Goal: Information Seeking & Learning: Learn about a topic

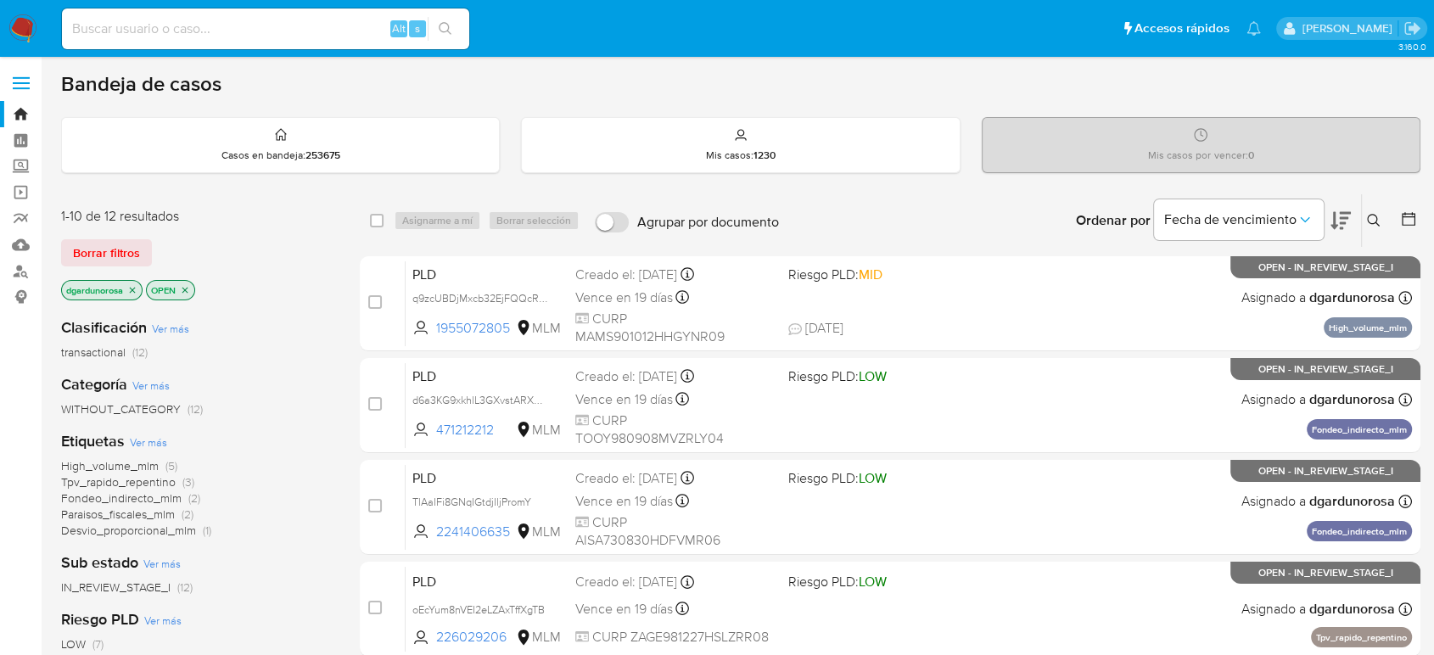
click at [1375, 218] on icon at bounding box center [1374, 221] width 14 height 14
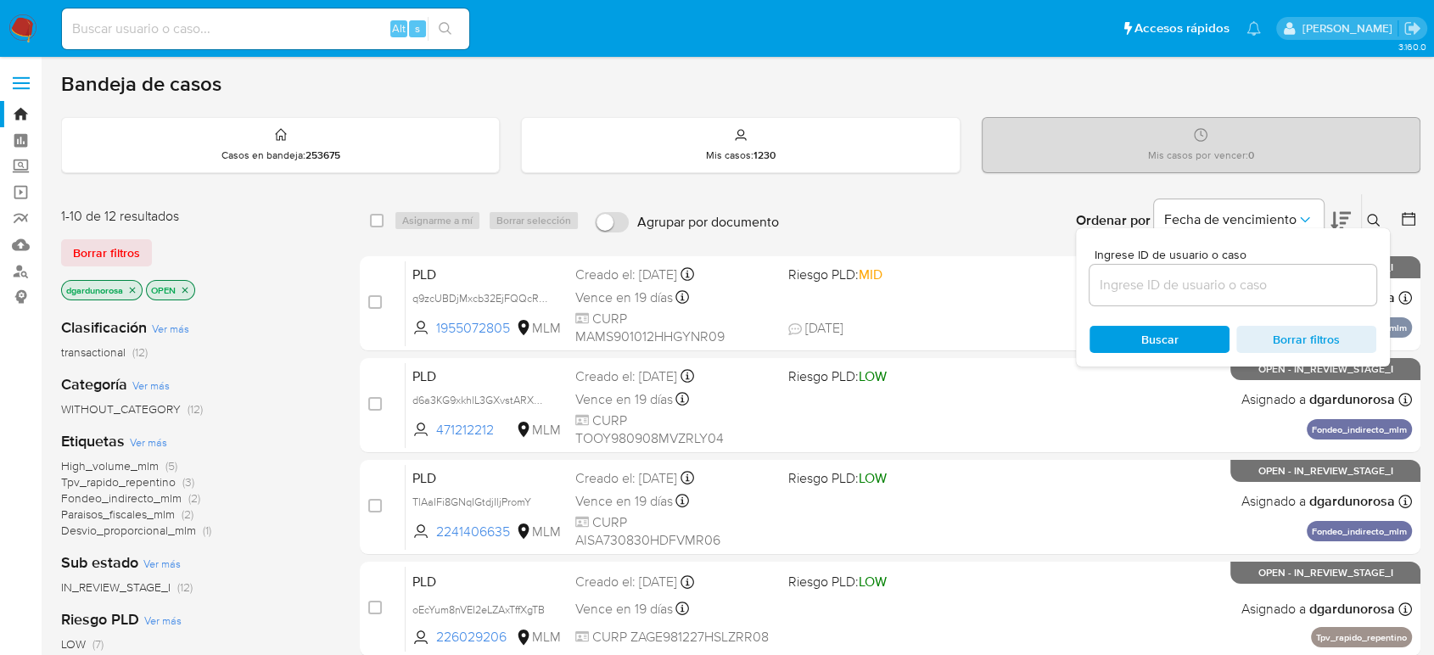
click at [1234, 282] on input at bounding box center [1232, 285] width 287 height 22
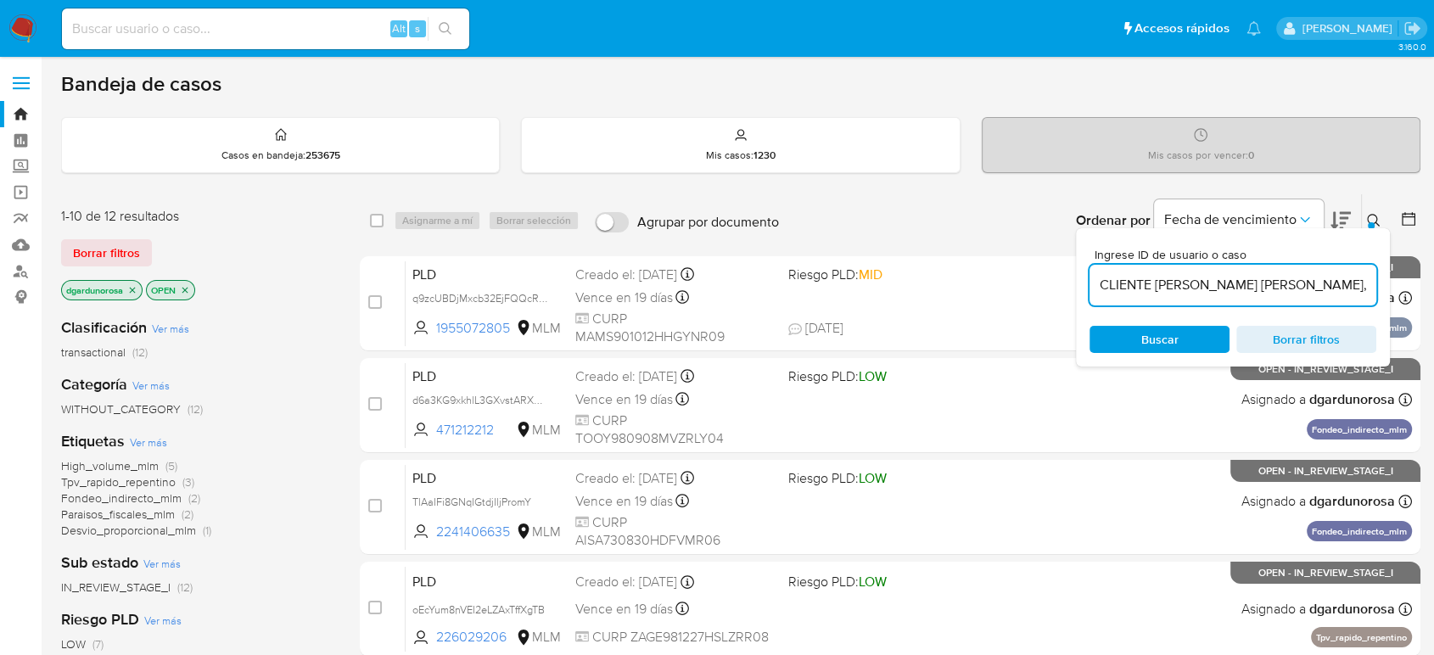
scroll to position [0, 639]
type input "CLIENTE AARON EMANUEL AVILES SIMON, NUMERO DE CLIENTE 2241406635 Y NUMERO CUENT…"
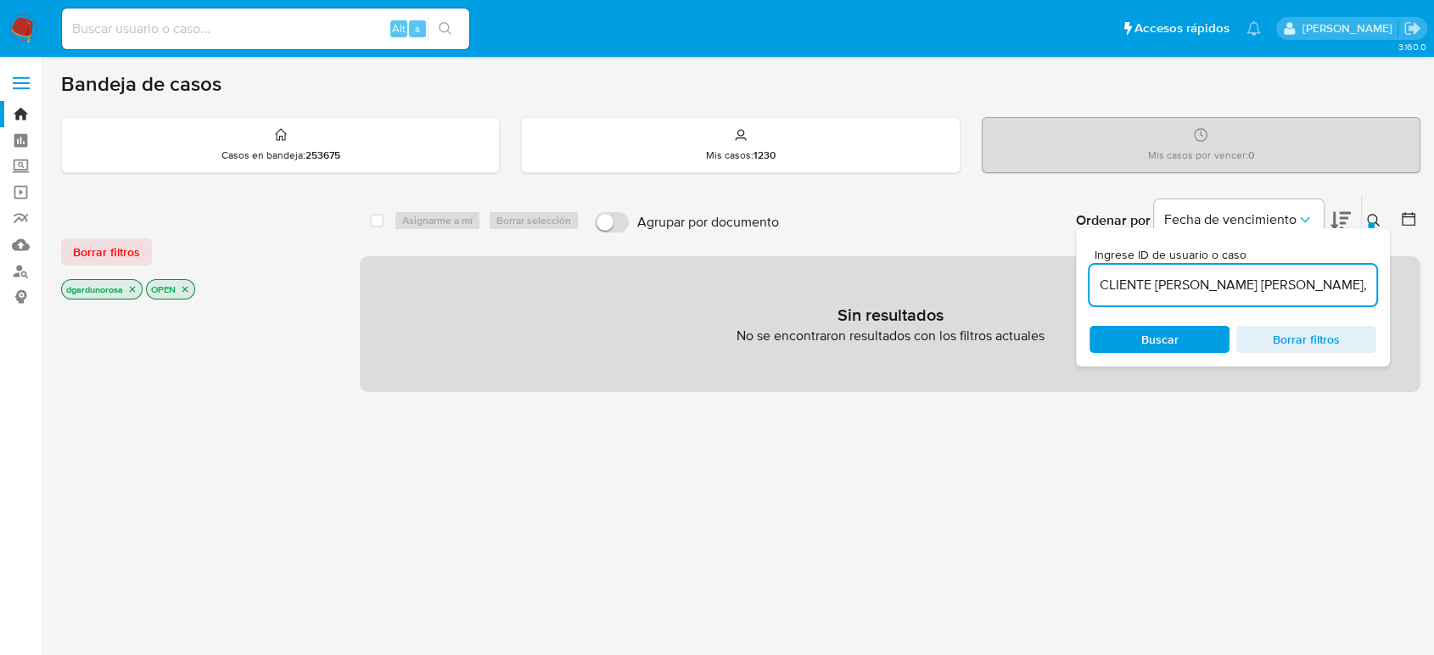
click at [1272, 345] on span "Borrar filtros" at bounding box center [1306, 340] width 116 height 24
click at [1175, 278] on input at bounding box center [1232, 285] width 287 height 22
click at [1247, 275] on input "2241406635" at bounding box center [1232, 285] width 287 height 22
type input "2241406635"
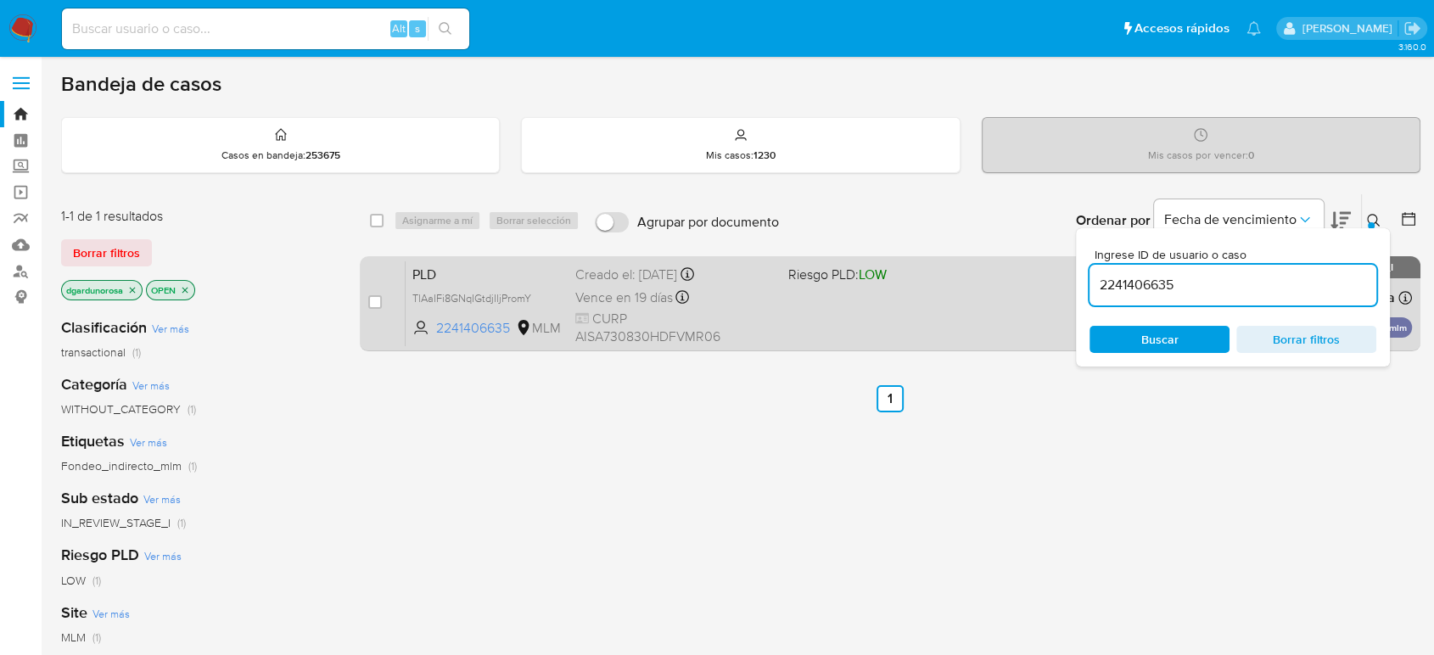
click at [935, 327] on div "PLD TlAaIFi8GNqIGtdjIljPromY 2241406635 MLM Riesgo PLD: LOW Creado el: 12/08/20…" at bounding box center [909, 303] width 1006 height 86
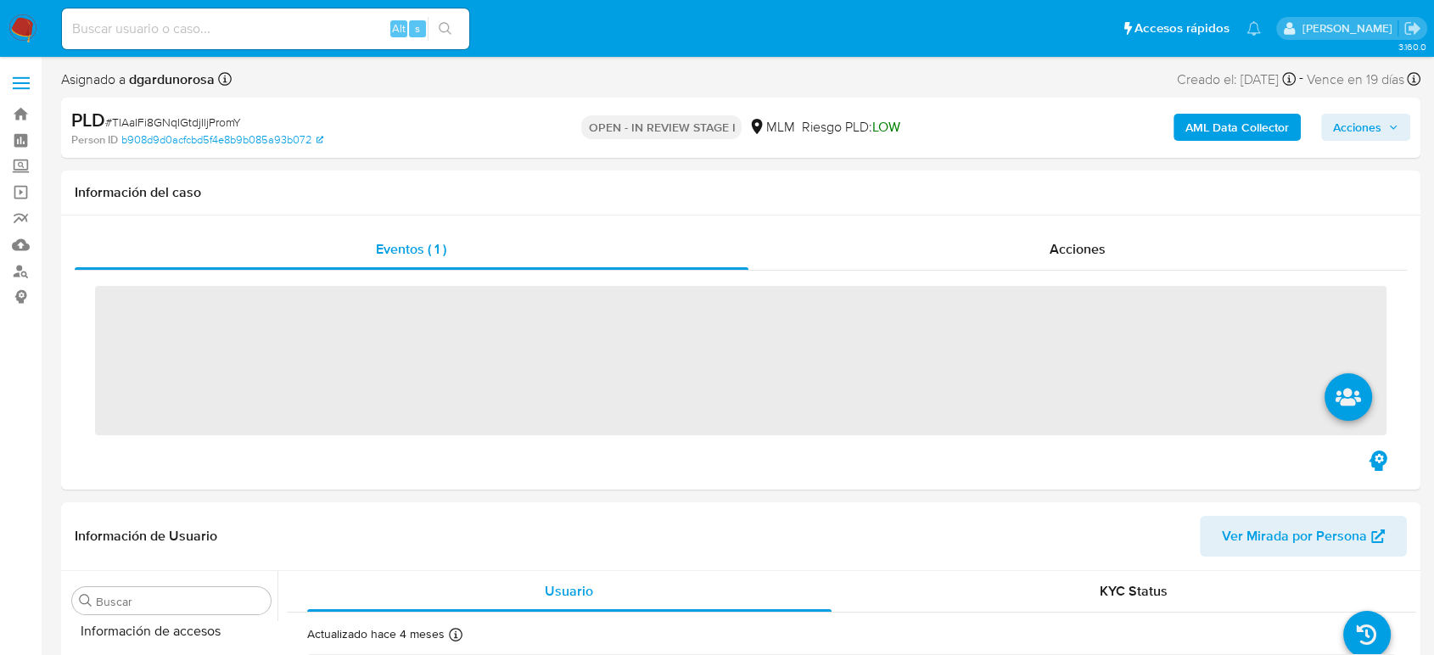
scroll to position [717, 0]
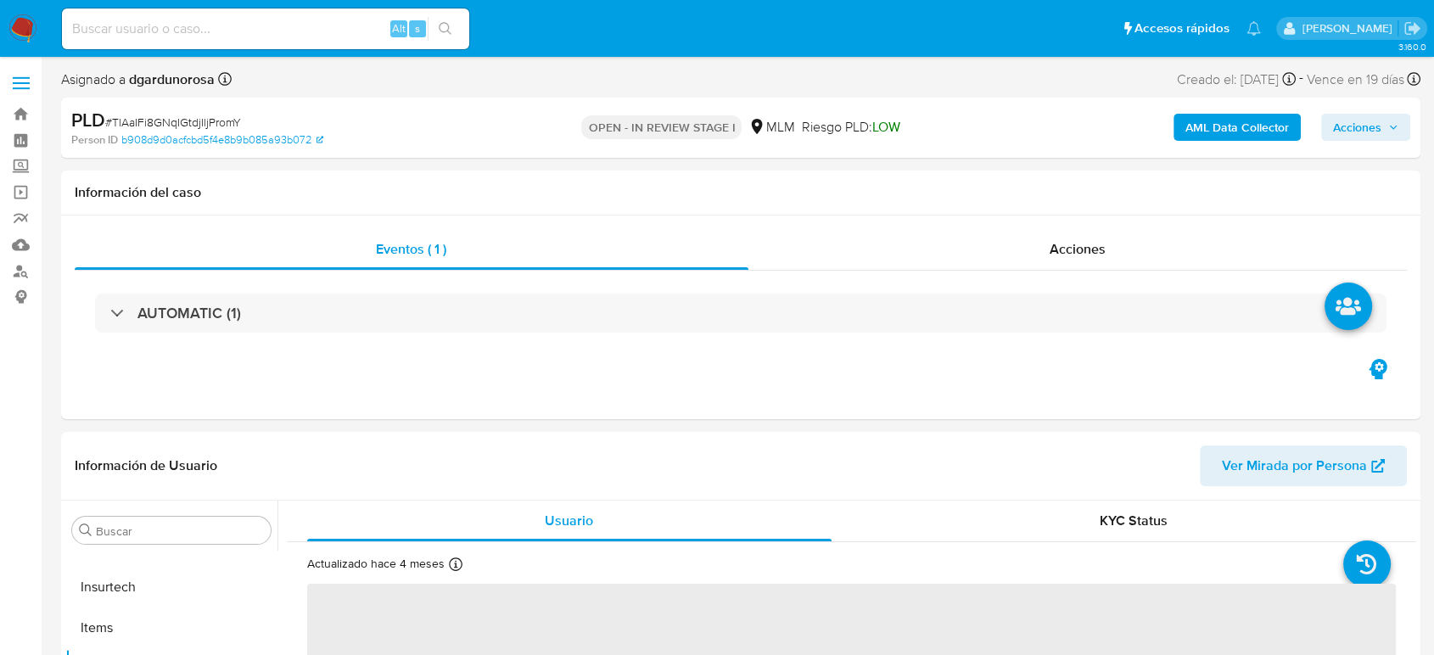
select select "10"
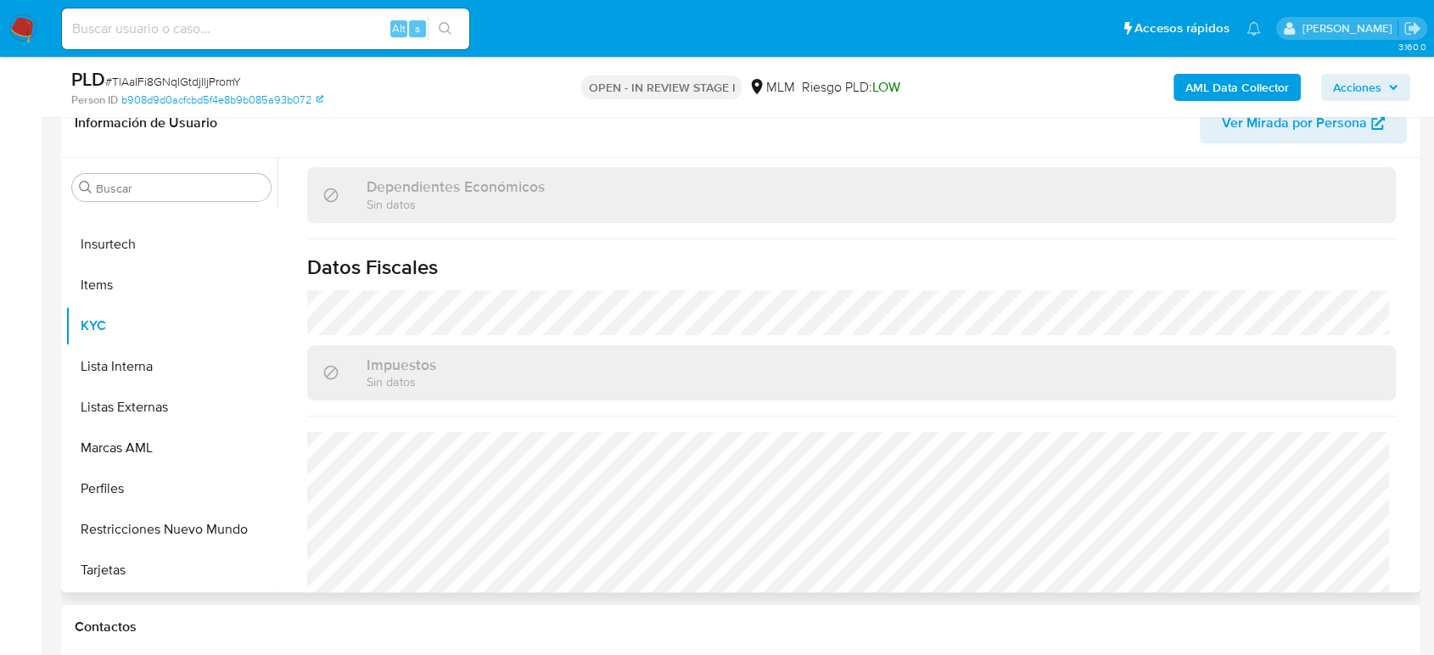
scroll to position [1066, 0]
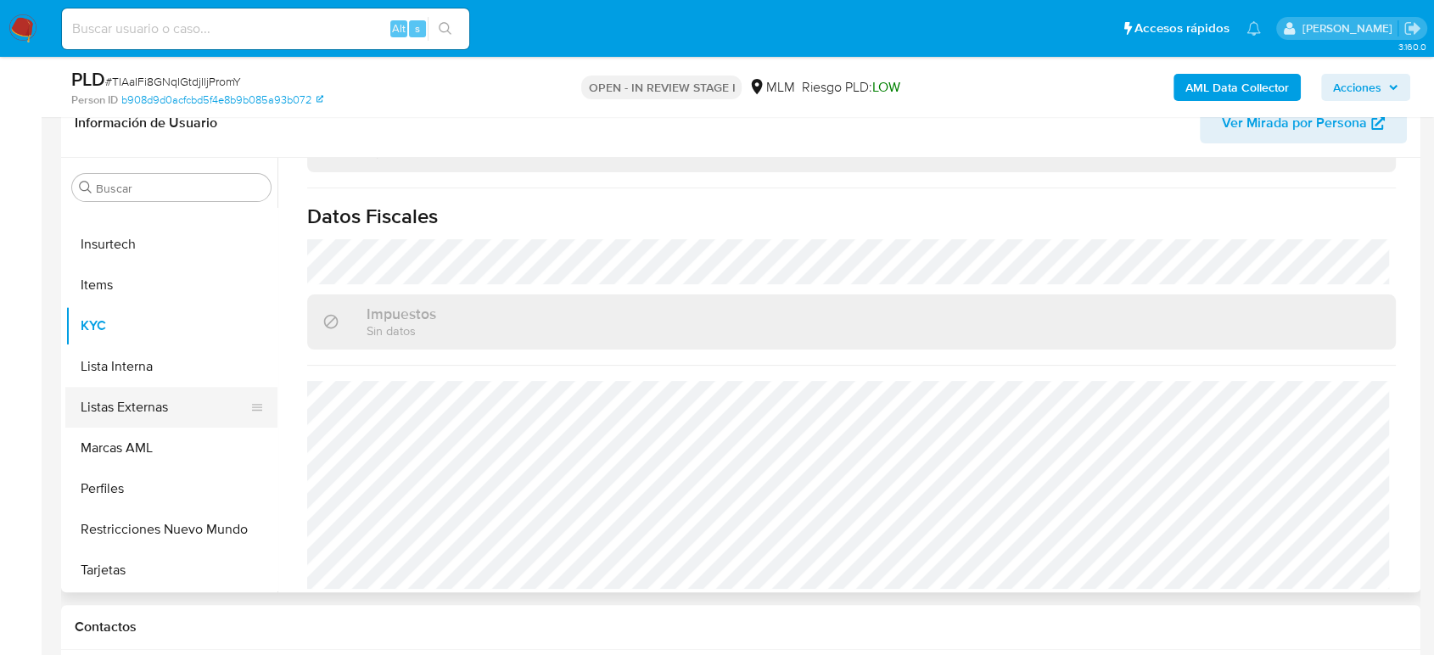
click at [111, 412] on button "Listas Externas" at bounding box center [164, 407] width 199 height 41
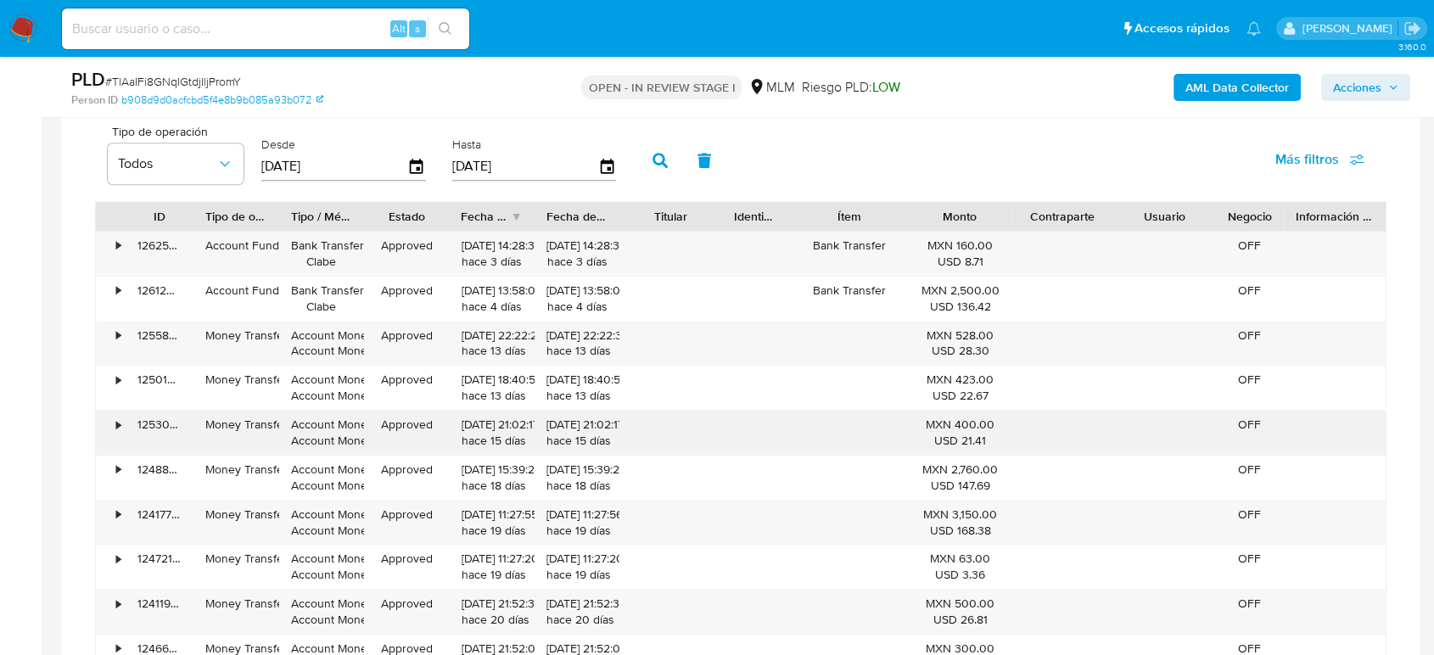
scroll to position [1196, 0]
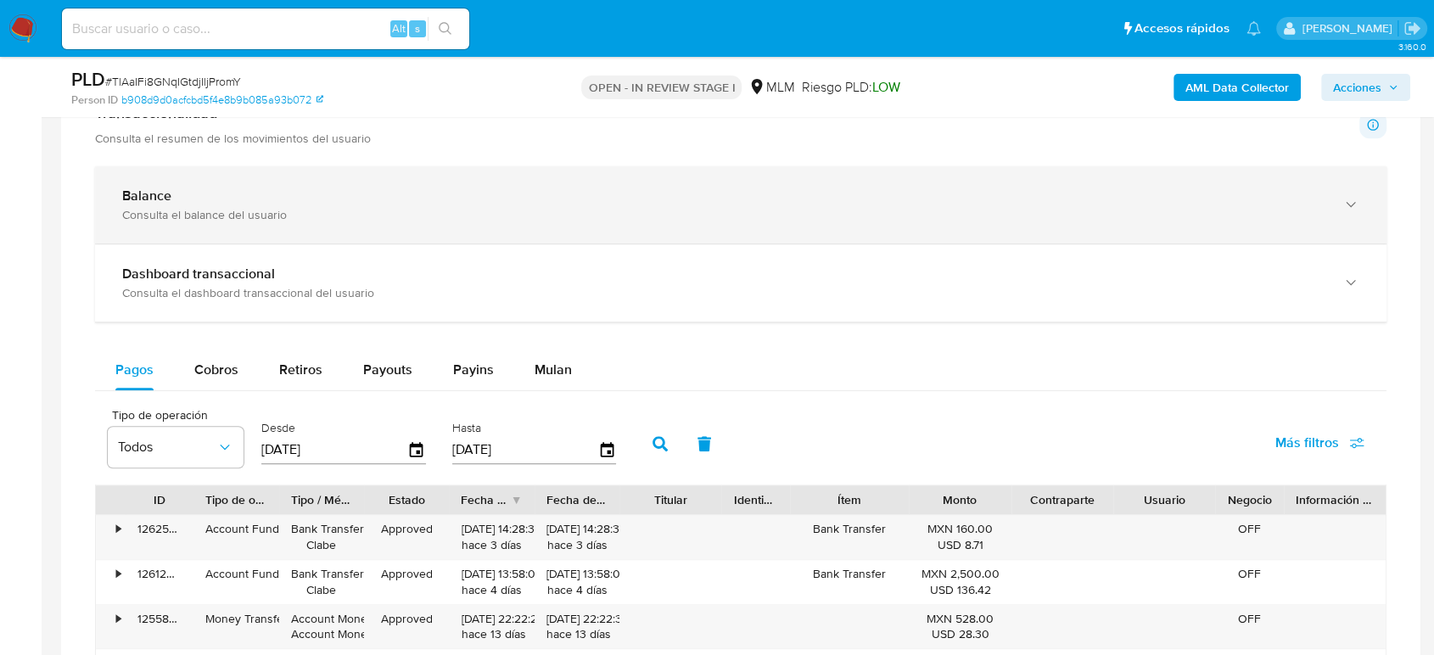
click at [176, 201] on div "Balance" at bounding box center [723, 196] width 1203 height 17
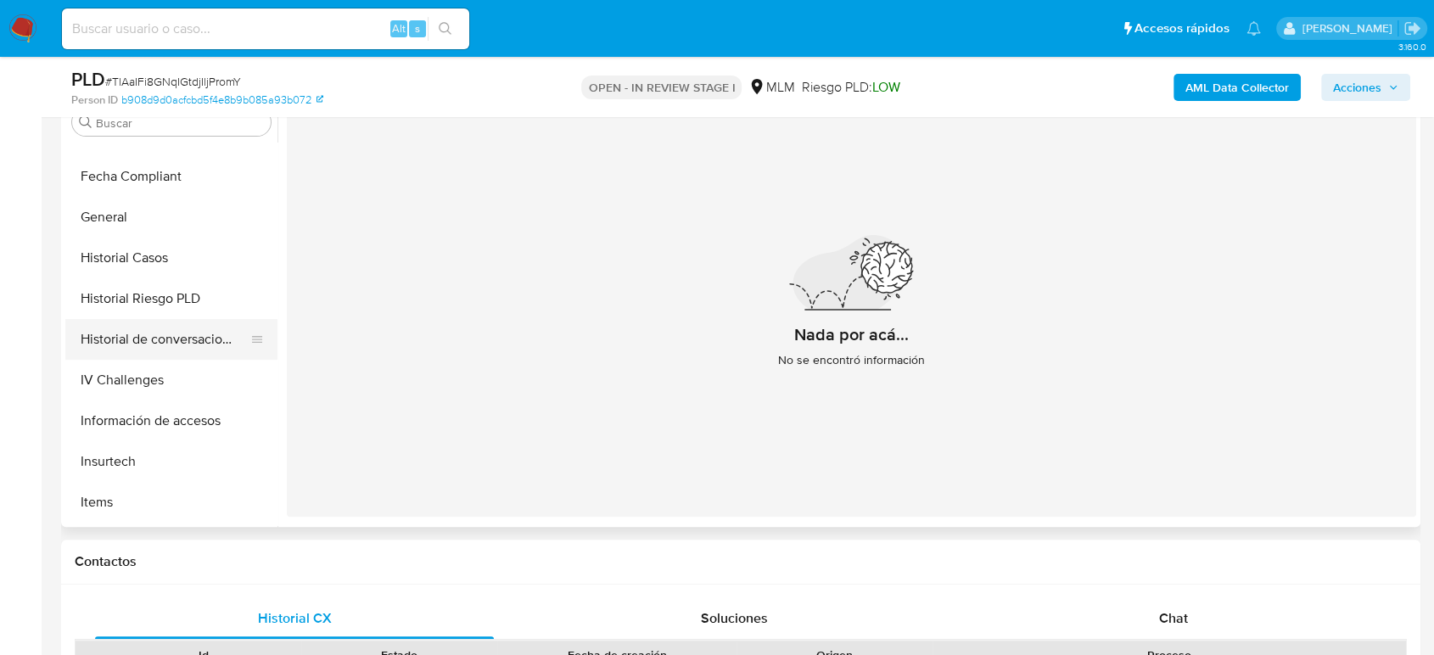
scroll to position [245, 0]
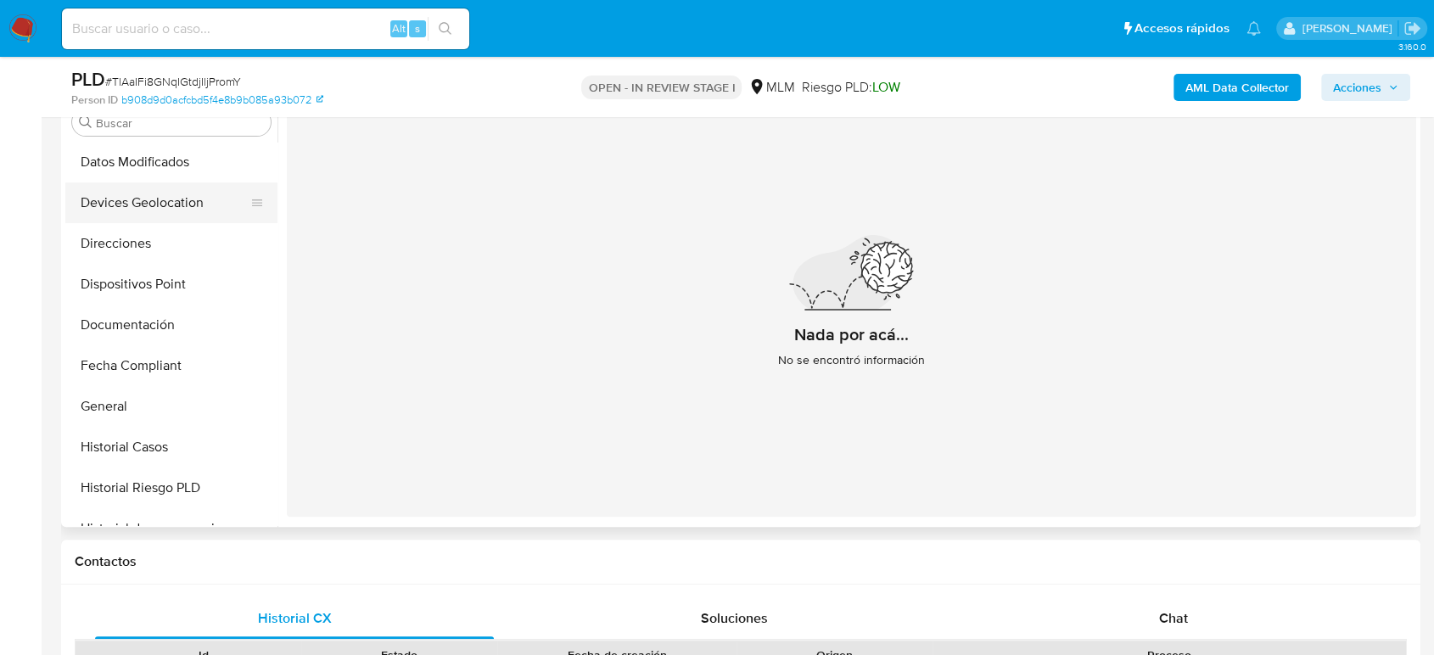
click at [173, 204] on button "Devices Geolocation" at bounding box center [164, 202] width 199 height 41
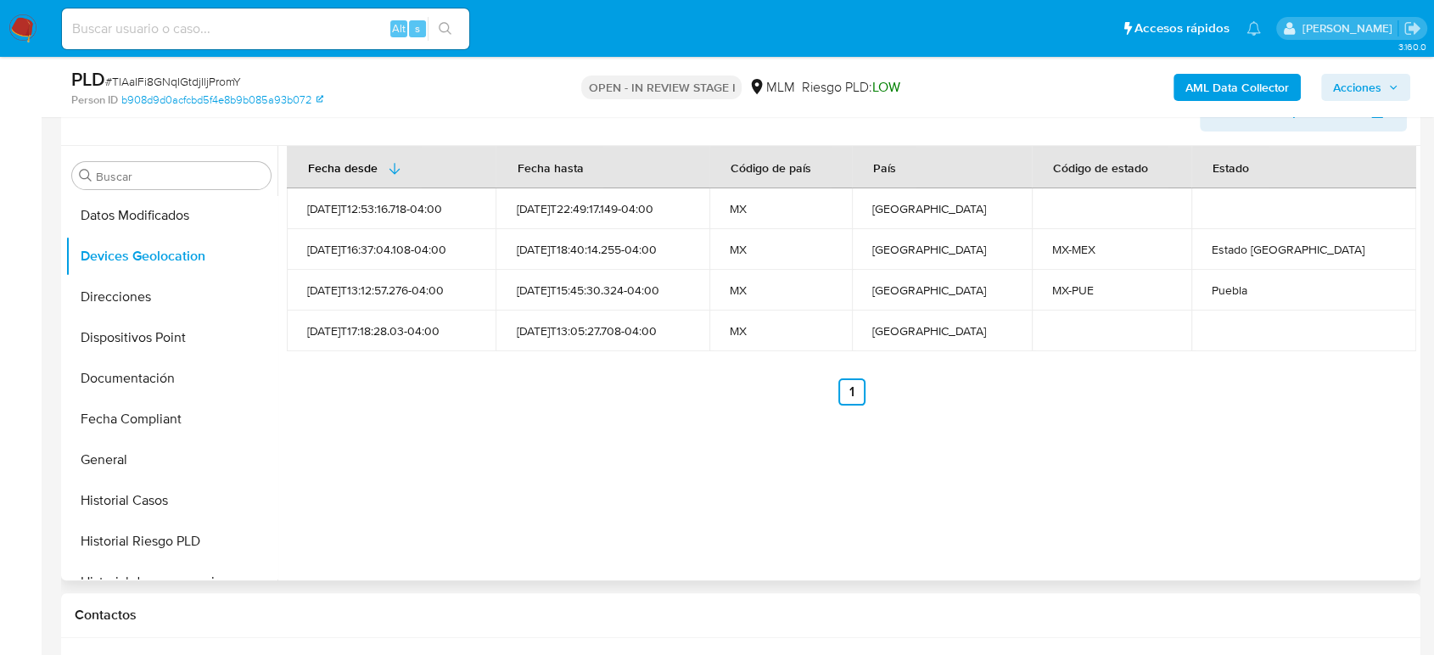
scroll to position [254, 0]
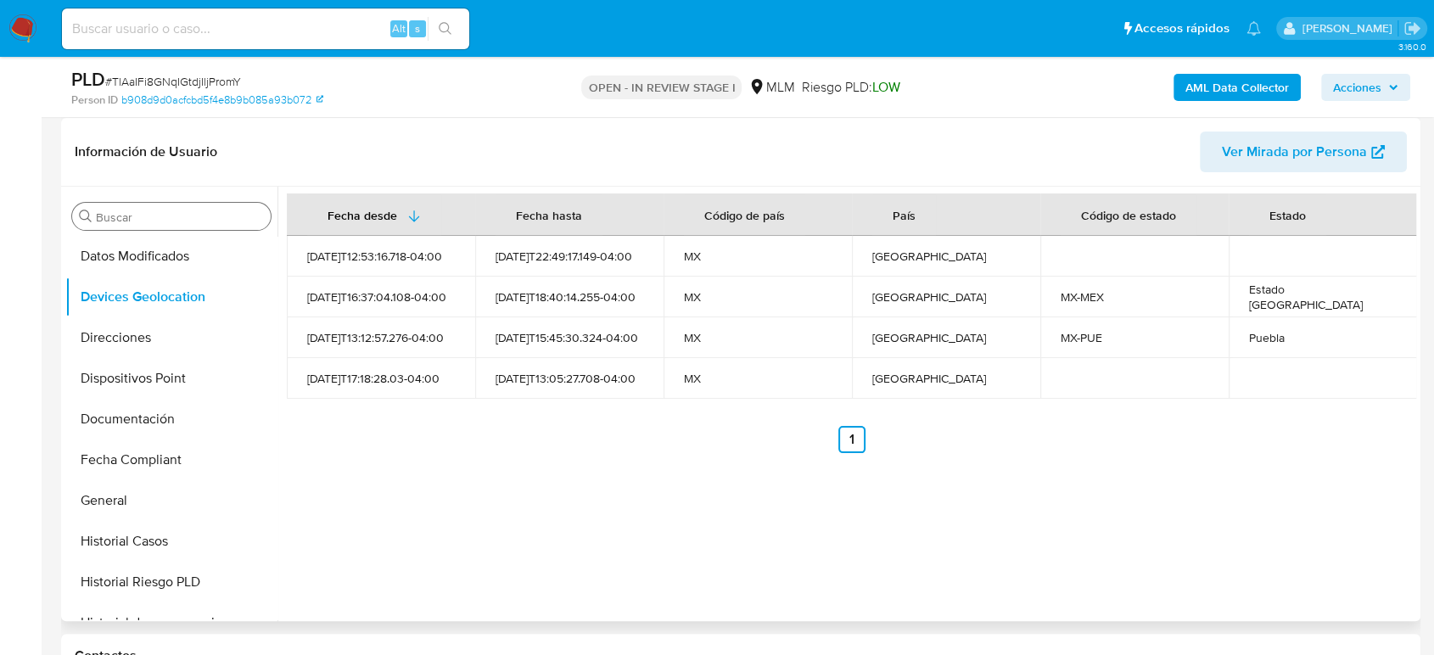
click at [183, 221] on input "Buscar" at bounding box center [180, 217] width 168 height 15
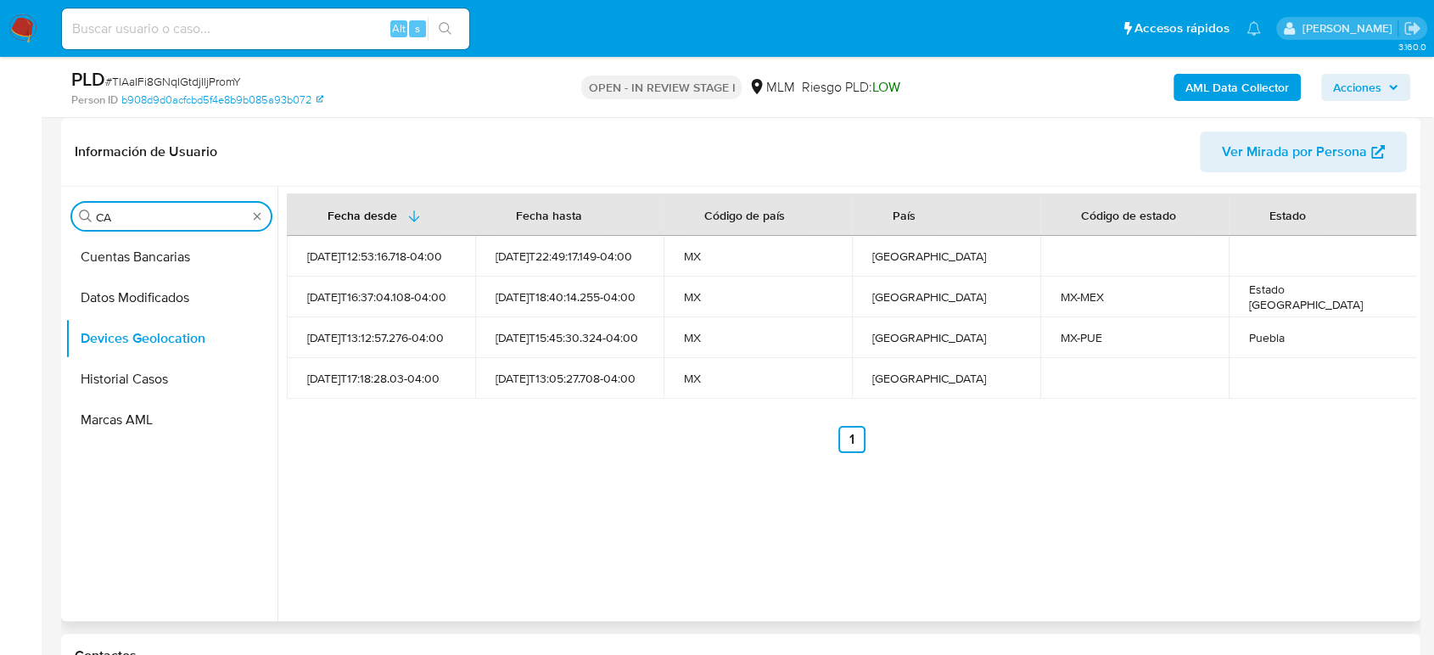
scroll to position [0, 0]
type input "CAS"
click at [154, 303] on button "Historial Casos" at bounding box center [164, 297] width 199 height 41
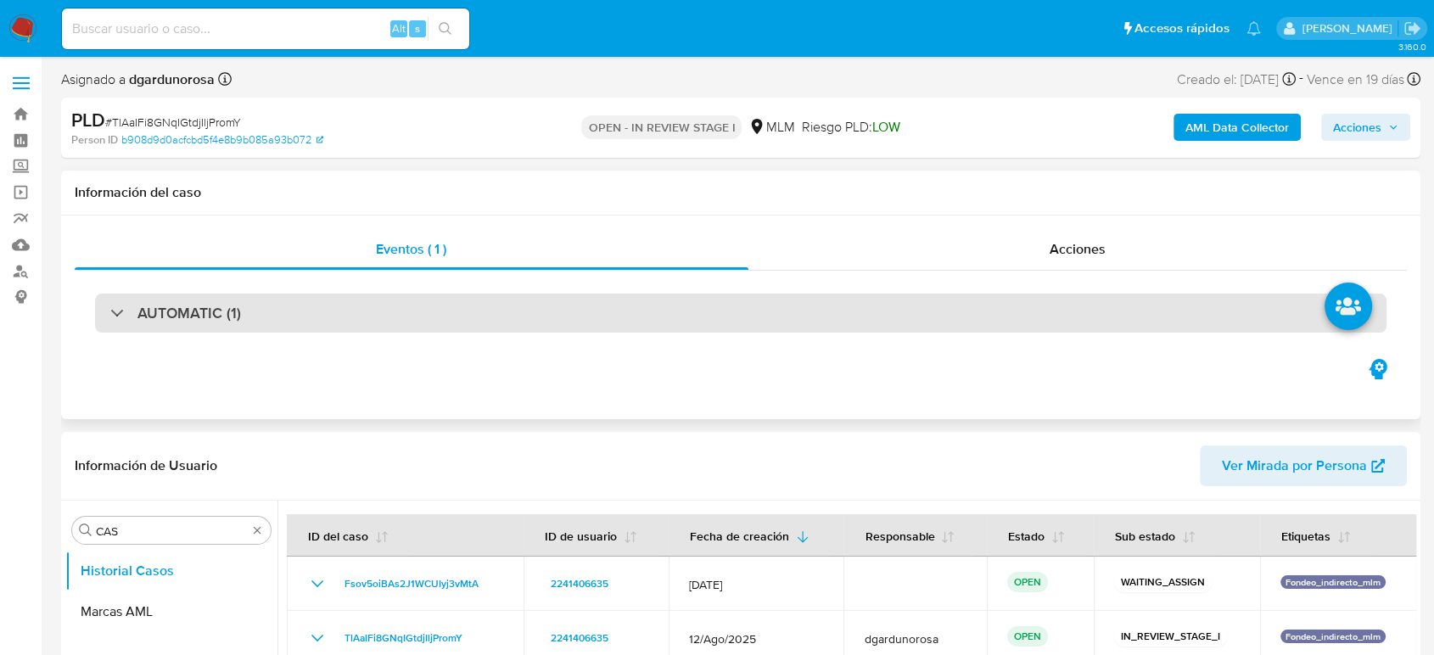
click at [290, 312] on div "AUTOMATIC (1)" at bounding box center [740, 313] width 1291 height 39
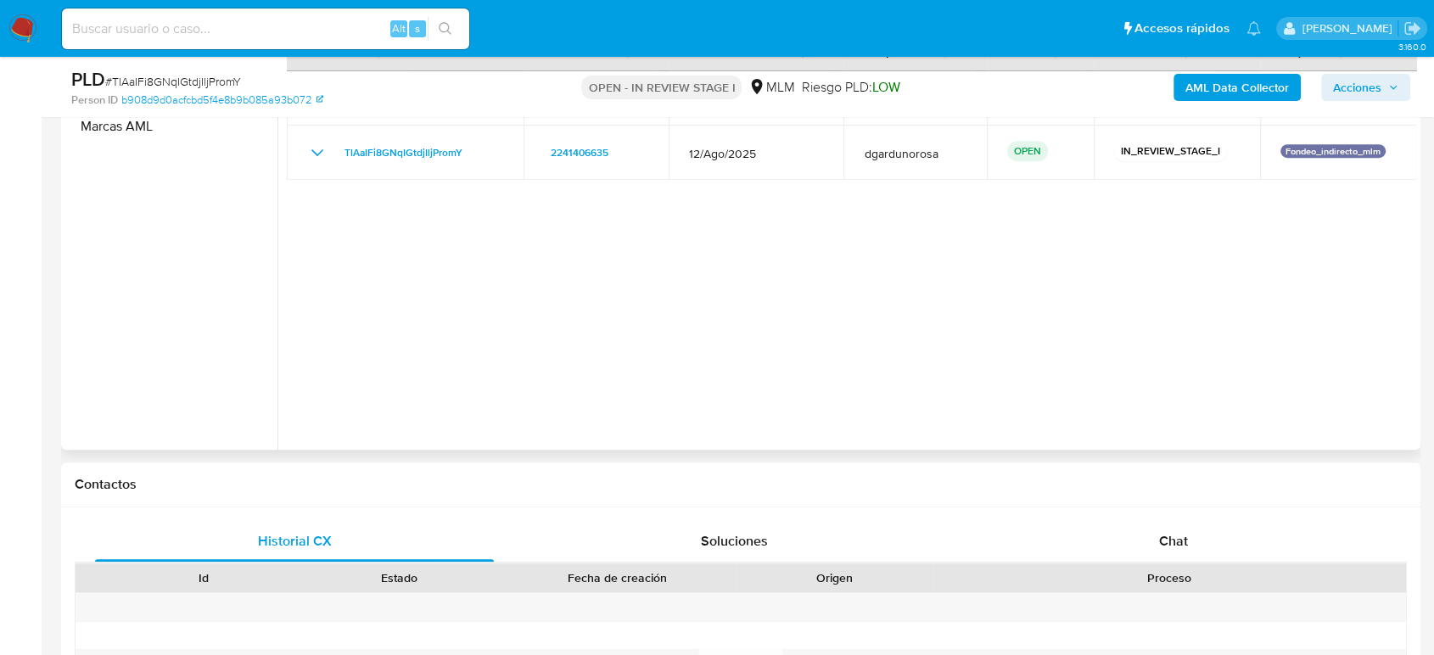
scroll to position [565, 0]
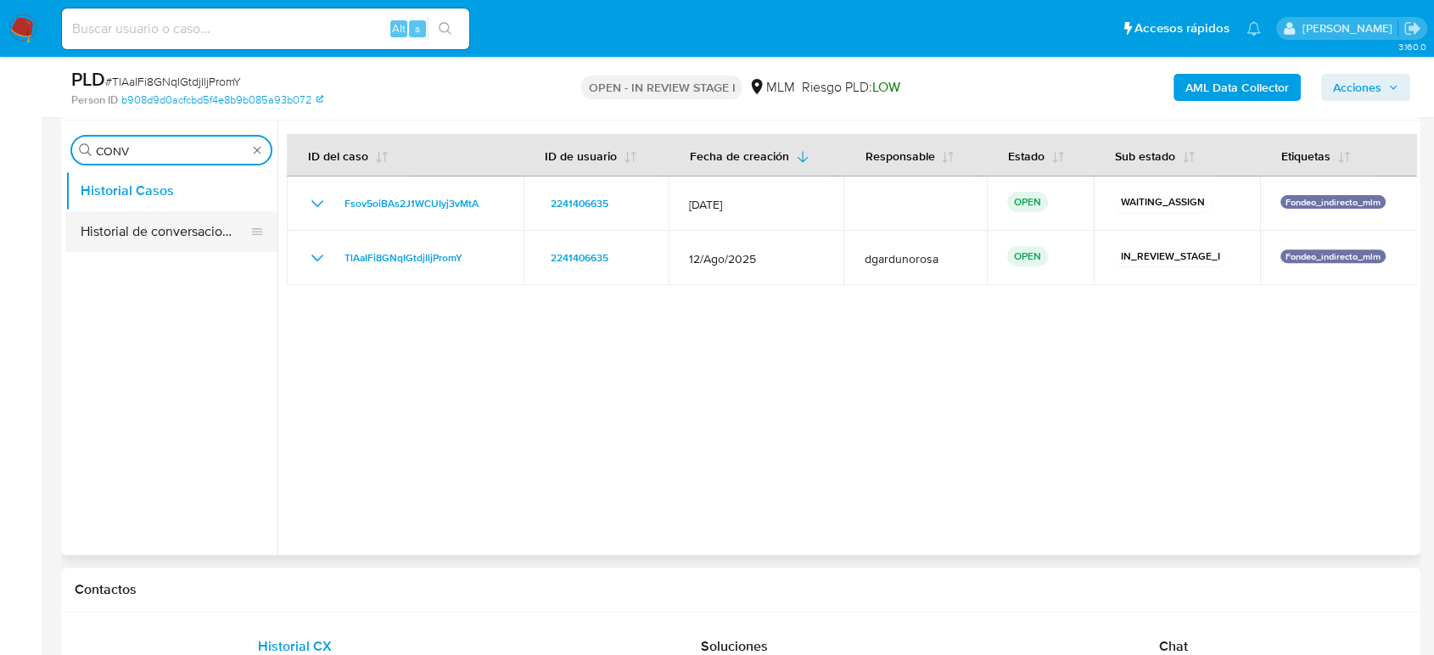
type input "CONV"
click at [157, 231] on button "Historial de conversaciones" at bounding box center [164, 231] width 199 height 41
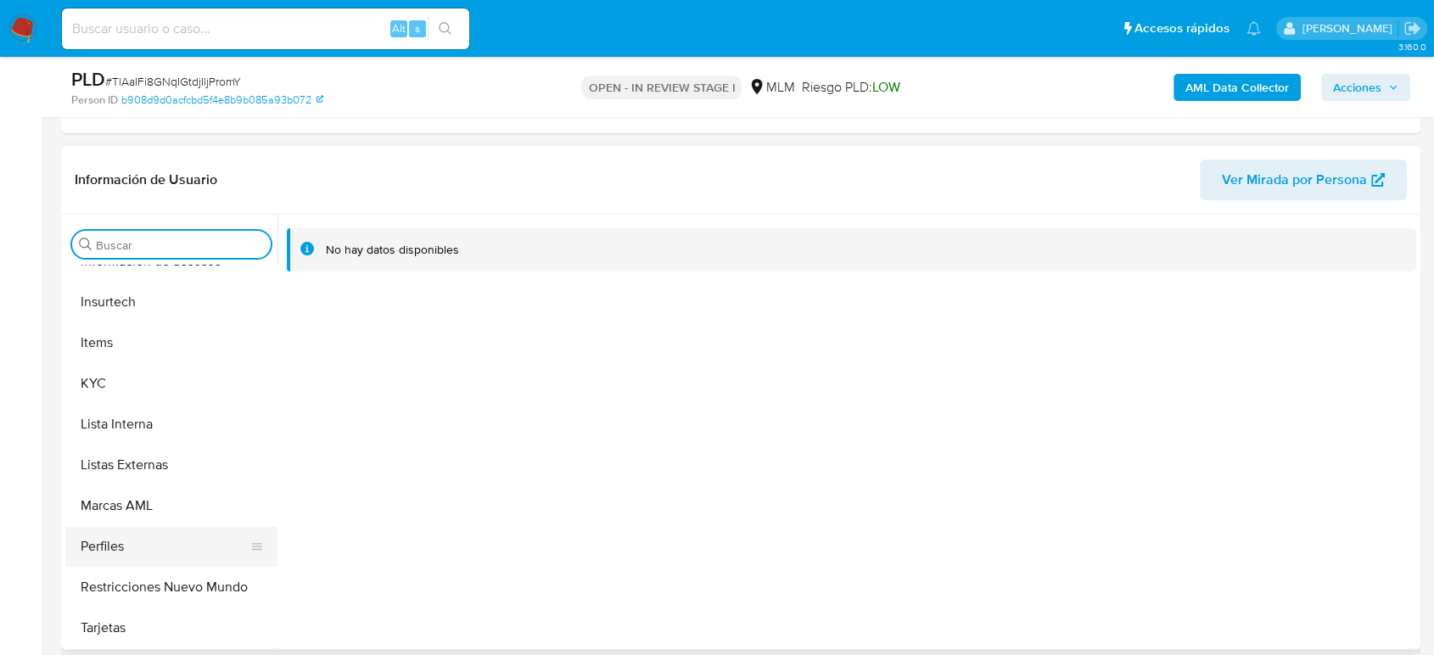
scroll to position [717, 0]
click at [126, 392] on button "KYC" at bounding box center [164, 382] width 199 height 41
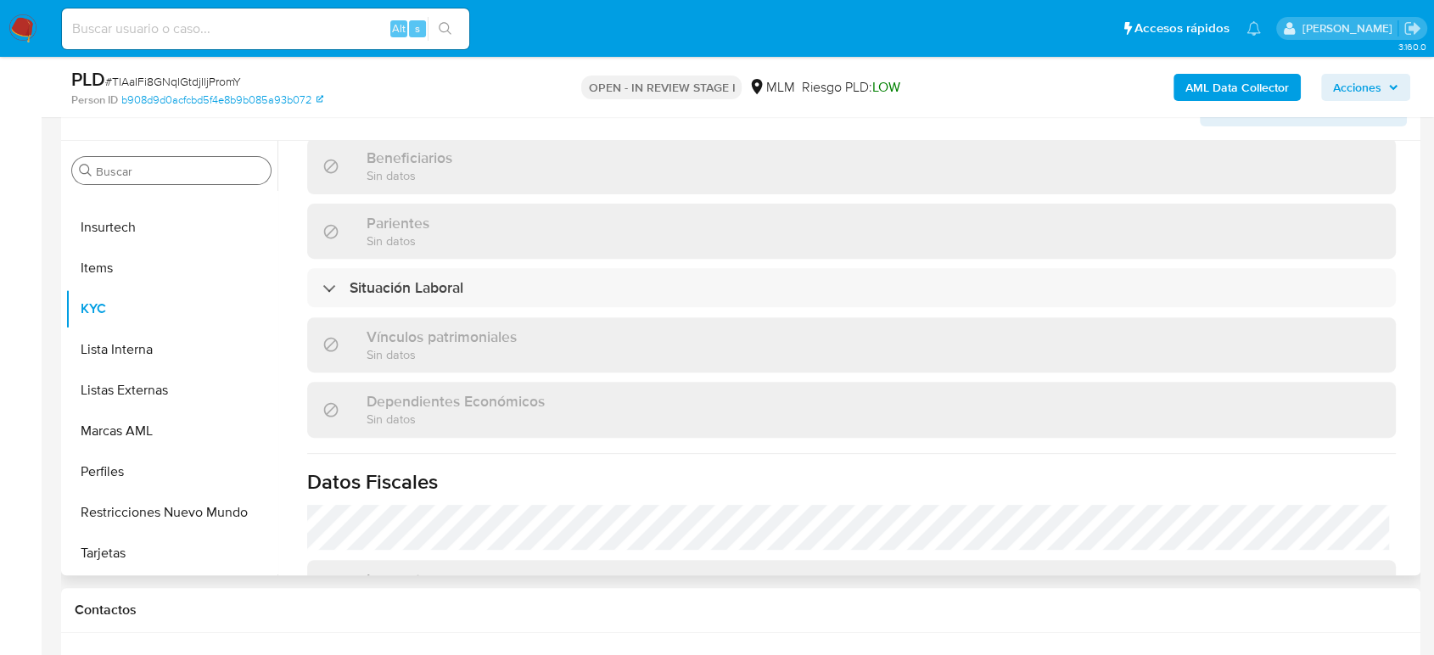
scroll to position [312, 0]
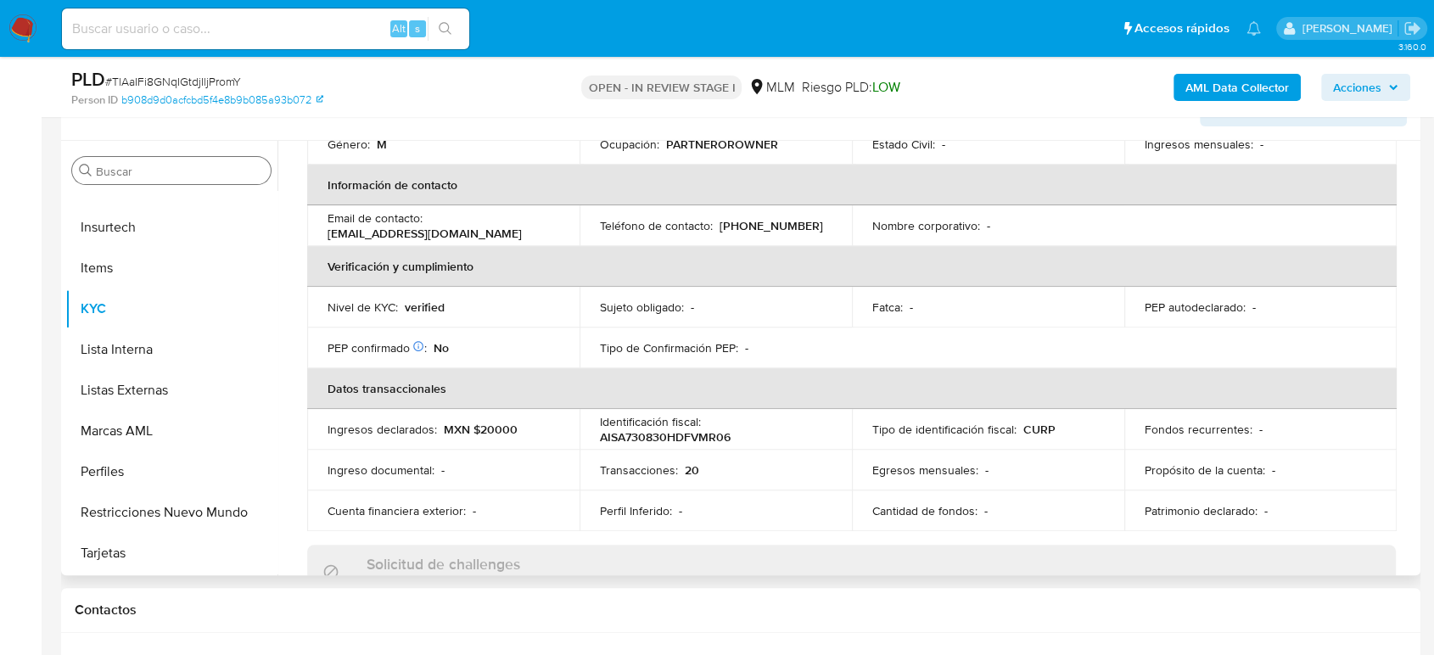
click at [760, 218] on p "[PHONE_NUMBER]" at bounding box center [772, 225] width 104 height 15
click at [760, 218] on p "(55) 29932793" at bounding box center [772, 225] width 104 height 15
copy p "29932793"
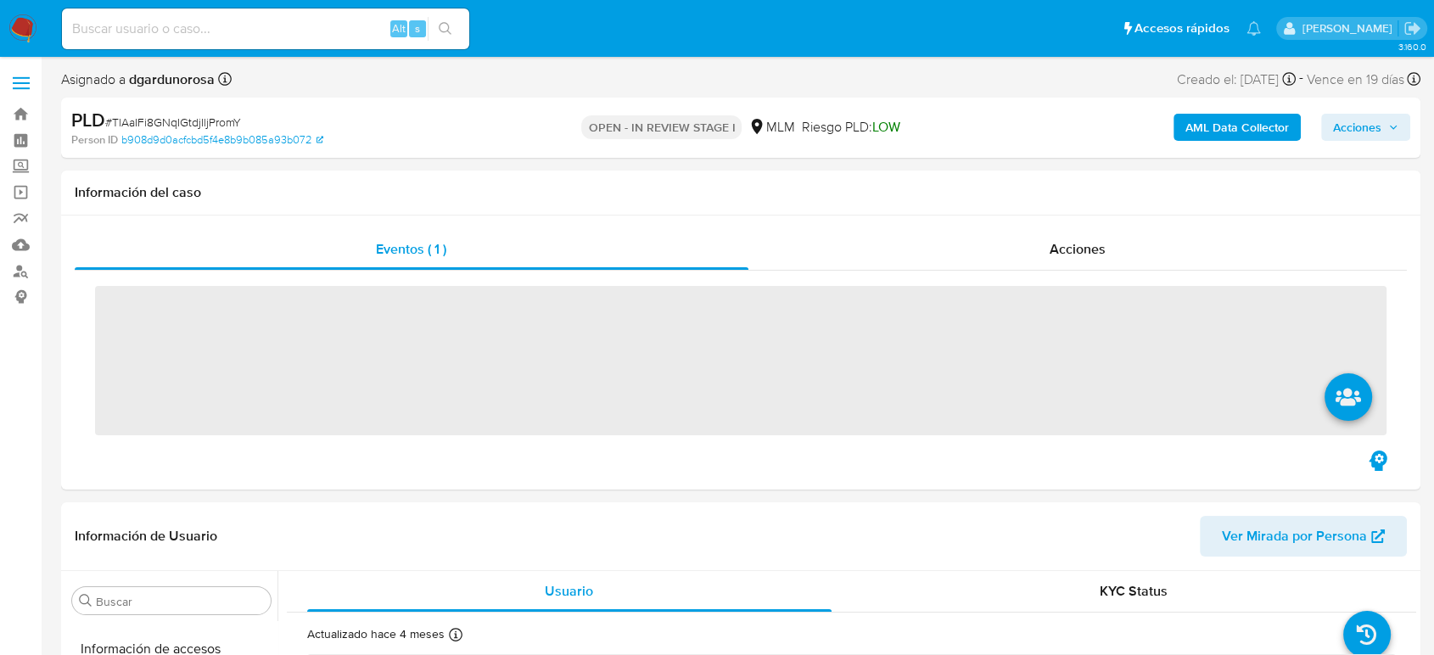
scroll to position [717, 0]
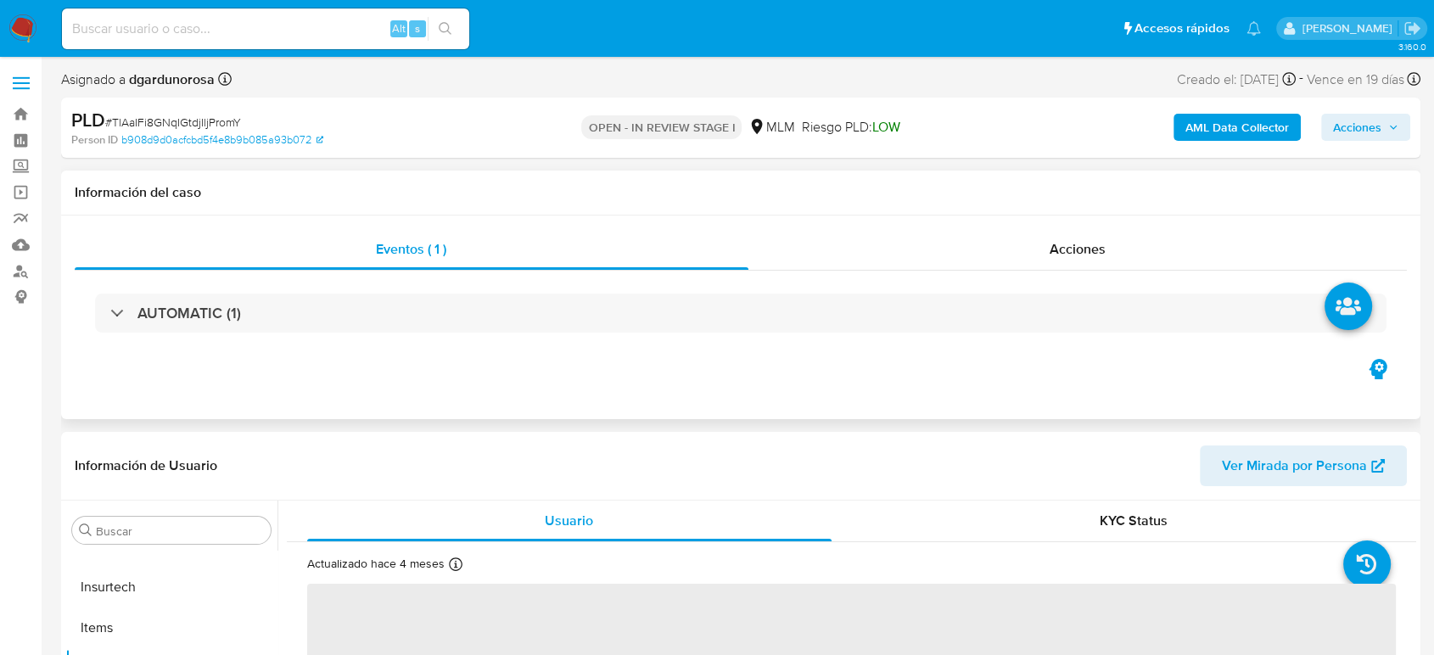
select select "10"
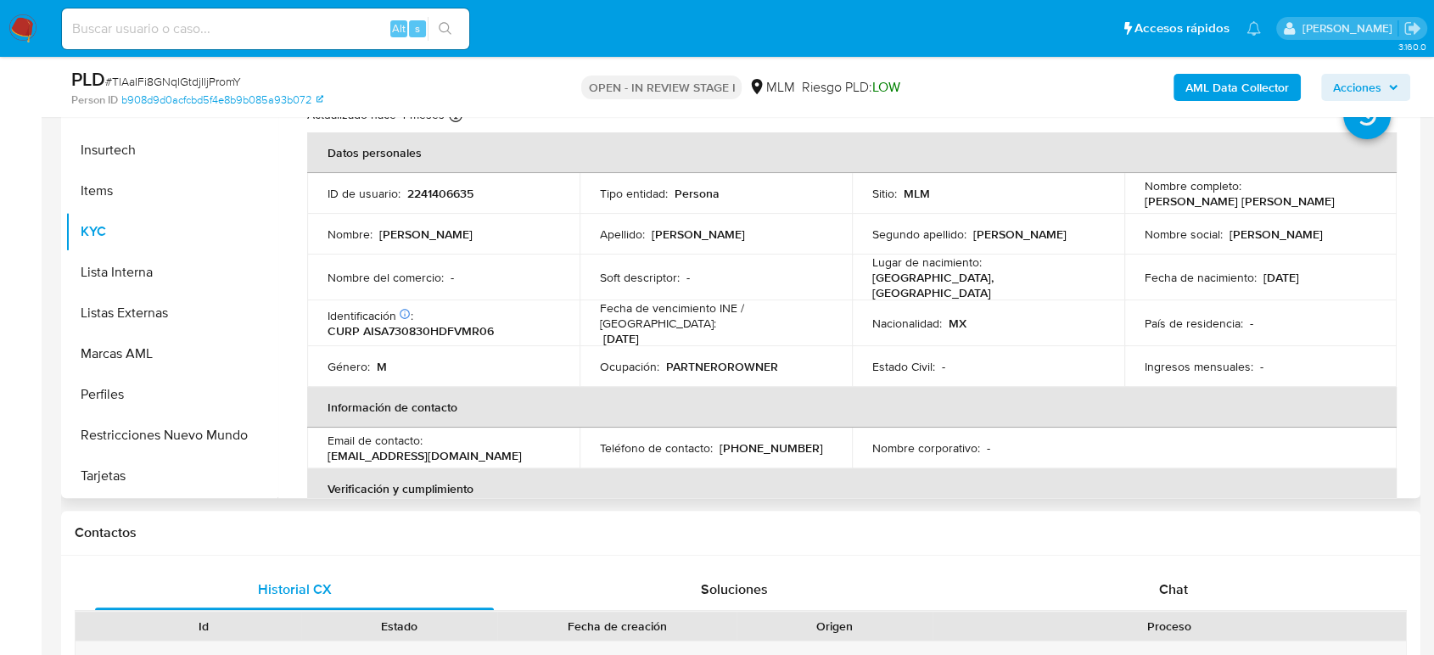
scroll to position [0, 0]
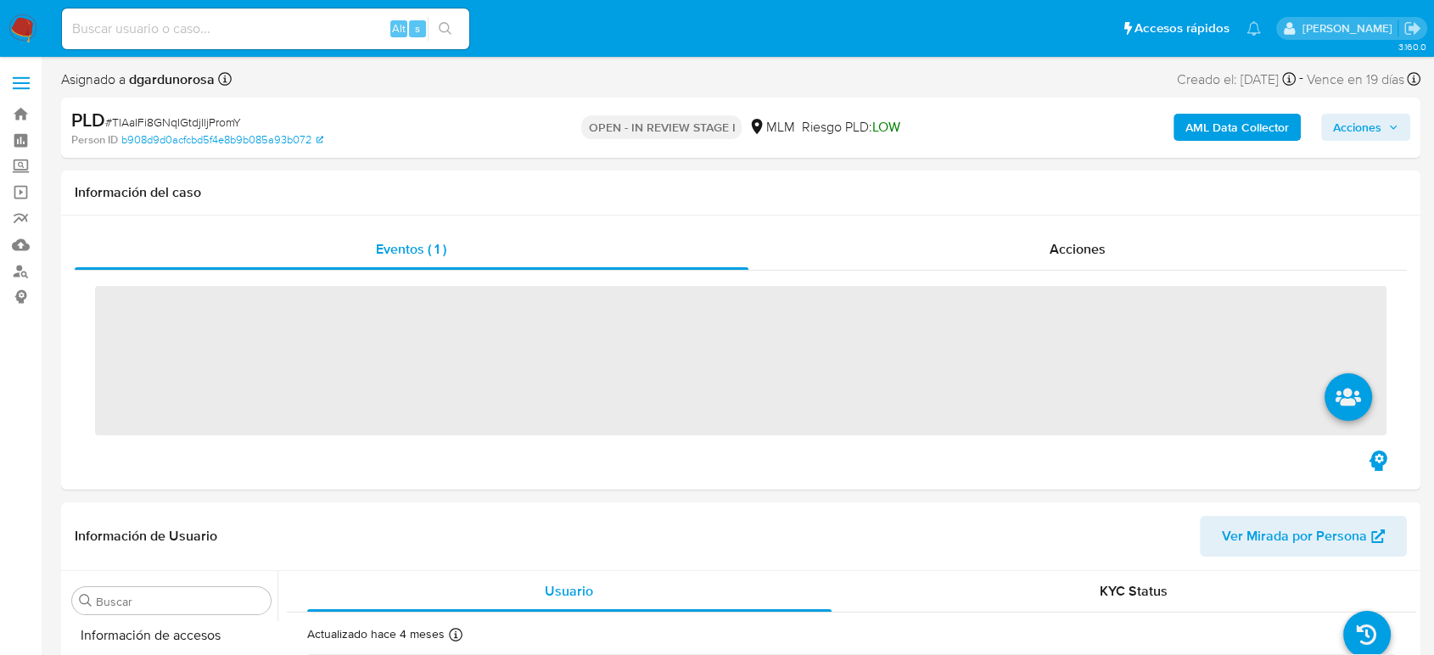
scroll to position [717, 0]
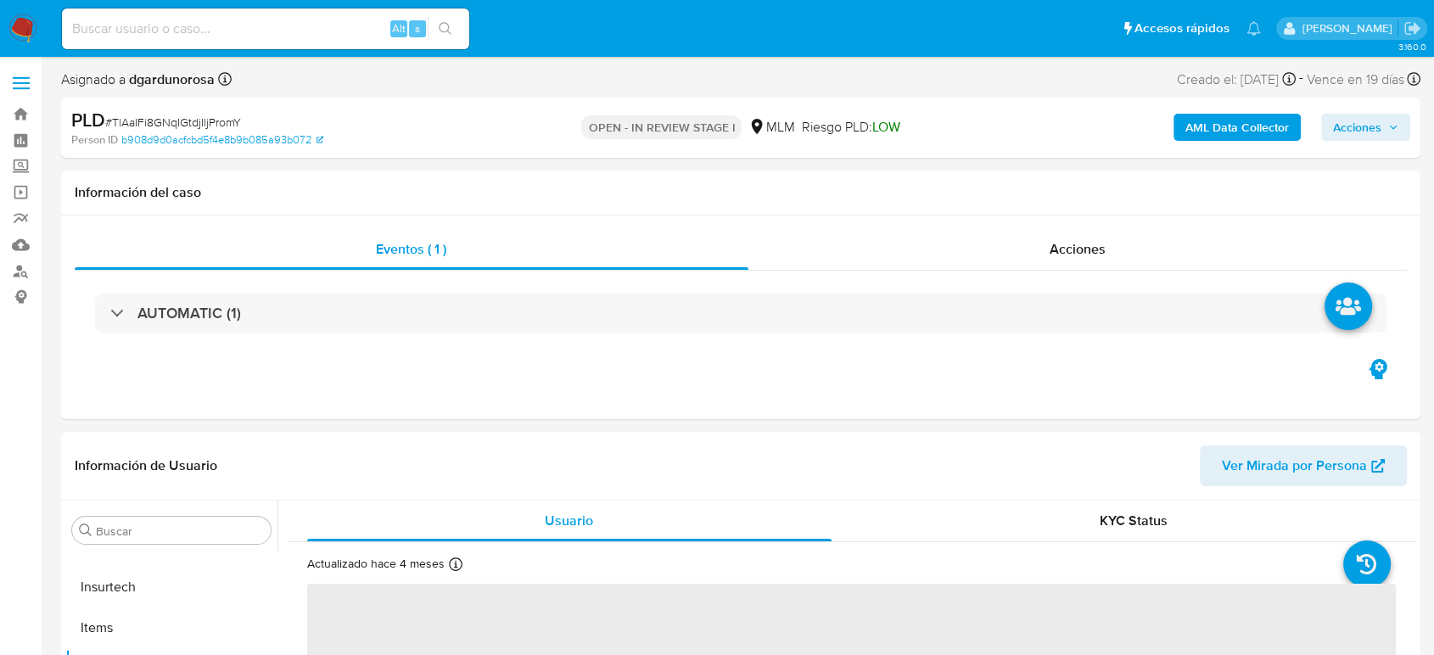
select select "10"
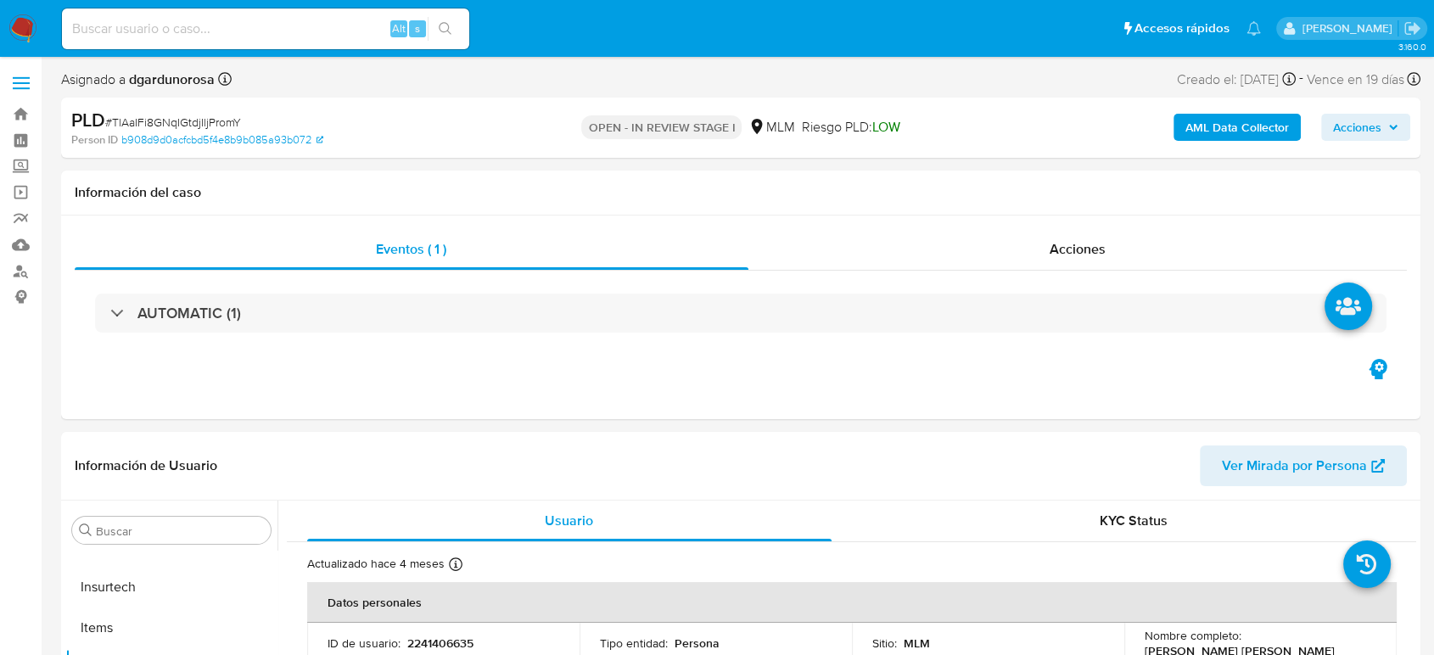
click at [314, 2] on nav "Pausado Ver notificaciones Alt s Accesos rápidos Presiona las siguientes teclas…" at bounding box center [717, 28] width 1434 height 57
click at [316, 32] on input at bounding box center [265, 29] width 407 height 22
paste input "599528686"
type input "599528686"
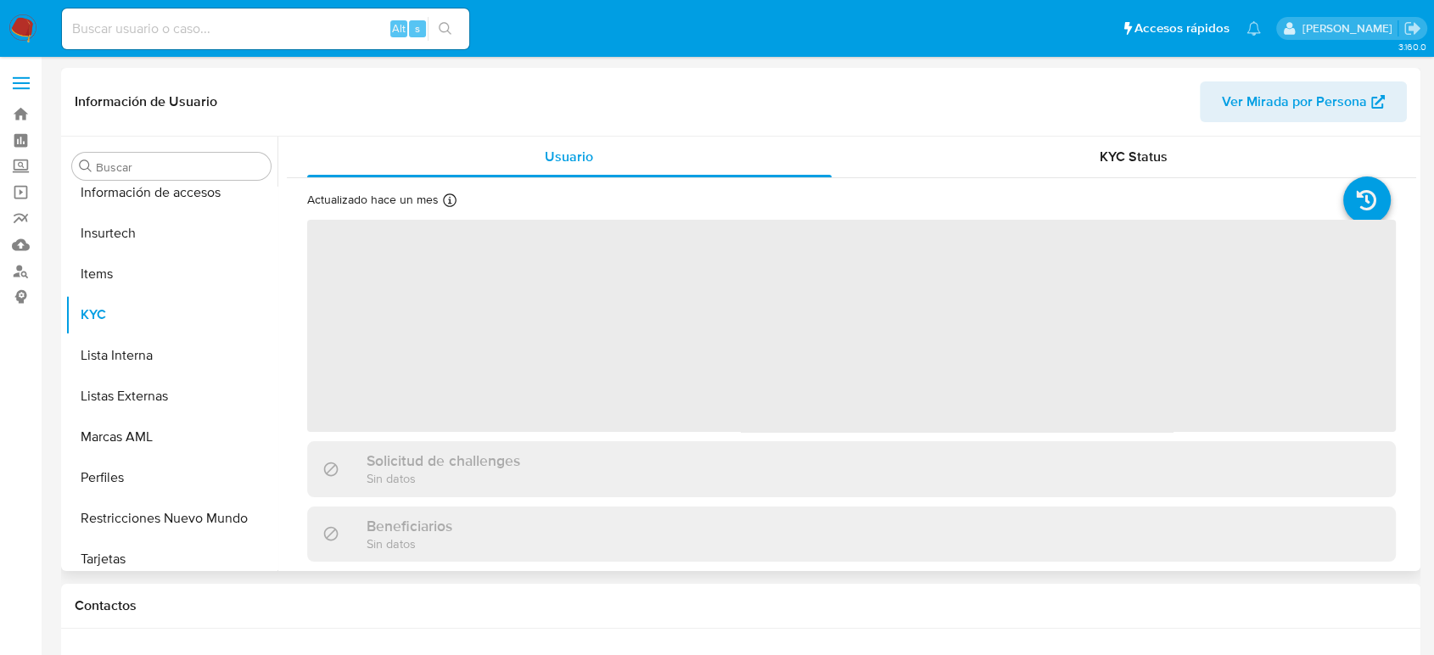
scroll to position [717, 0]
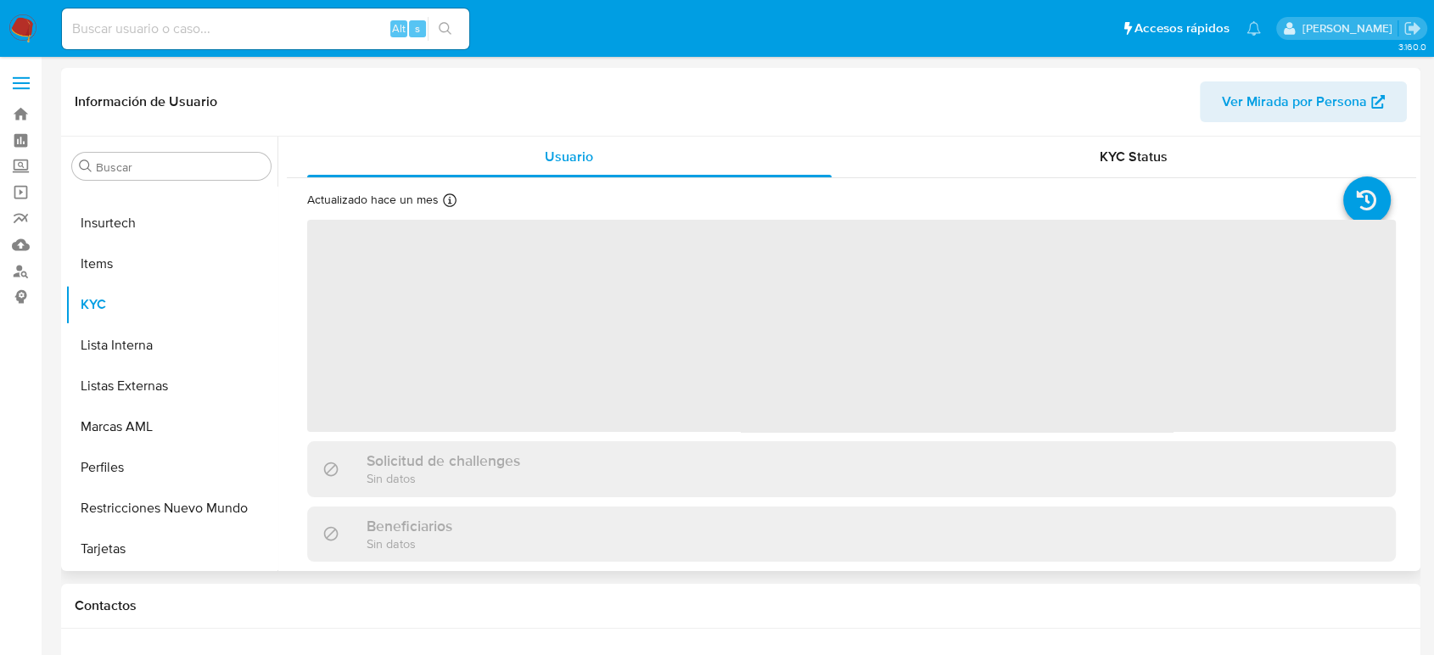
select select "10"
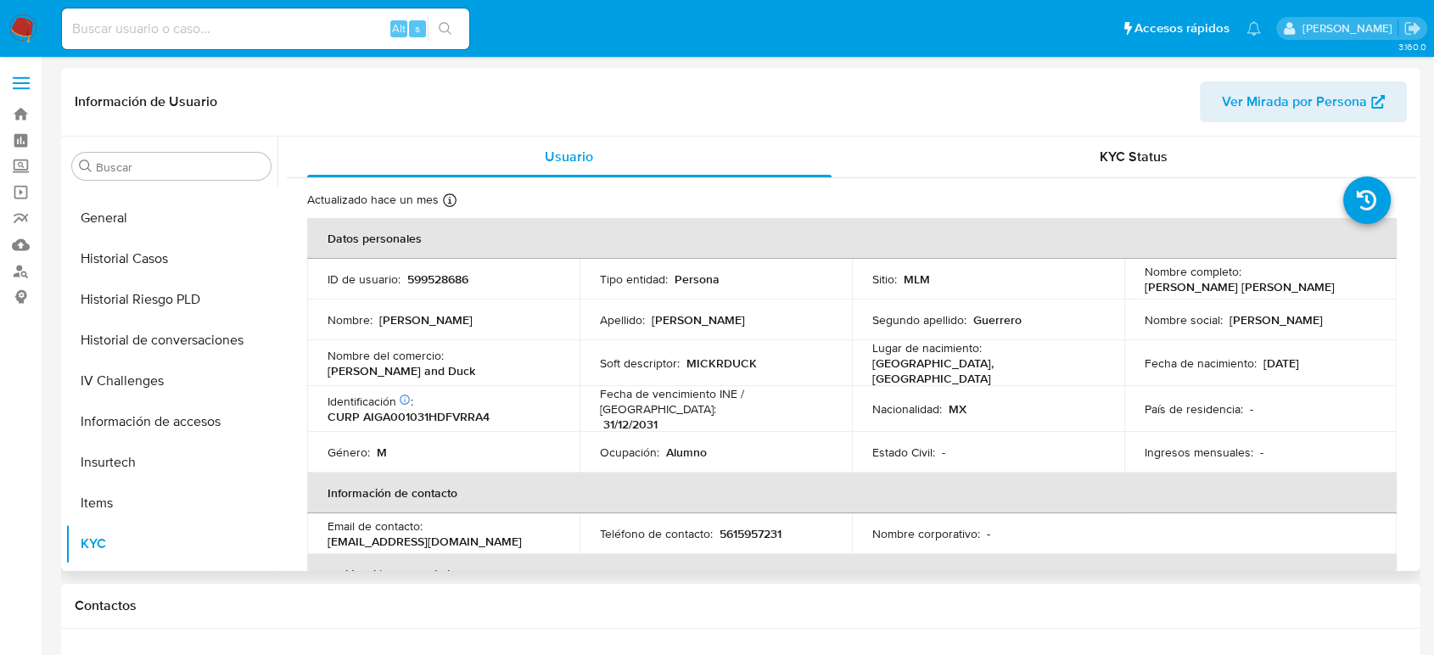
scroll to position [434, 0]
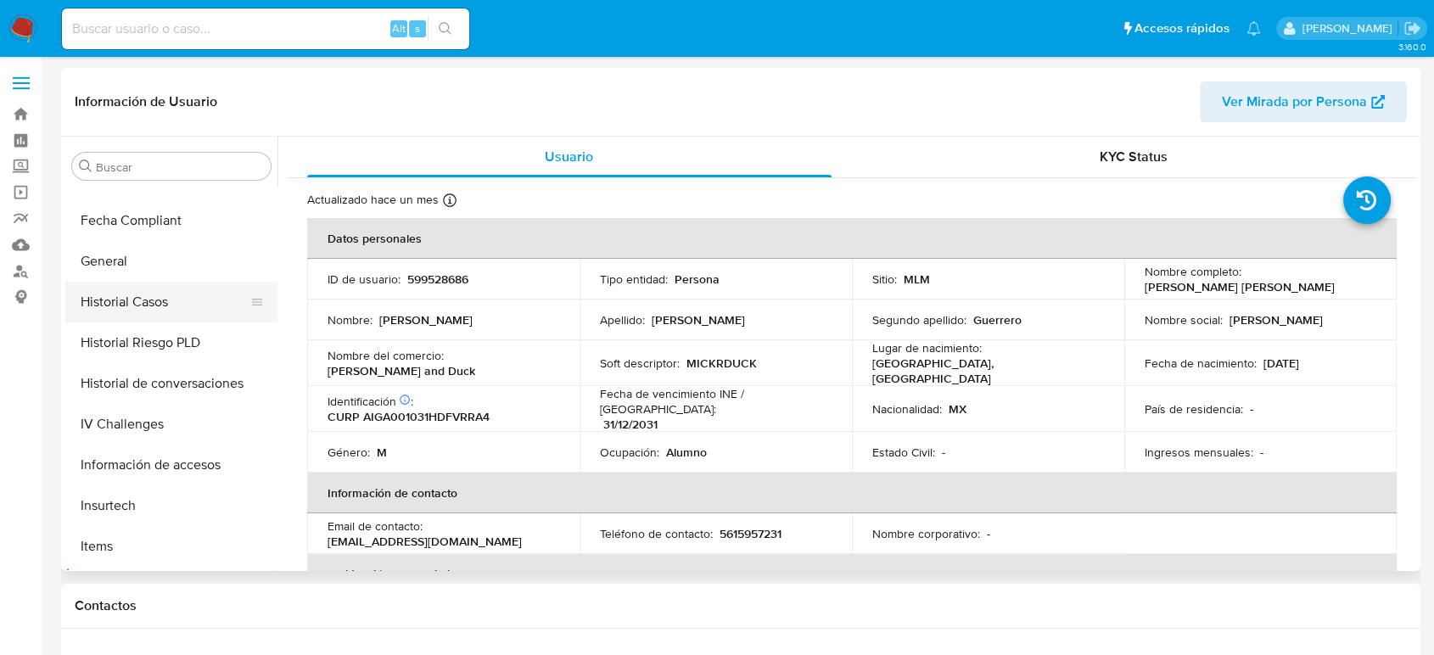
click at [154, 300] on button "Historial Casos" at bounding box center [164, 302] width 199 height 41
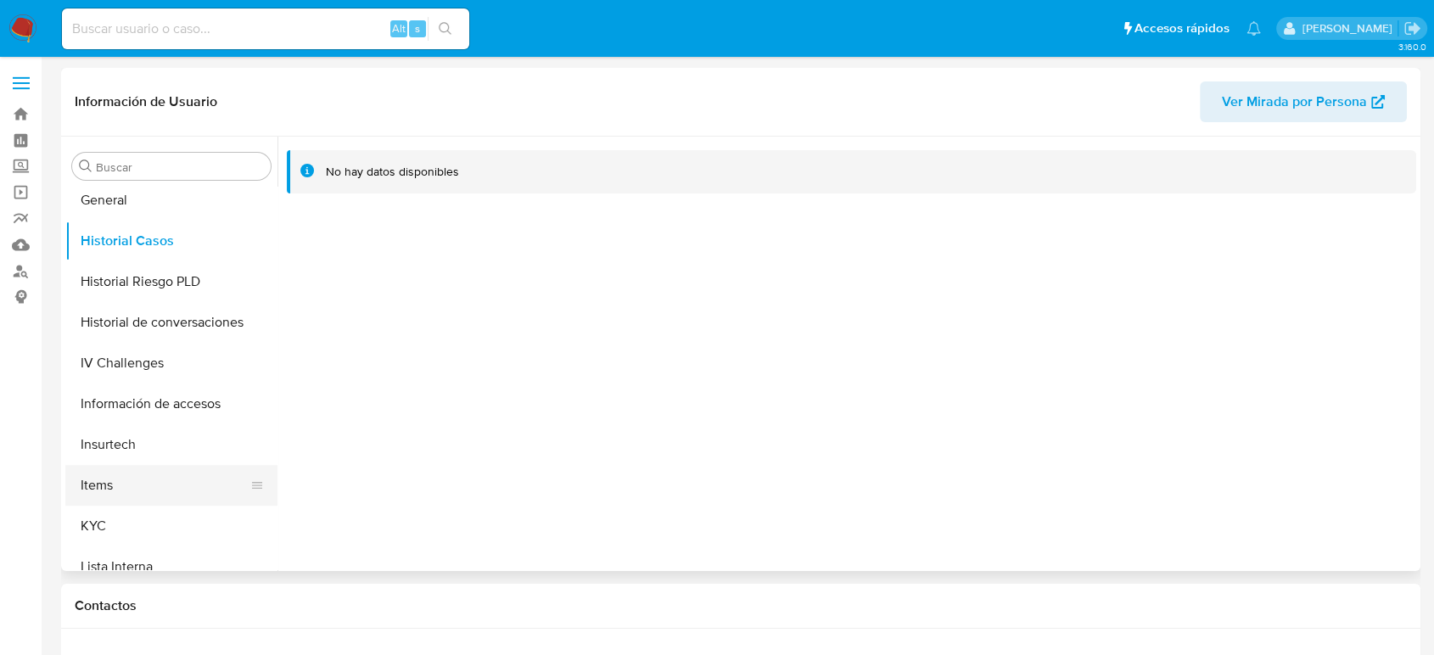
scroll to position [529, 0]
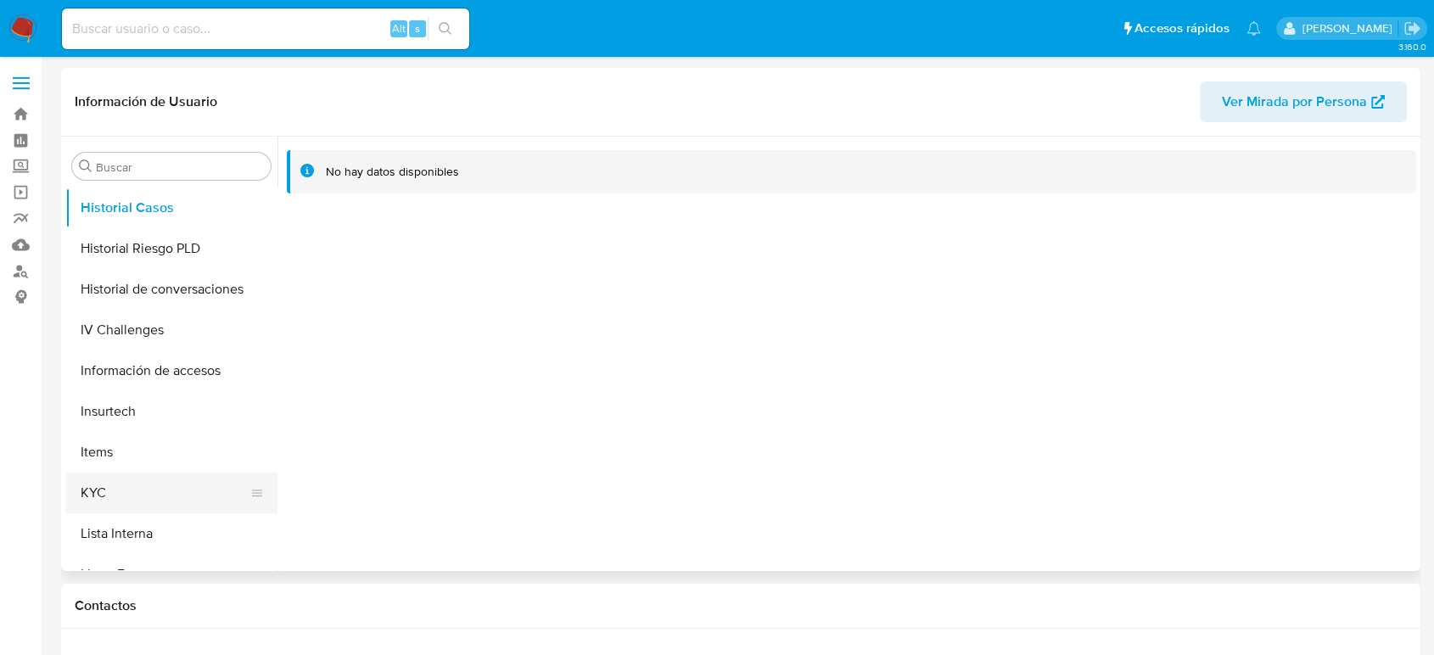
click at [115, 489] on button "KYC" at bounding box center [164, 493] width 199 height 41
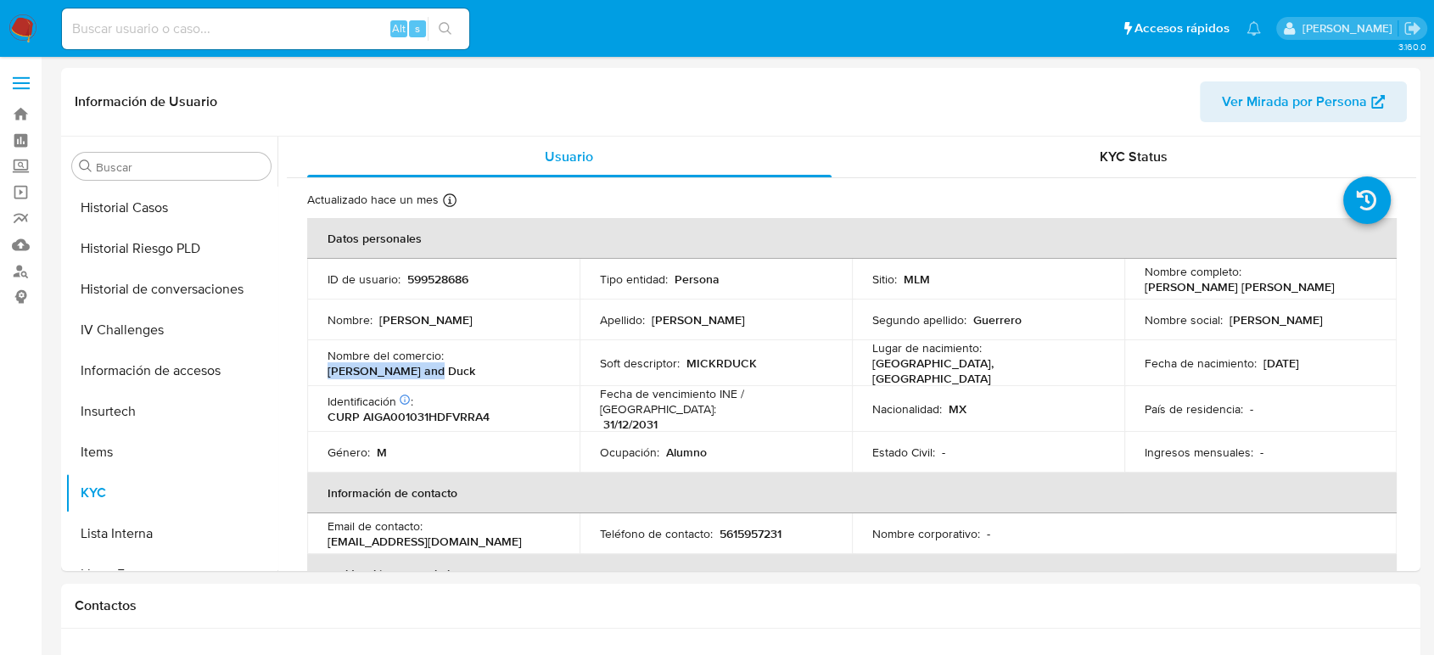
drag, startPoint x: 564, startPoint y: 361, endPoint x: 449, endPoint y: 367, distance: 115.5
click at [449, 367] on td "Nombre del comercio : Micker's and Duck" at bounding box center [443, 363] width 272 height 46
copy p "Micker's and Duck"
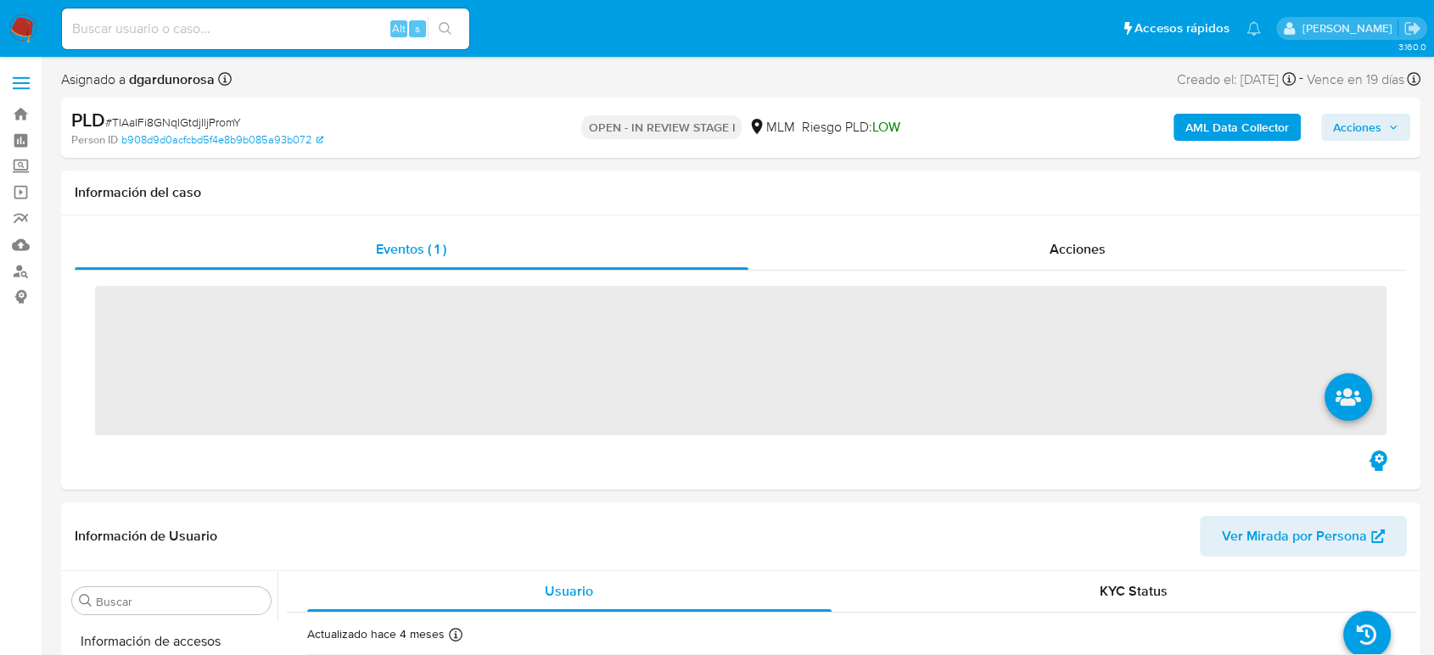
scroll to position [717, 0]
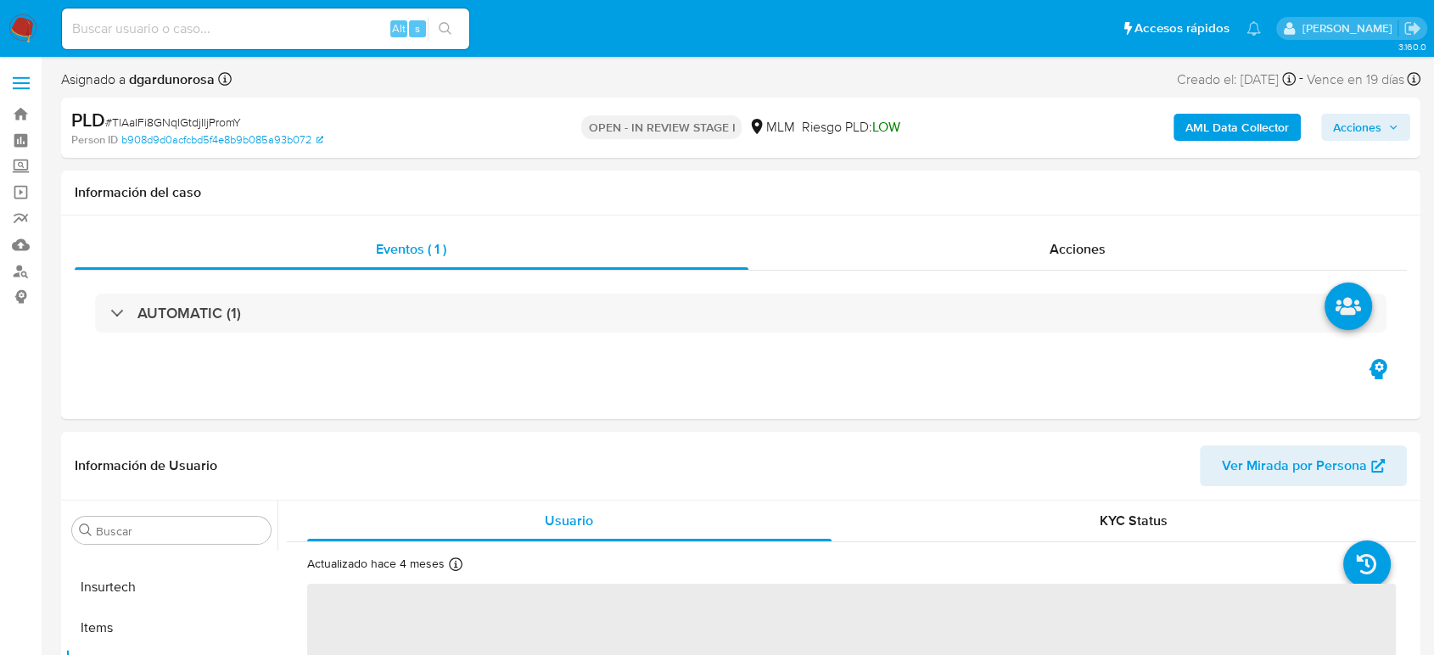
select select "10"
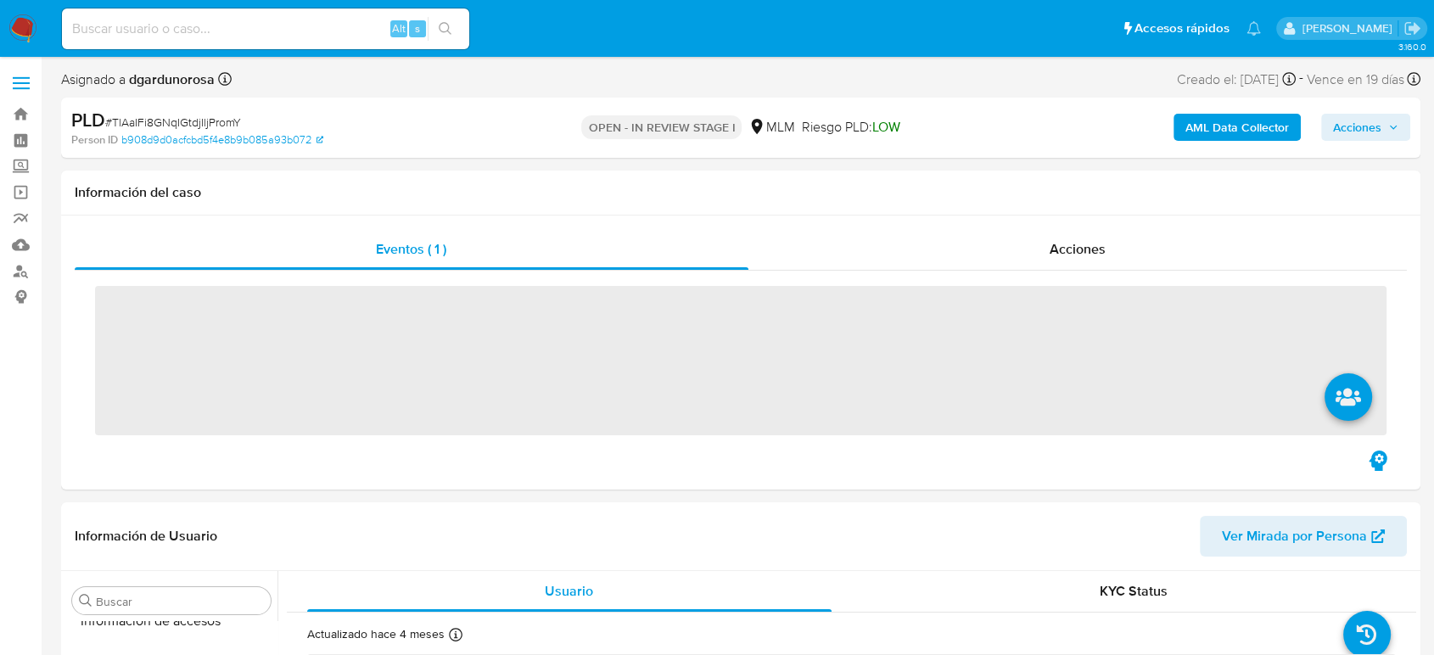
scroll to position [717, 0]
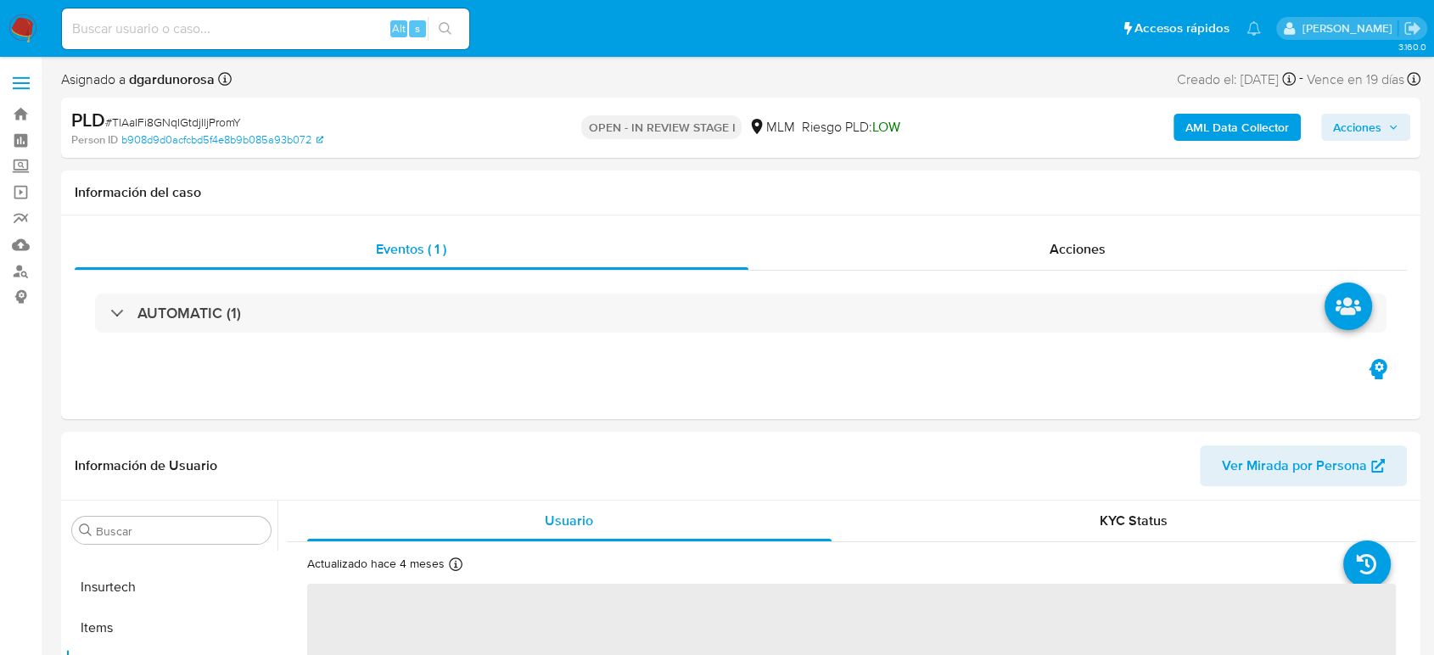
click at [22, 79] on span at bounding box center [21, 77] width 17 height 3
click at [0, 0] on input "checkbox" at bounding box center [0, 0] width 0 height 0
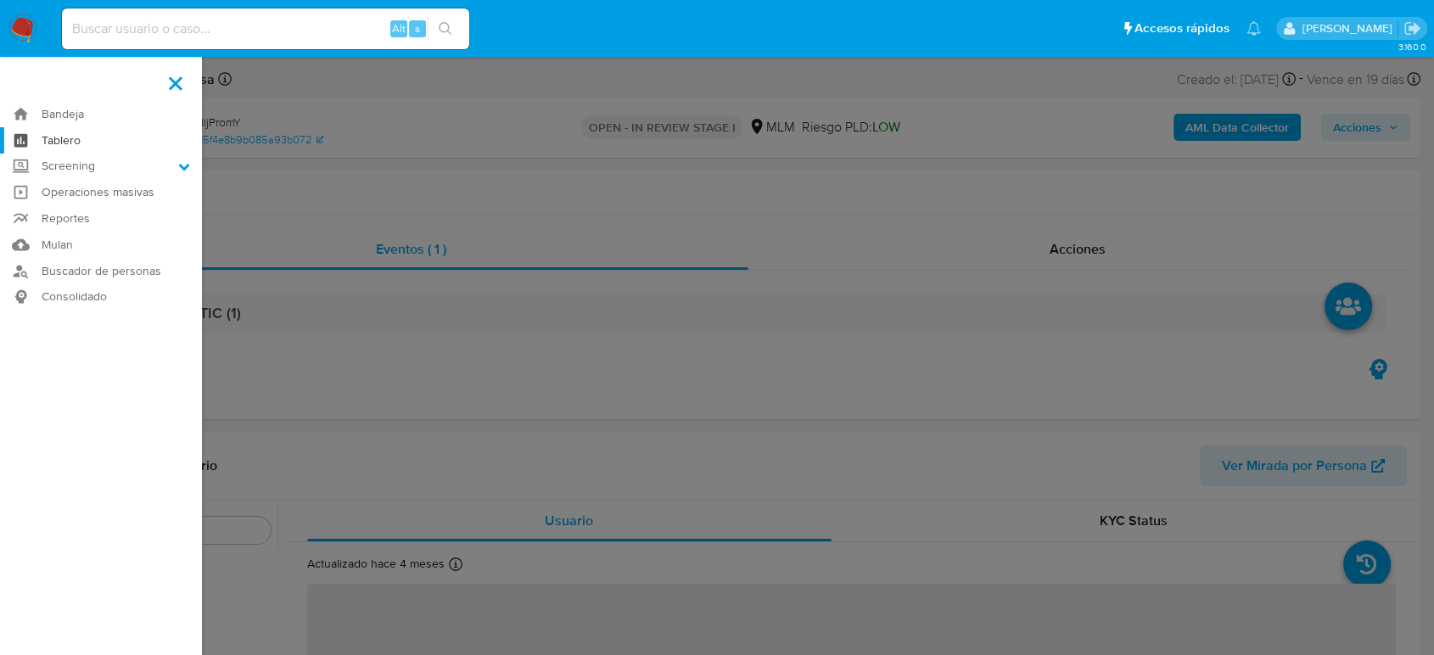
select select "10"
click at [86, 165] on label "Screening" at bounding box center [101, 167] width 202 height 26
click at [0, 0] on input "Screening" at bounding box center [0, 0] width 0 height 0
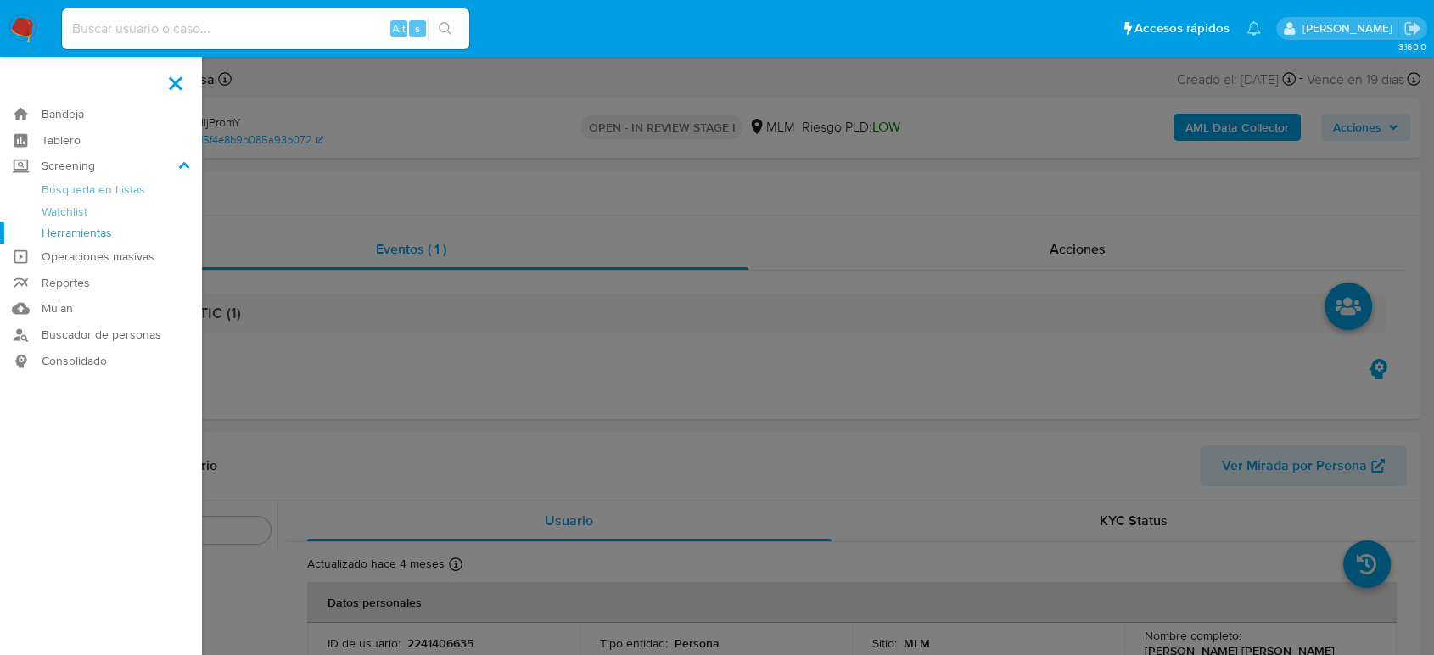
click at [100, 227] on link "Herramientas" at bounding box center [101, 232] width 202 height 21
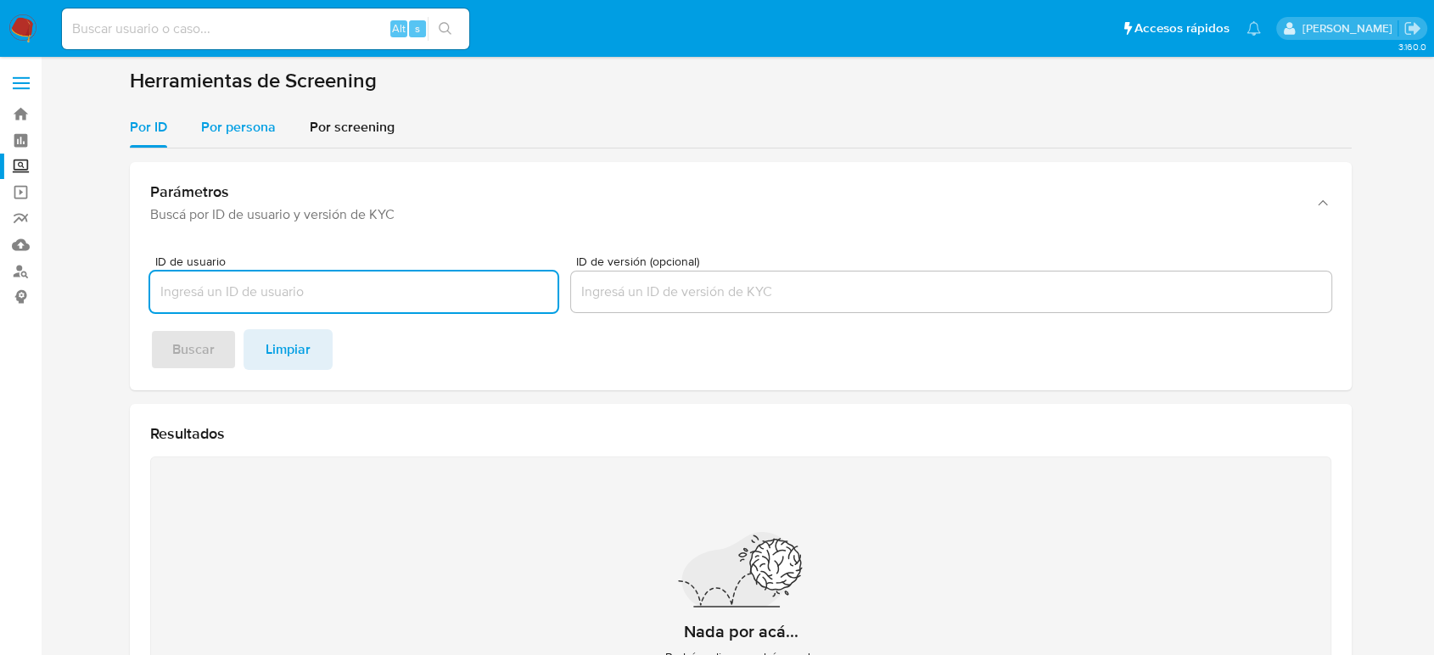
click at [217, 131] on span "Por persona" at bounding box center [238, 127] width 75 height 20
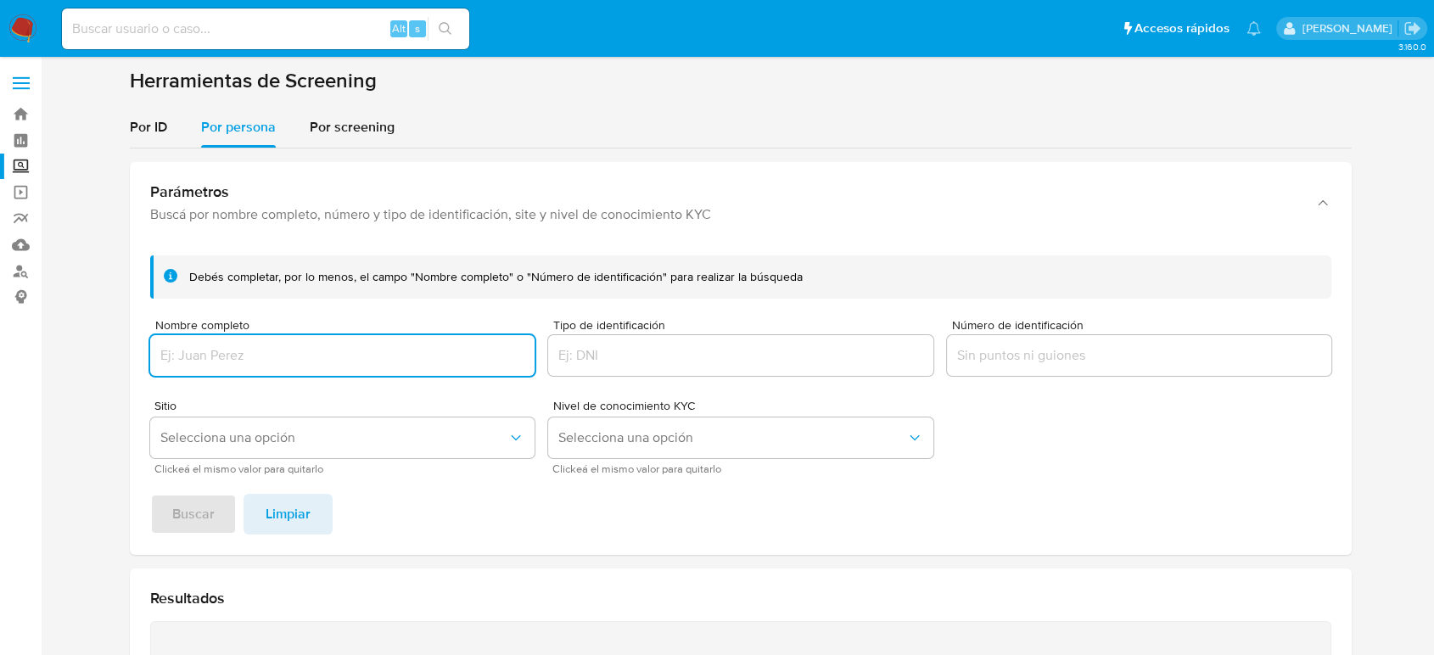
click at [238, 361] on input "Nombre completo" at bounding box center [342, 355] width 384 height 22
type input "SAOM630111I3A"
click at [170, 355] on input "SAOM630111I3A" at bounding box center [342, 355] width 384 height 22
click at [257, 364] on input "Nombre completo" at bounding box center [342, 355] width 384 height 22
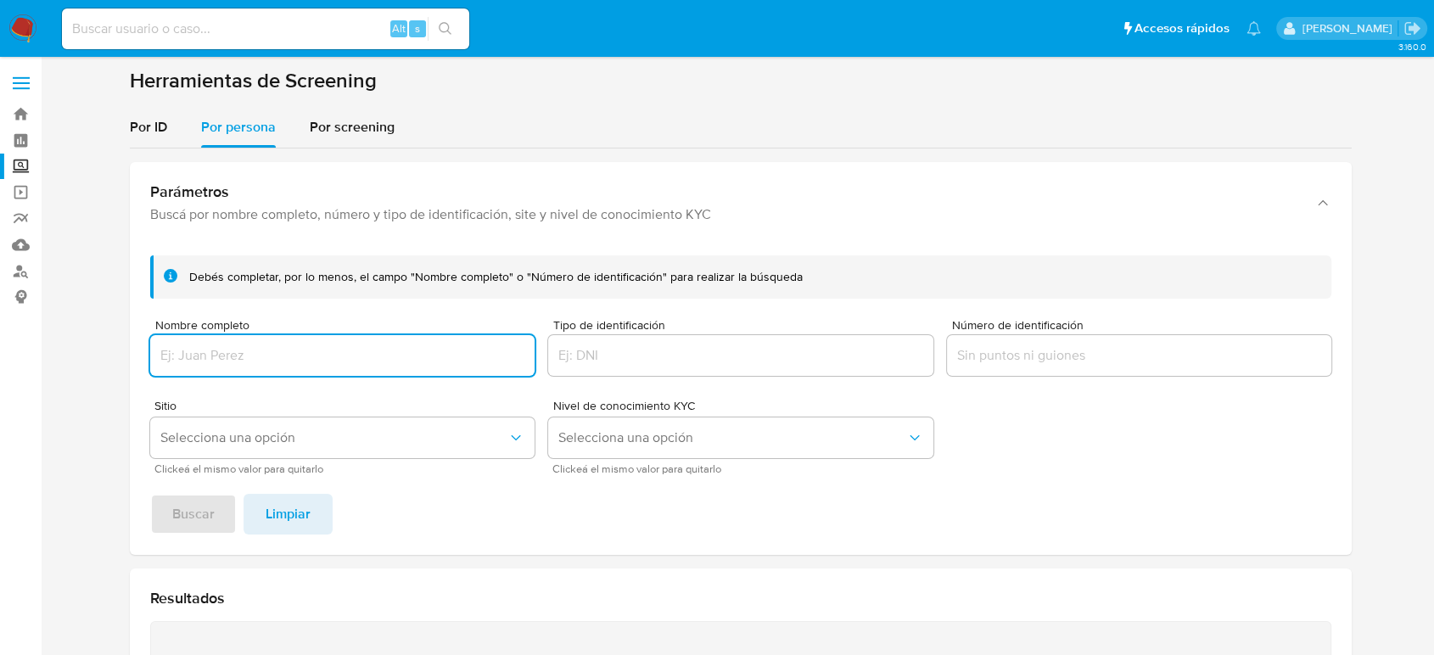
paste input "MIGUEL ANGEL SANCHEZ ORDOÑEZ"
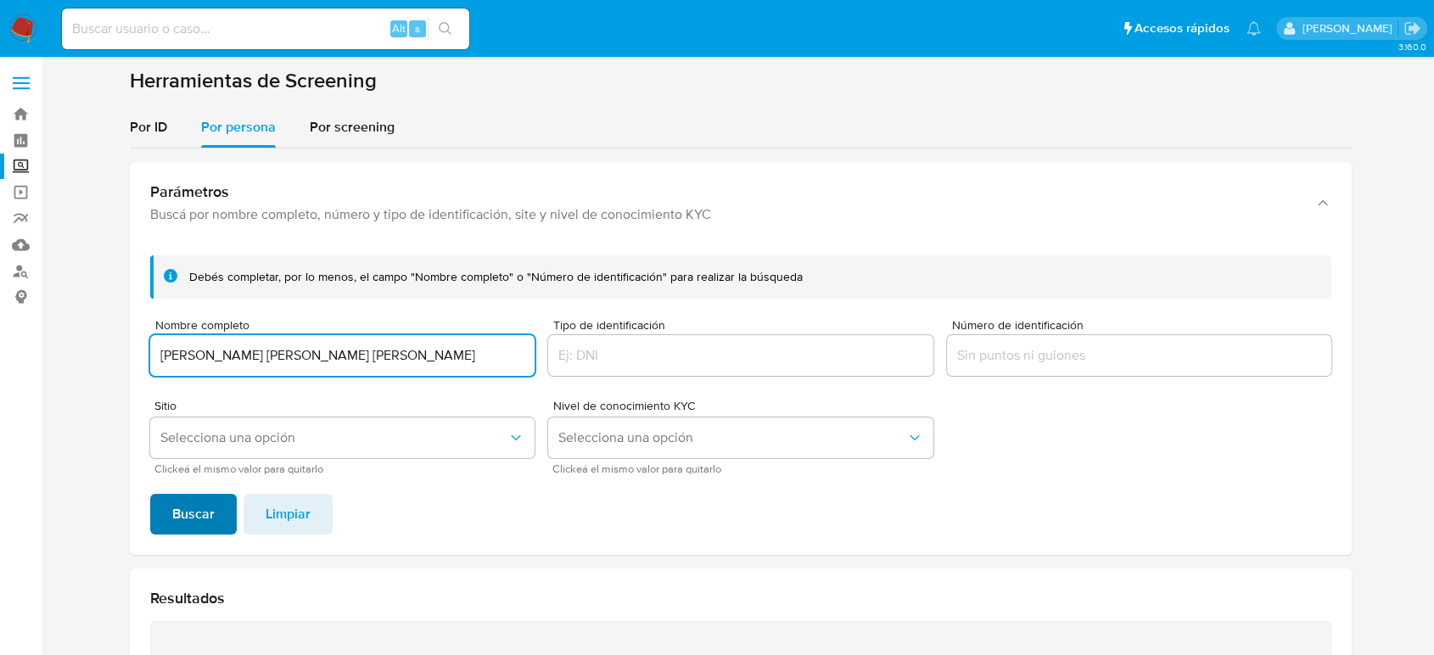
type input "MIGUEL ANGEL SANCHEZ ORDOÑEZ"
click at [214, 518] on button "Buscar" at bounding box center [193, 514] width 87 height 41
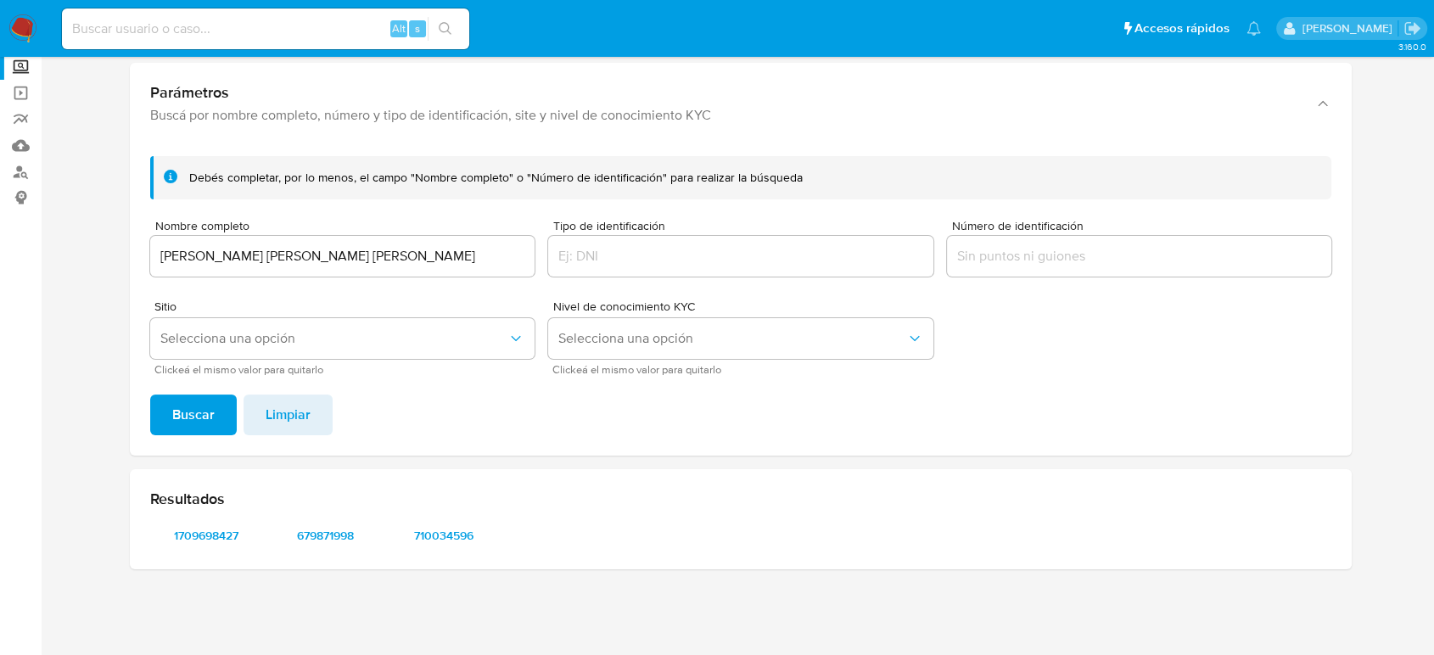
scroll to position [98, 0]
click at [221, 538] on span "1709698427" at bounding box center [206, 536] width 88 height 24
click at [309, 539] on span "679871998" at bounding box center [325, 536] width 88 height 24
click at [455, 534] on span "710034596" at bounding box center [444, 536] width 88 height 24
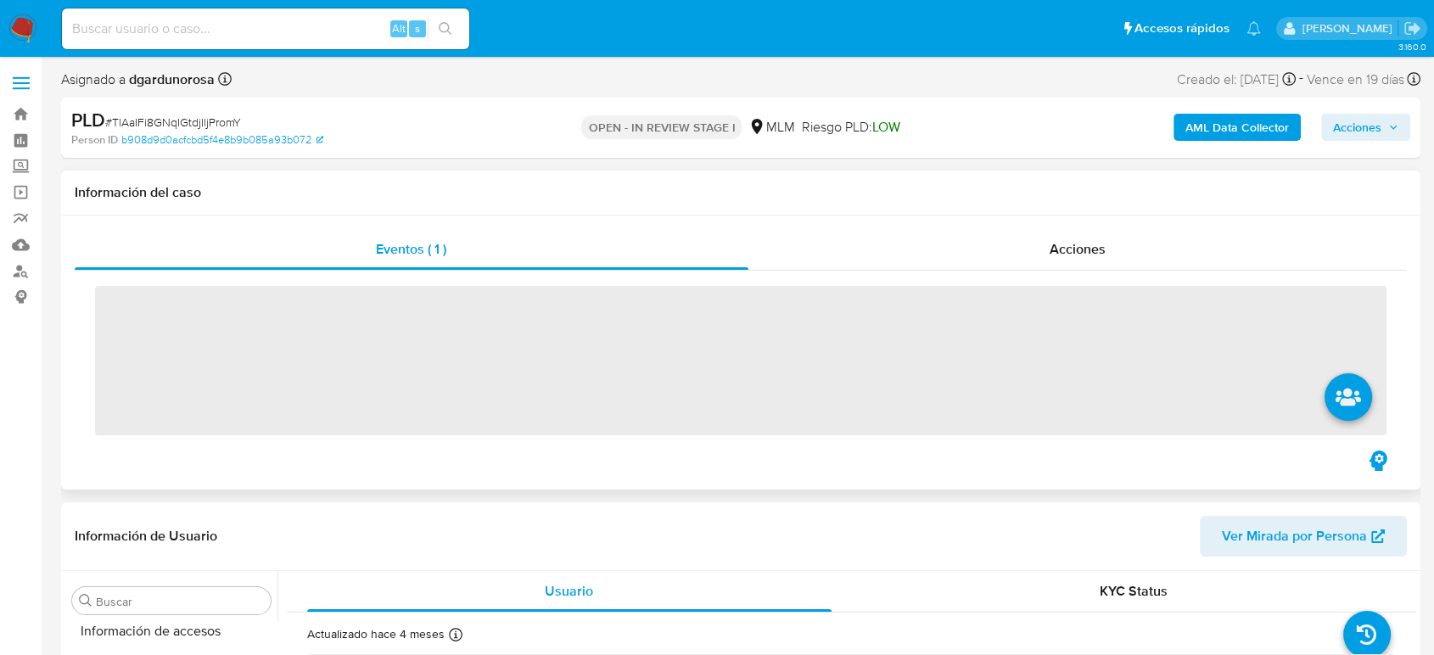
scroll to position [717, 0]
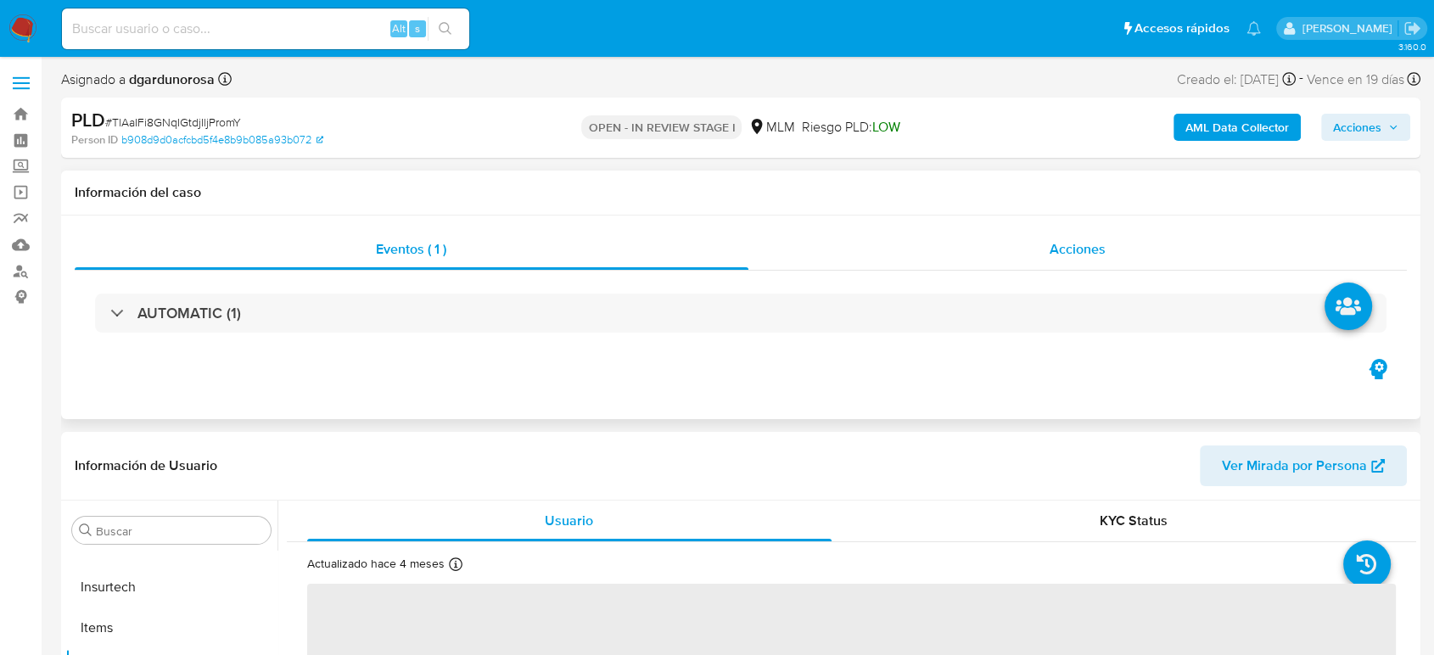
select select "10"
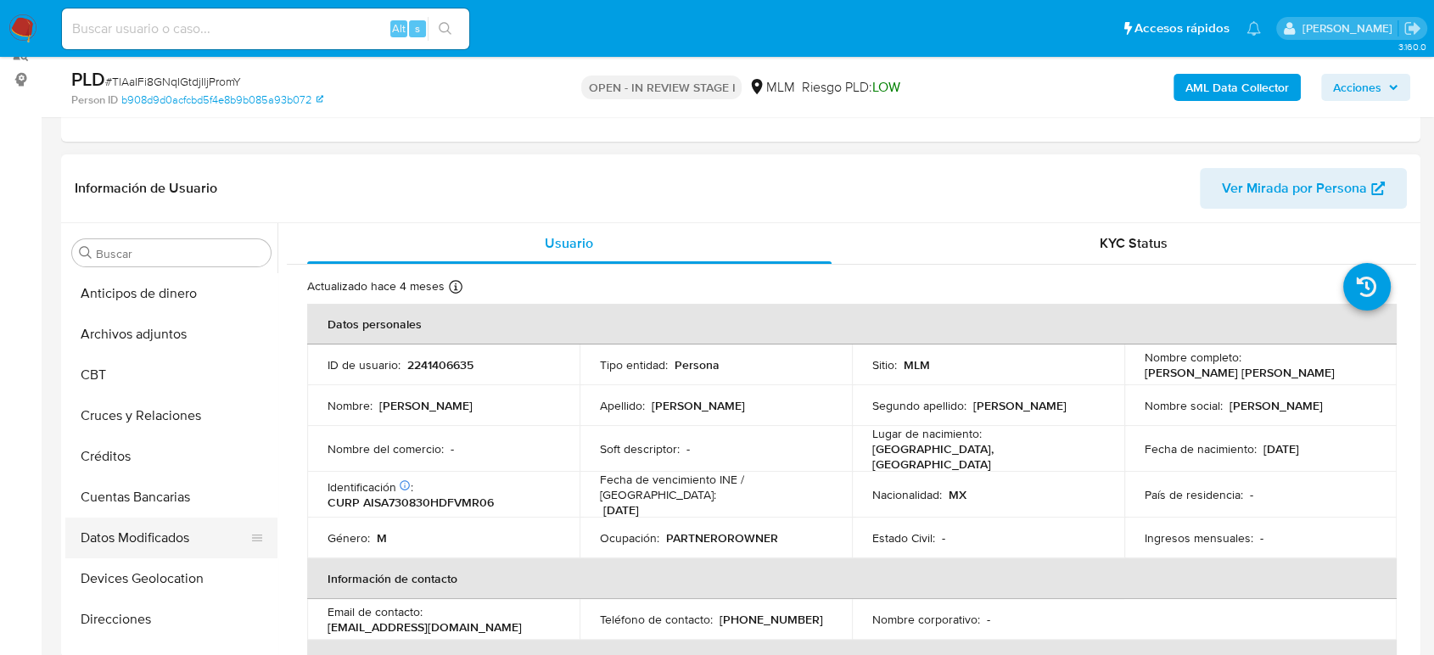
scroll to position [188, 0]
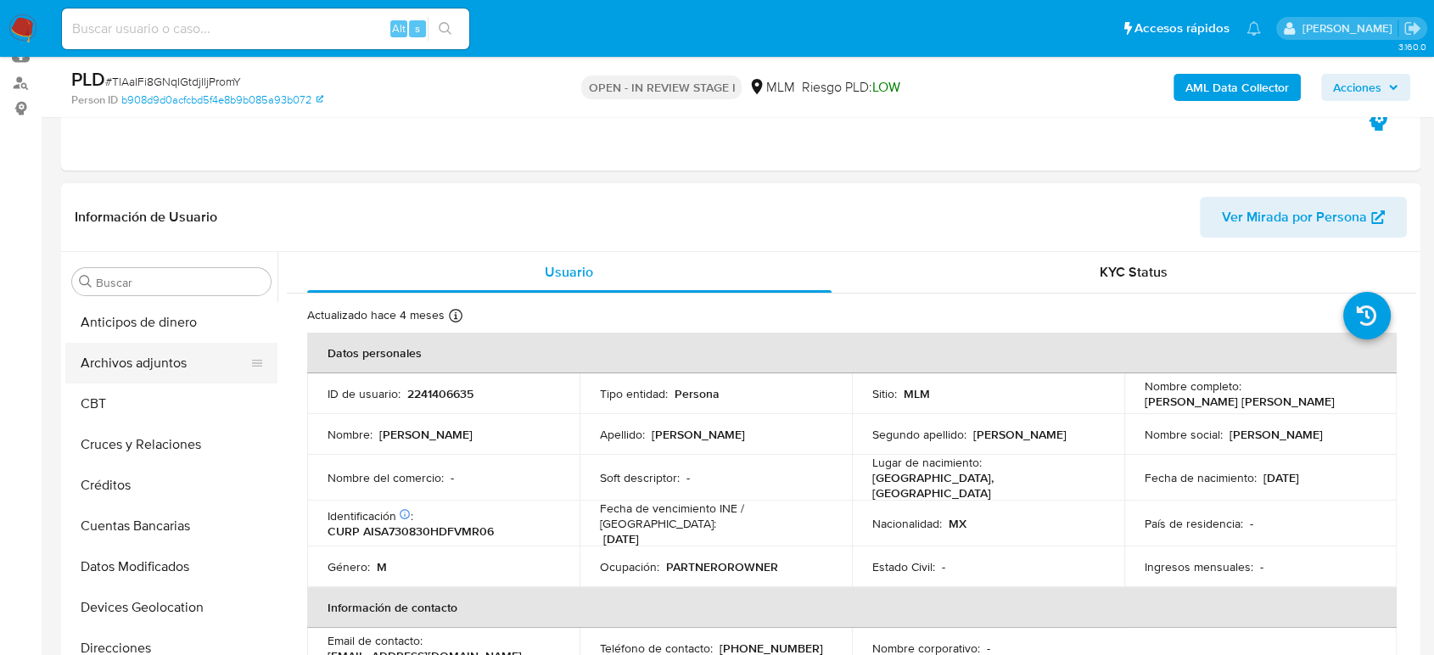
click at [154, 377] on button "Archivos adjuntos" at bounding box center [164, 363] width 199 height 41
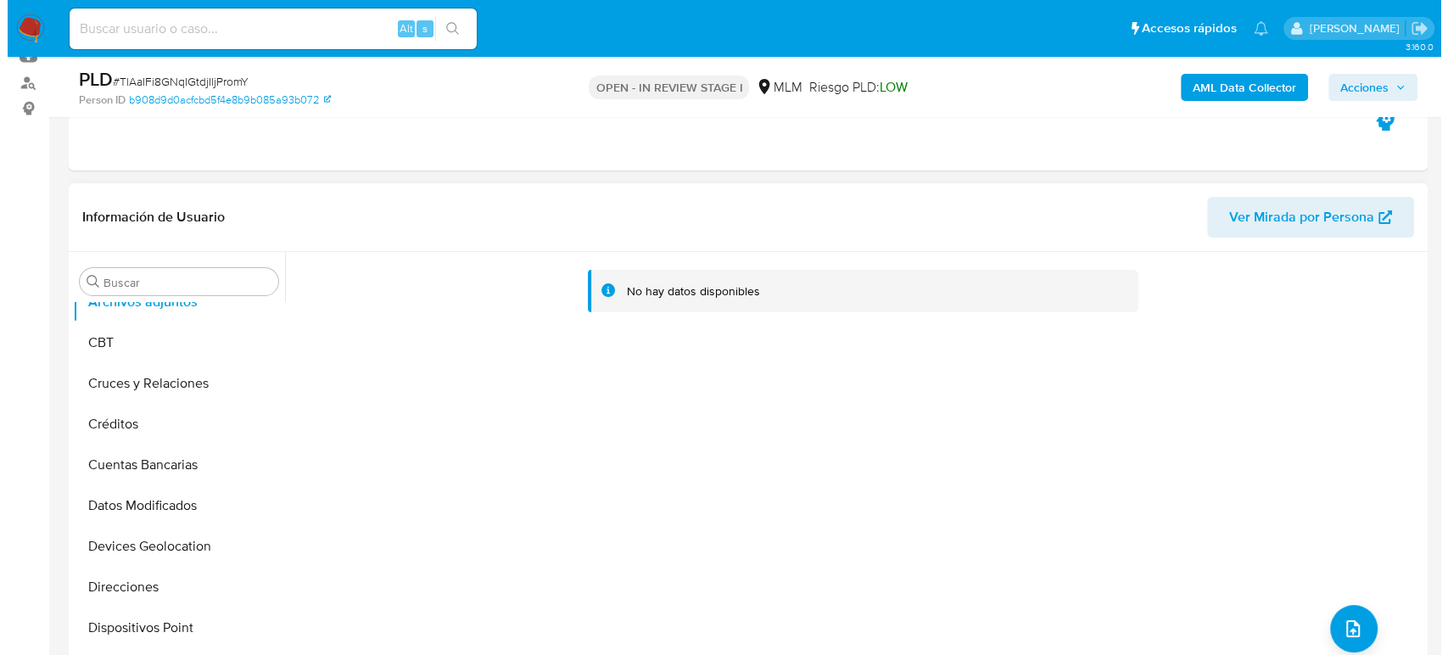
scroll to position [94, 0]
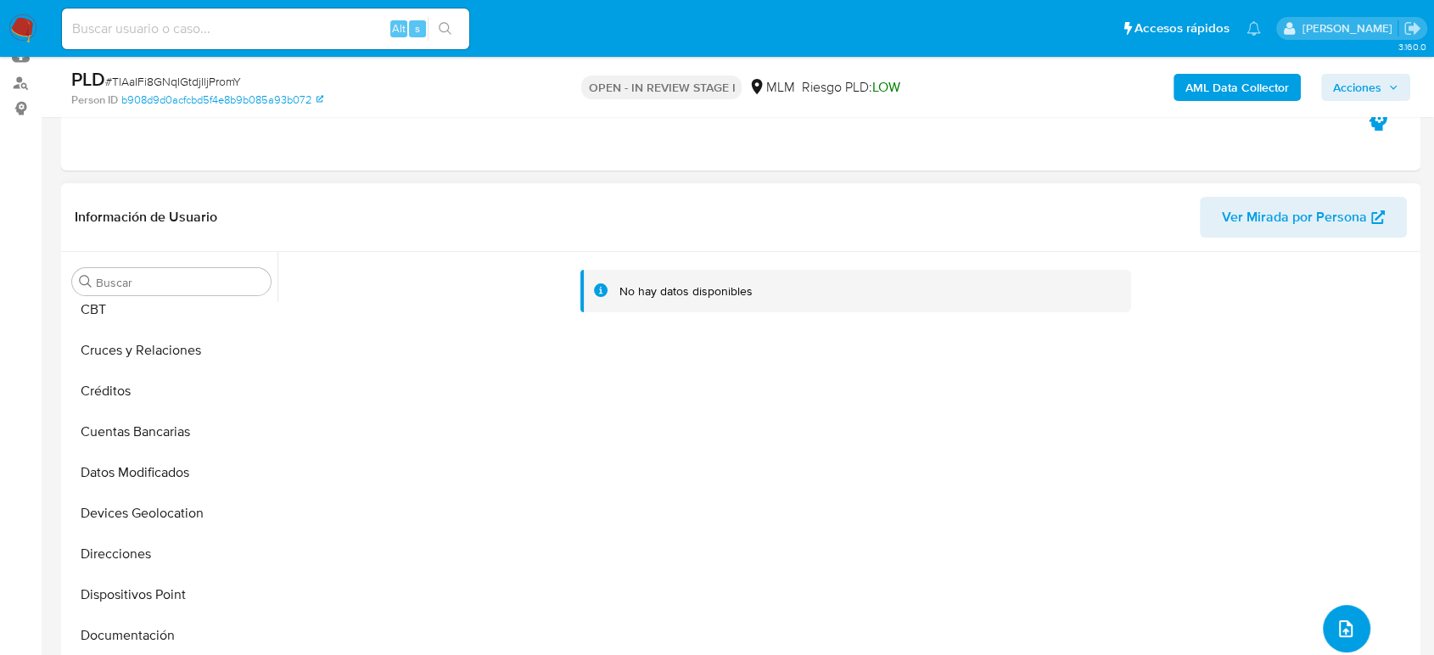
click at [1347, 622] on icon "upload-file" at bounding box center [1346, 629] width 20 height 20
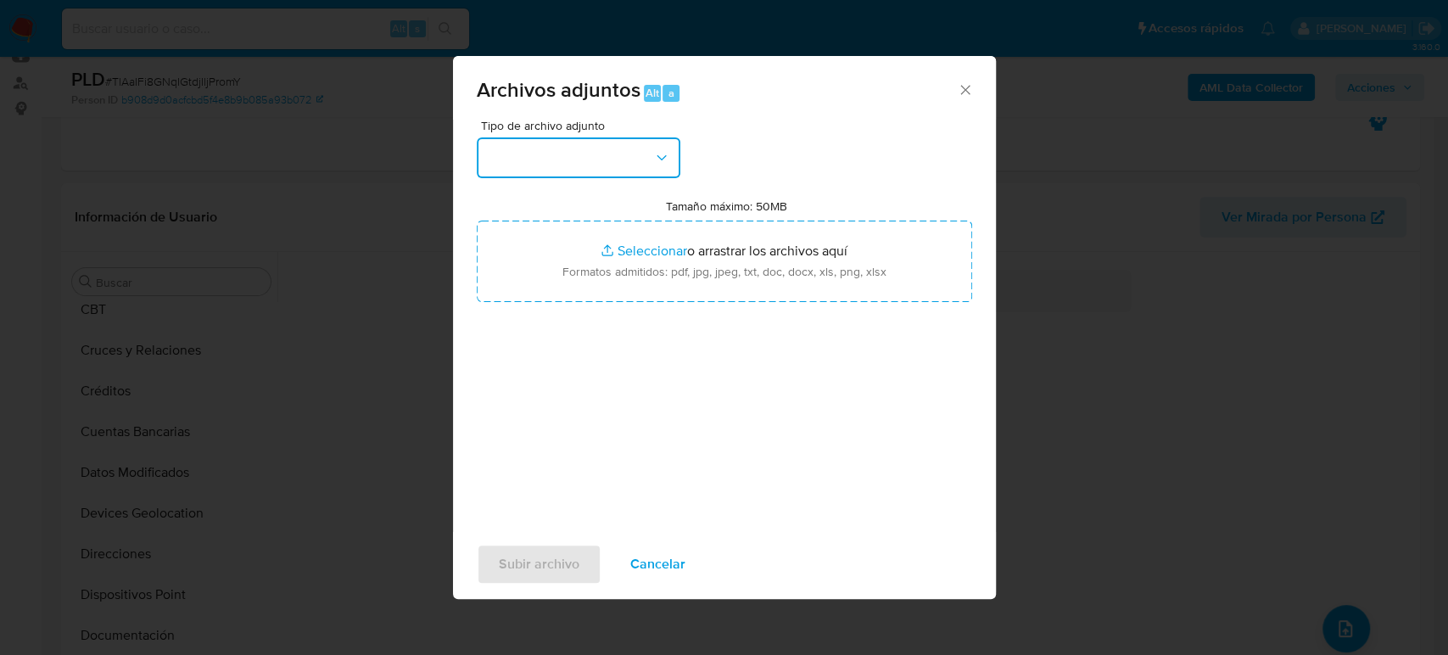
click at [634, 158] on button "button" at bounding box center [579, 157] width 204 height 41
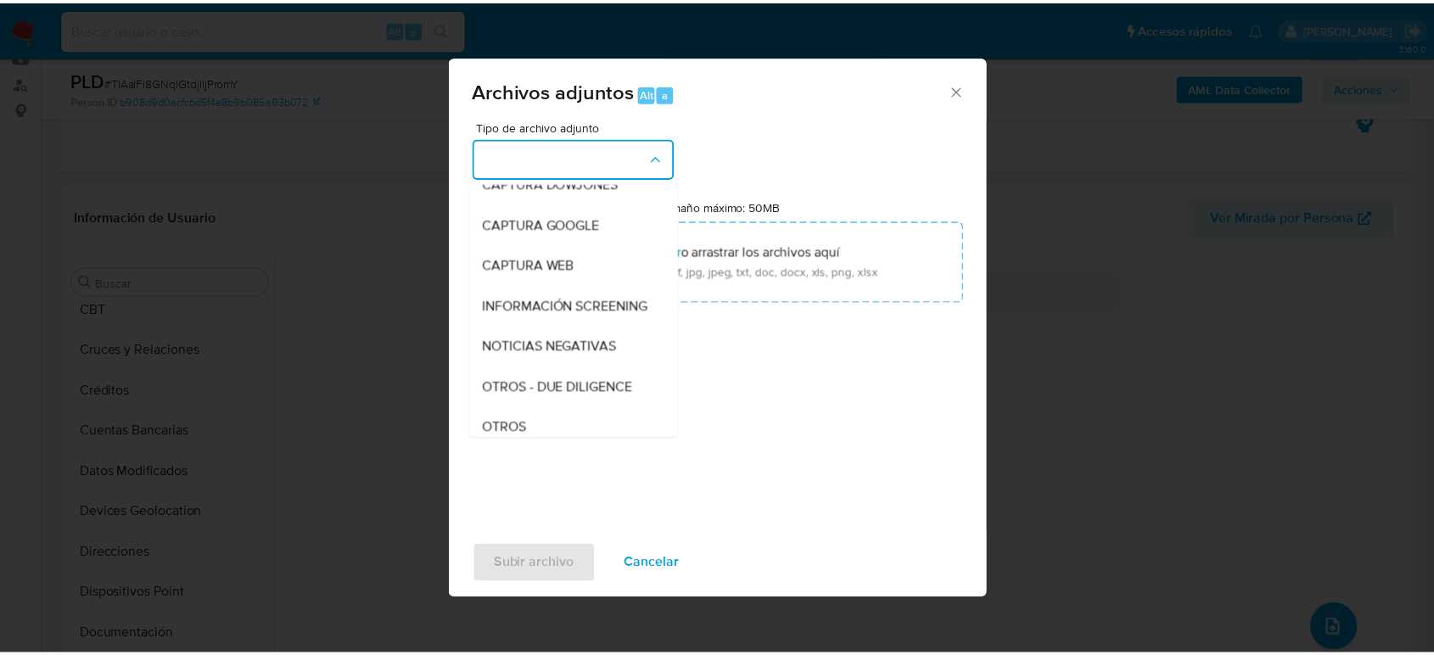
scroll to position [188, 0]
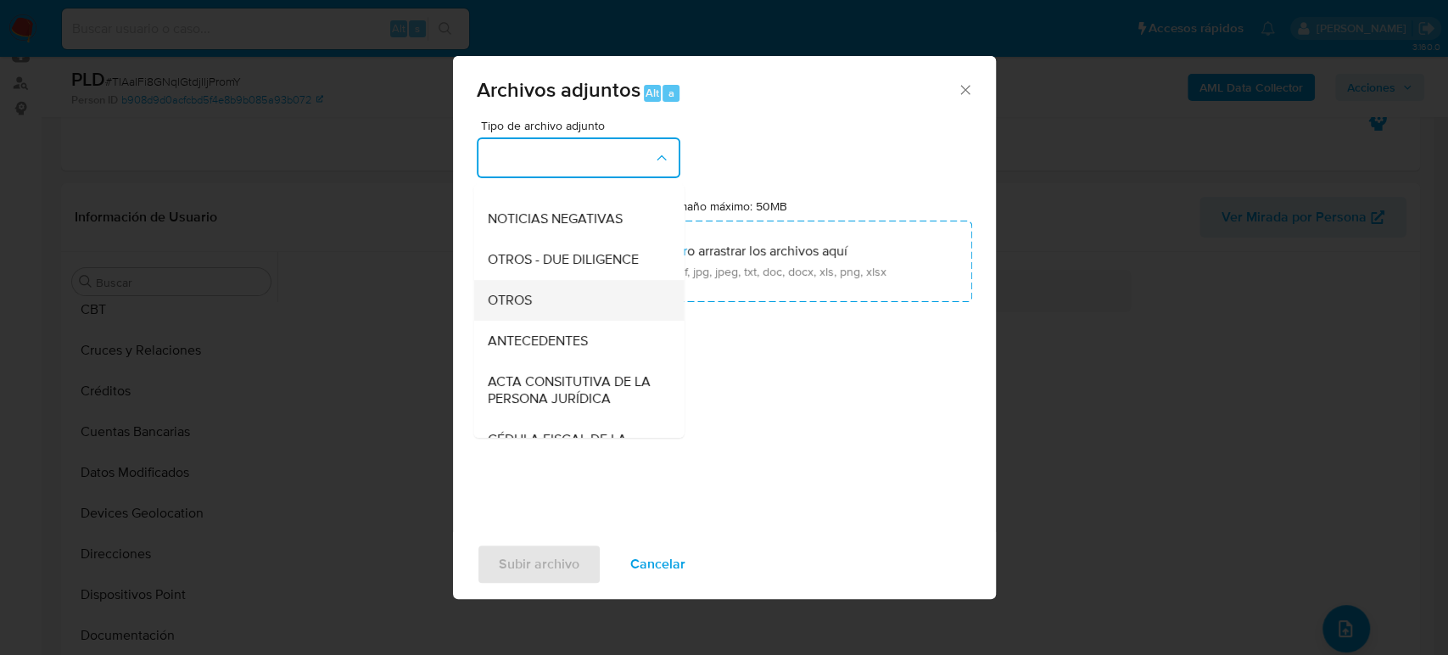
click at [527, 309] on span "OTROS" at bounding box center [509, 300] width 44 height 17
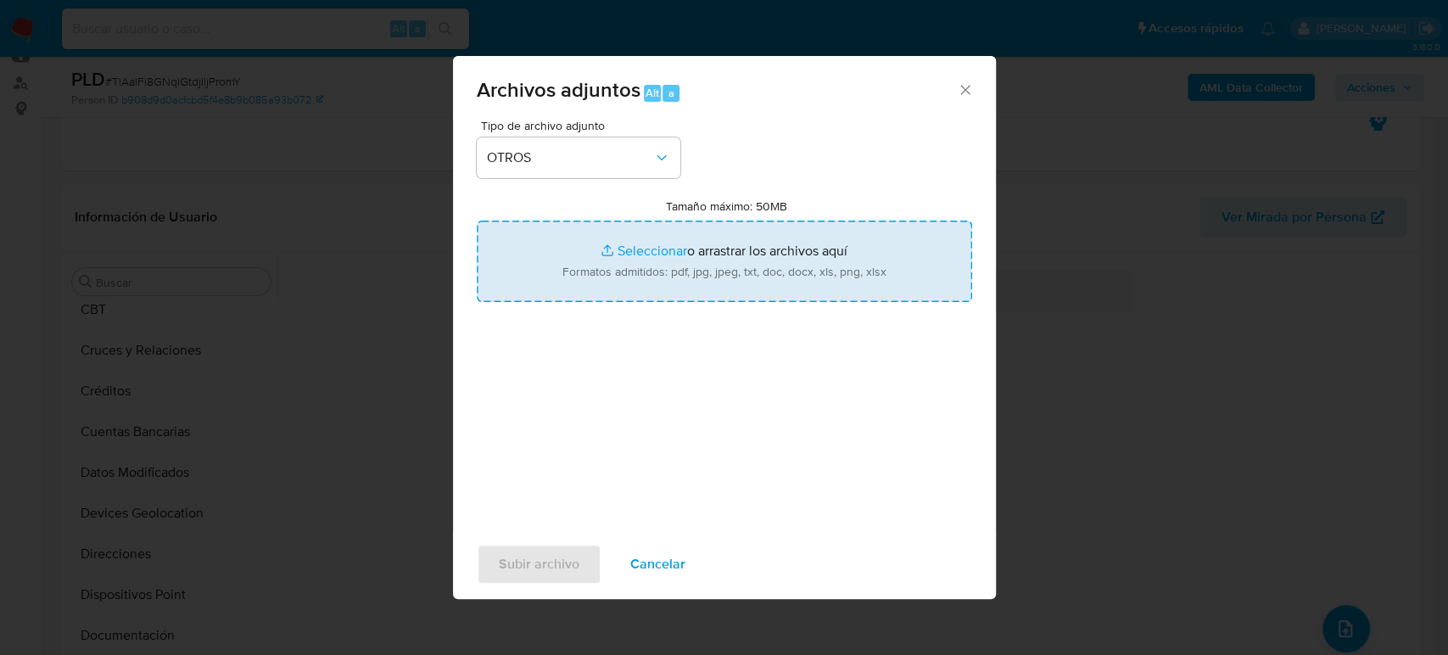
type input "C:\fakepath\2241406635_Aaron Aviles_Agosto2025.pdf"
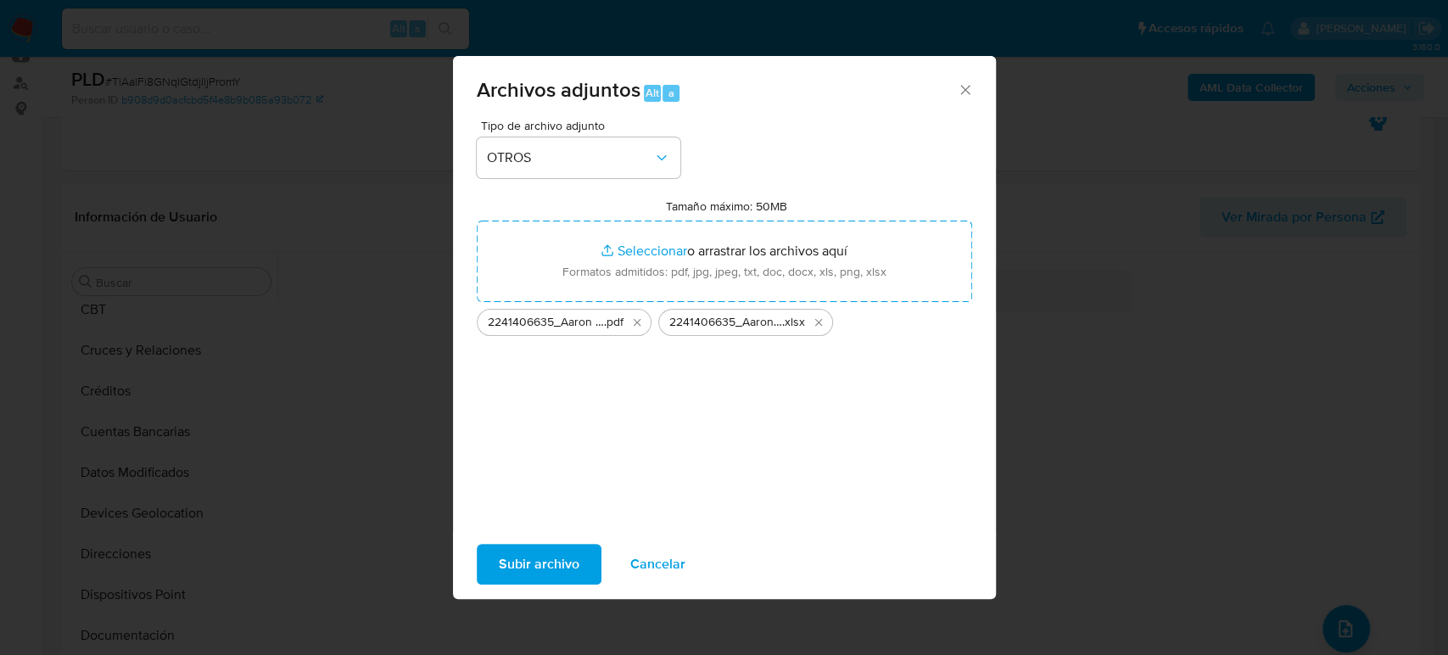
click at [566, 590] on div "Subir archivo Cancelar" at bounding box center [724, 564] width 543 height 64
click at [563, 551] on span "Subir archivo" at bounding box center [539, 564] width 81 height 37
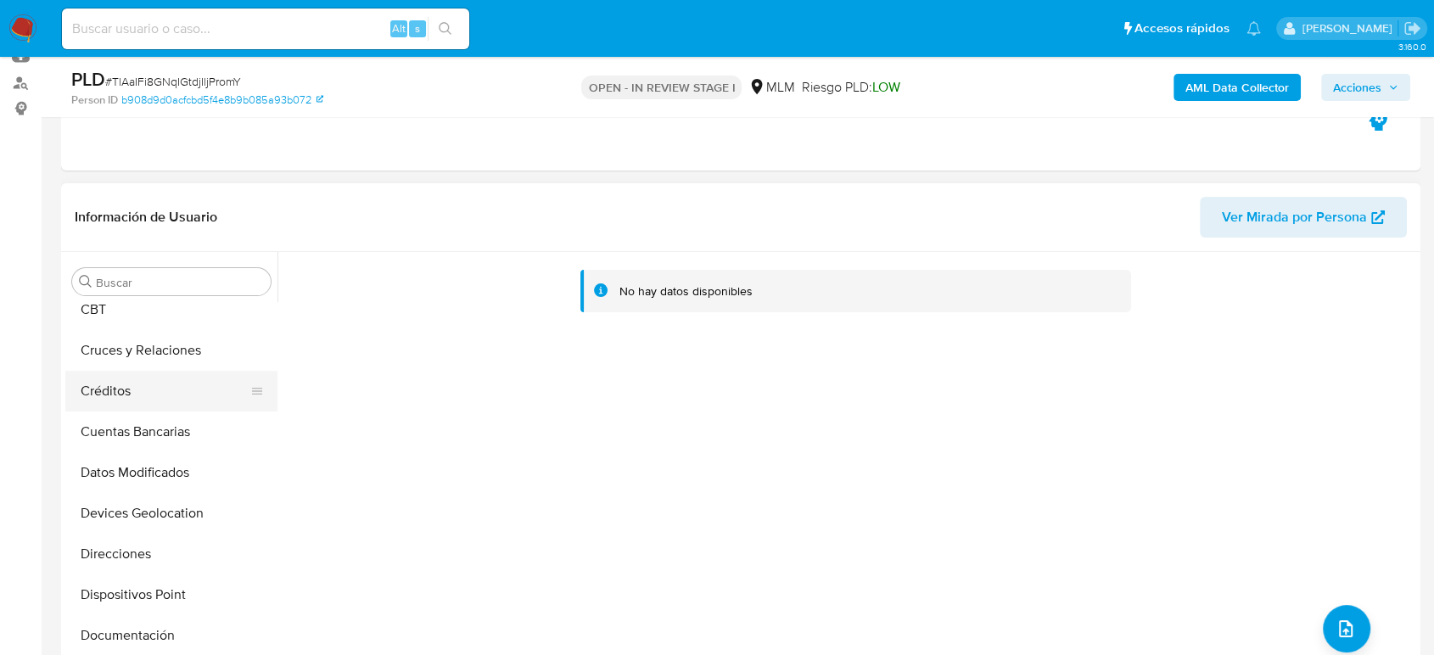
click at [107, 388] on button "Créditos" at bounding box center [164, 391] width 199 height 41
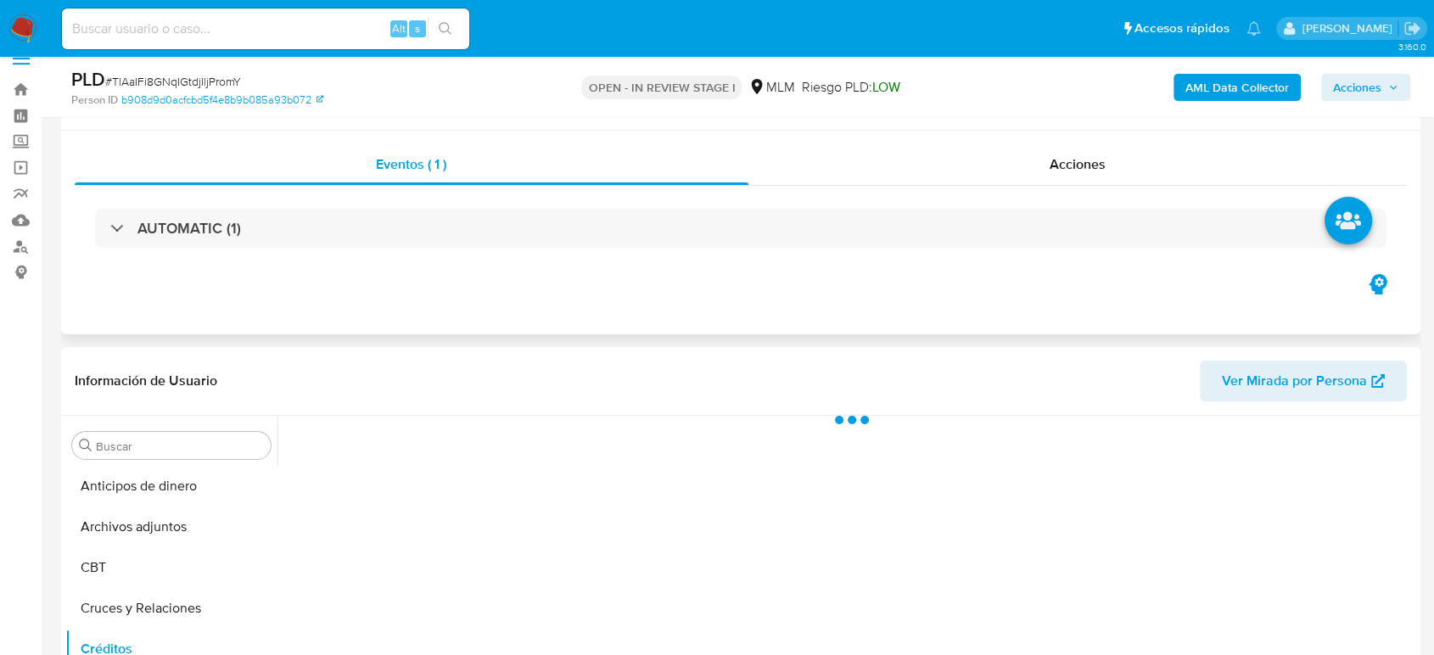
scroll to position [0, 0]
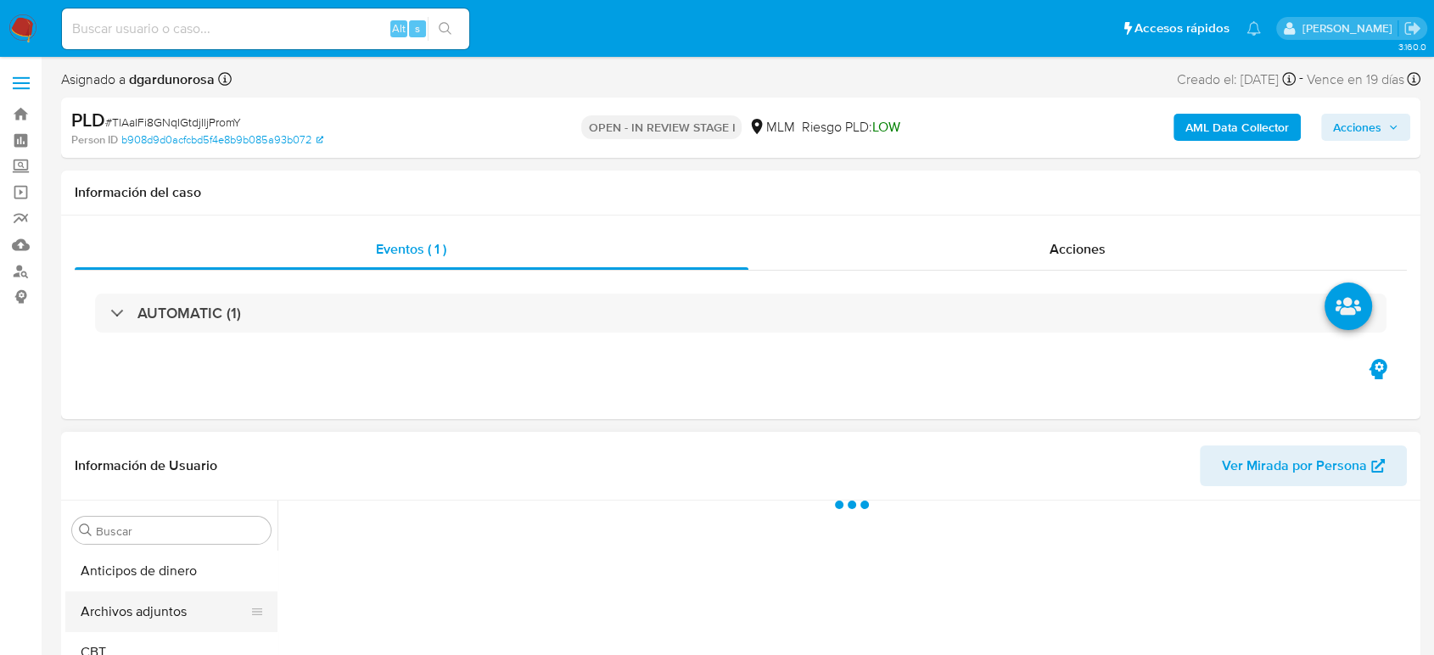
click at [148, 617] on button "Archivos adjuntos" at bounding box center [164, 611] width 199 height 41
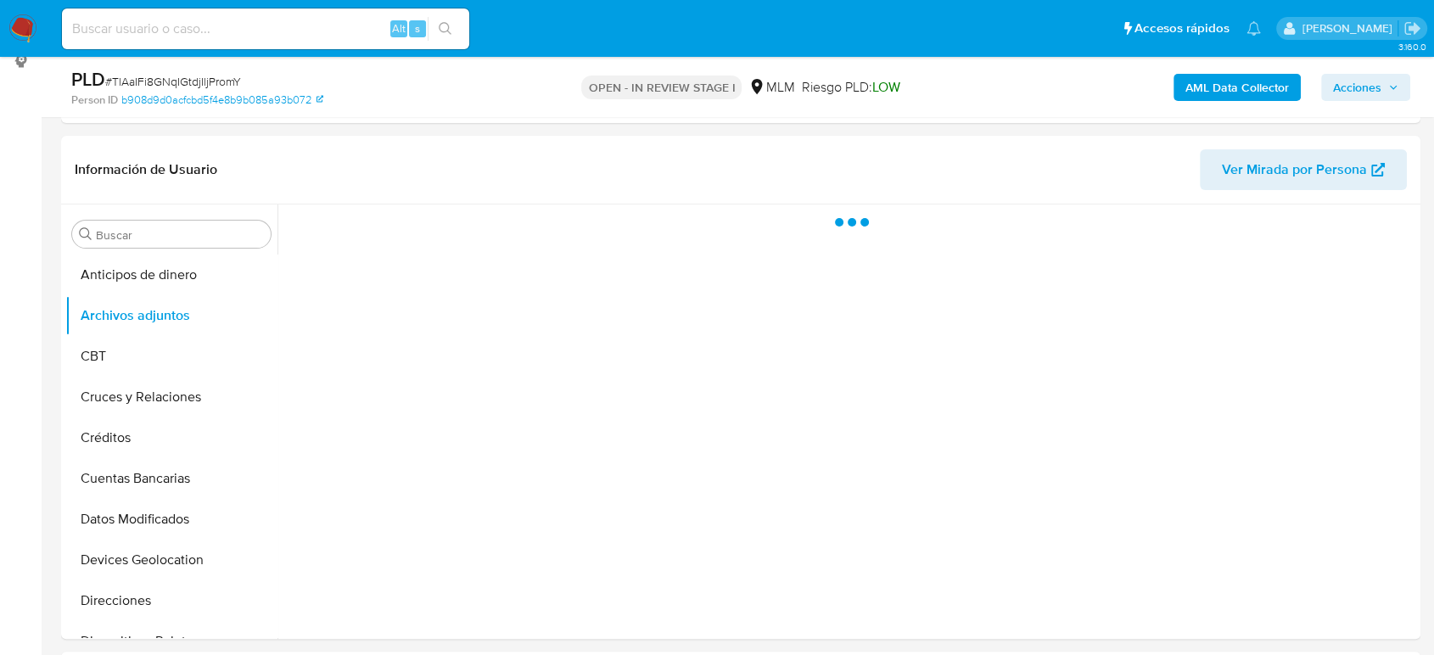
scroll to position [283, 0]
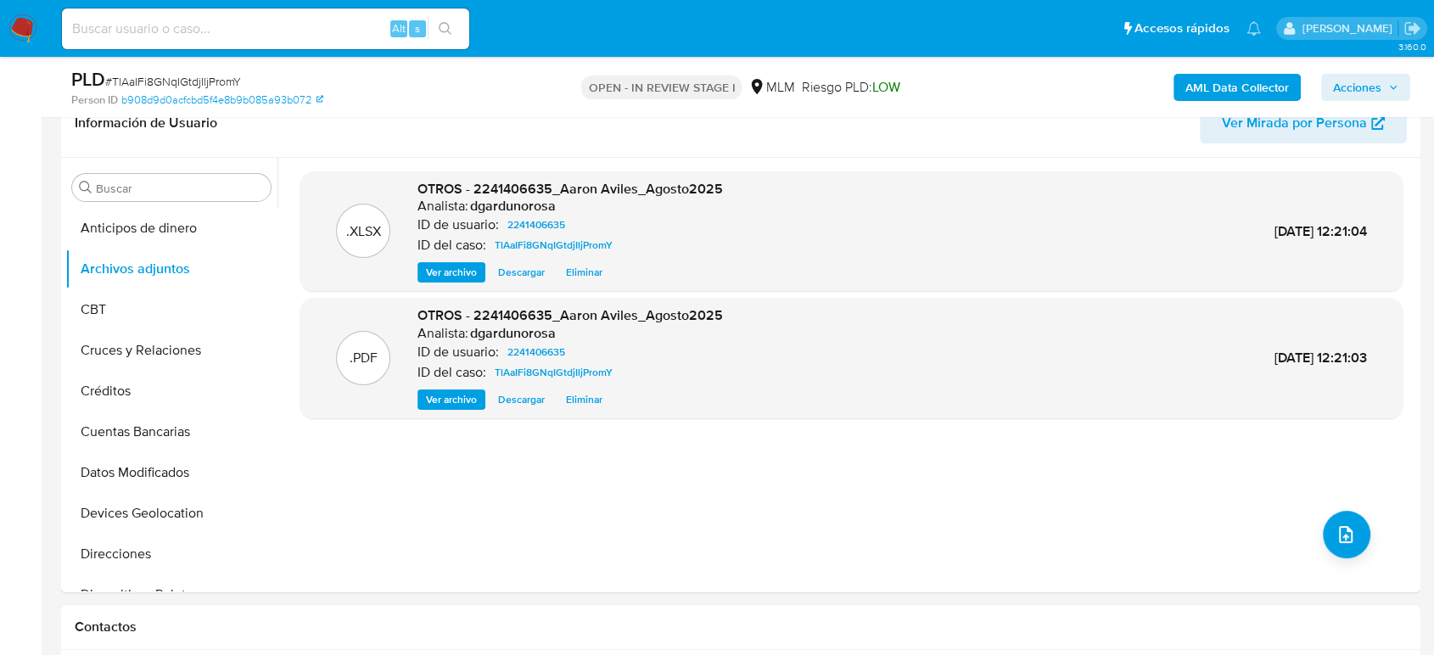
click at [1398, 78] on button "Acciones" at bounding box center [1365, 87] width 89 height 27
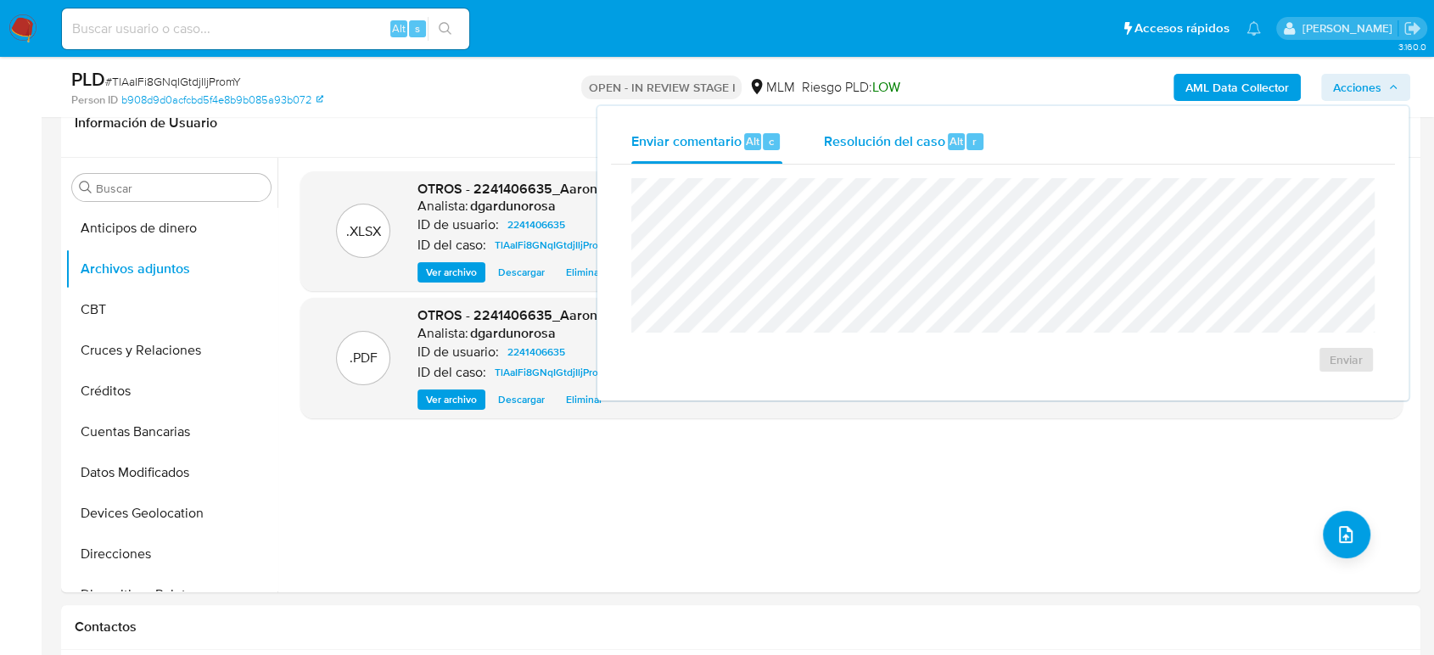
click at [902, 144] on span "Resolución del caso" at bounding box center [883, 141] width 121 height 20
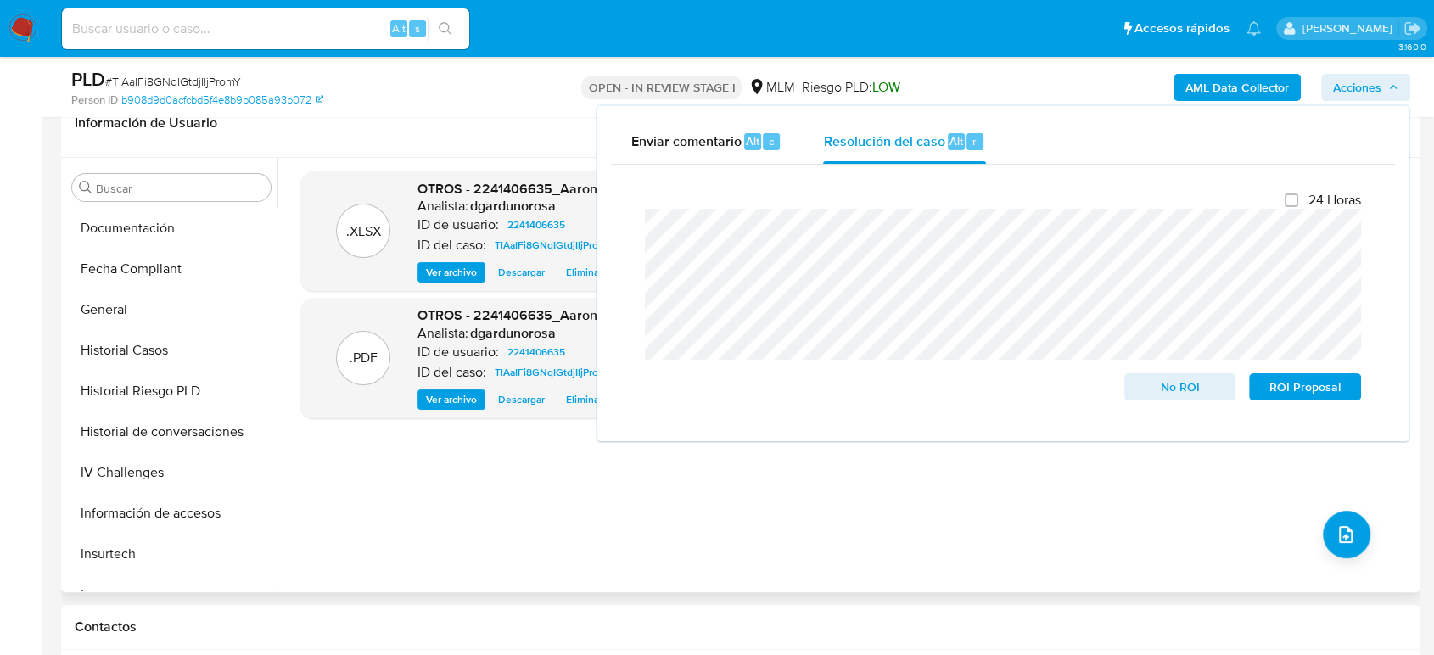
scroll to position [659, 0]
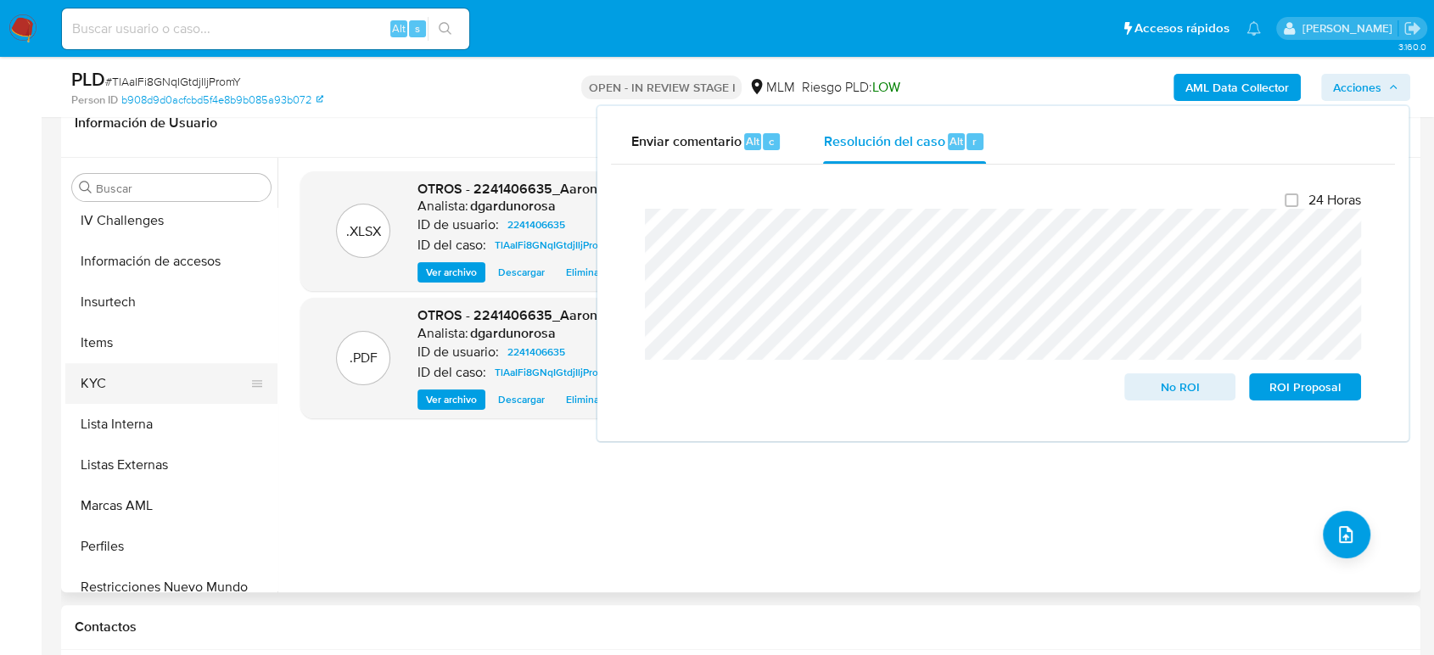
click at [124, 388] on button "KYC" at bounding box center [164, 383] width 199 height 41
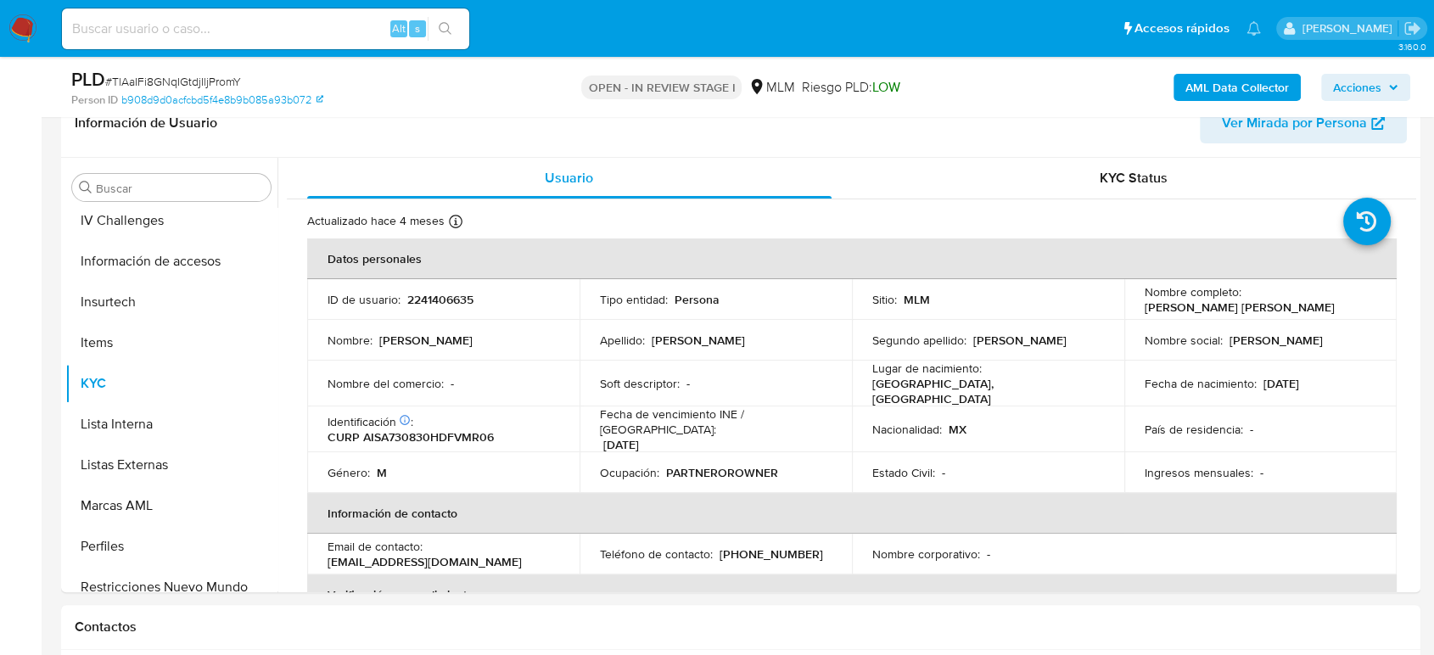
click at [1378, 72] on div "AML Data Collector Acciones" at bounding box center [1189, 87] width 442 height 40
click at [1353, 88] on span "Acciones" at bounding box center [1357, 87] width 48 height 27
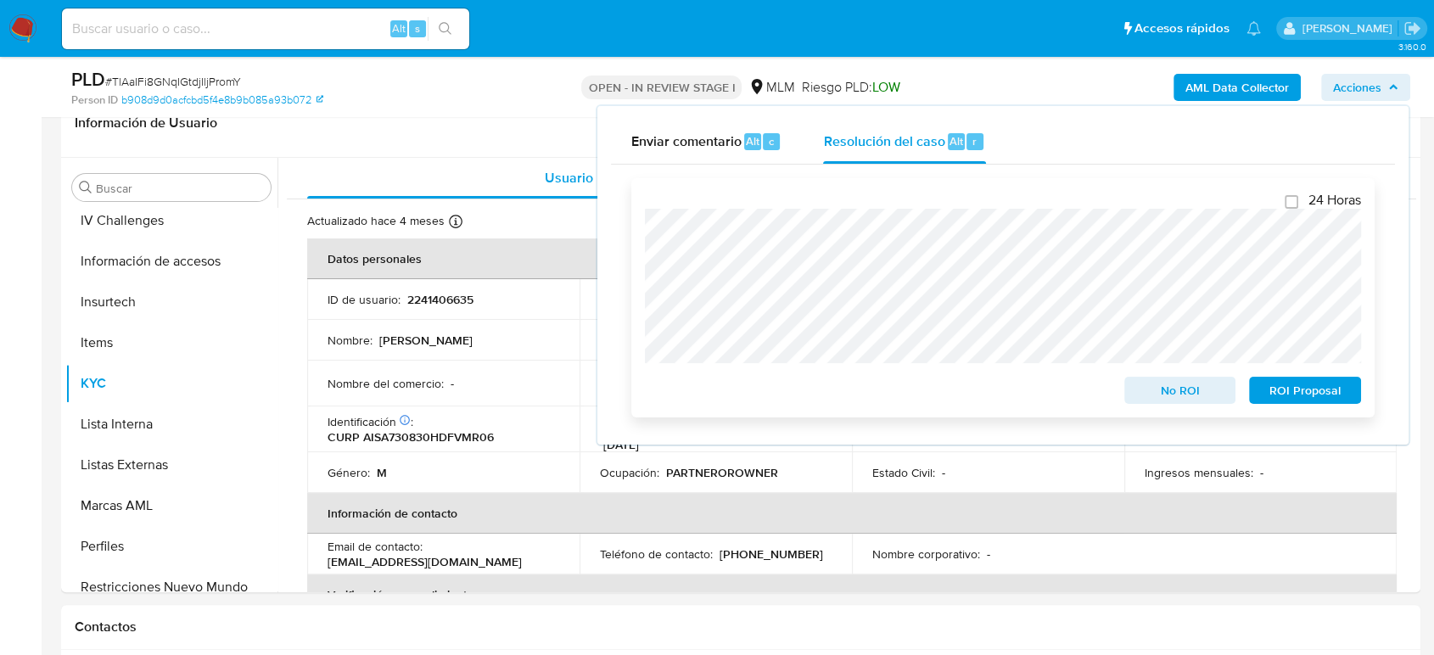
click at [1147, 395] on span "No ROI" at bounding box center [1180, 390] width 88 height 24
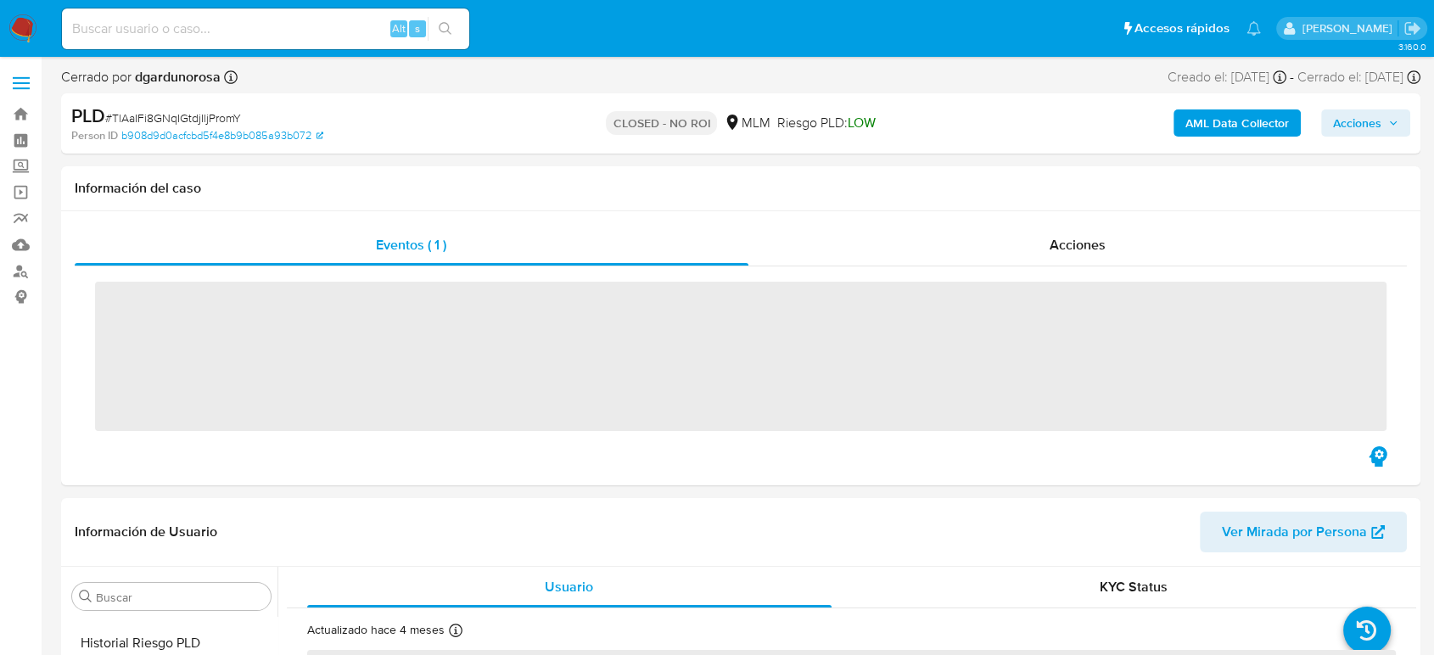
scroll to position [685, 0]
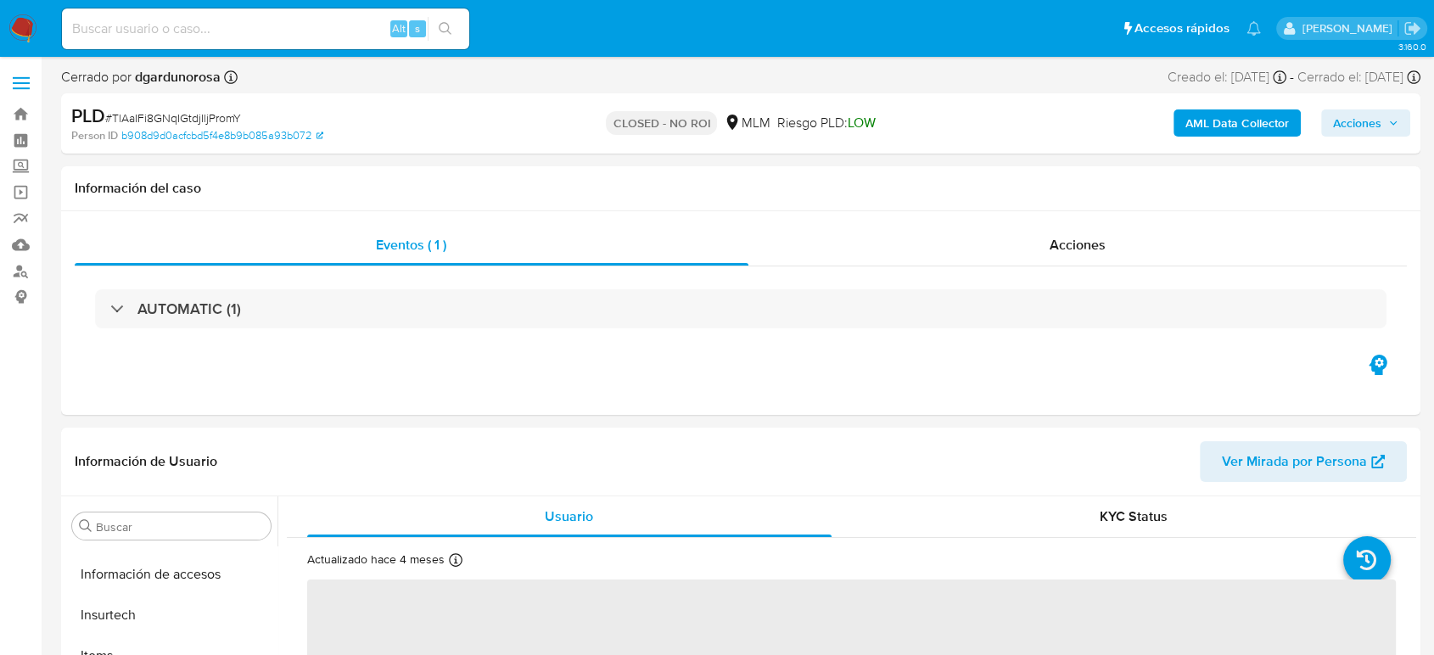
select select "10"
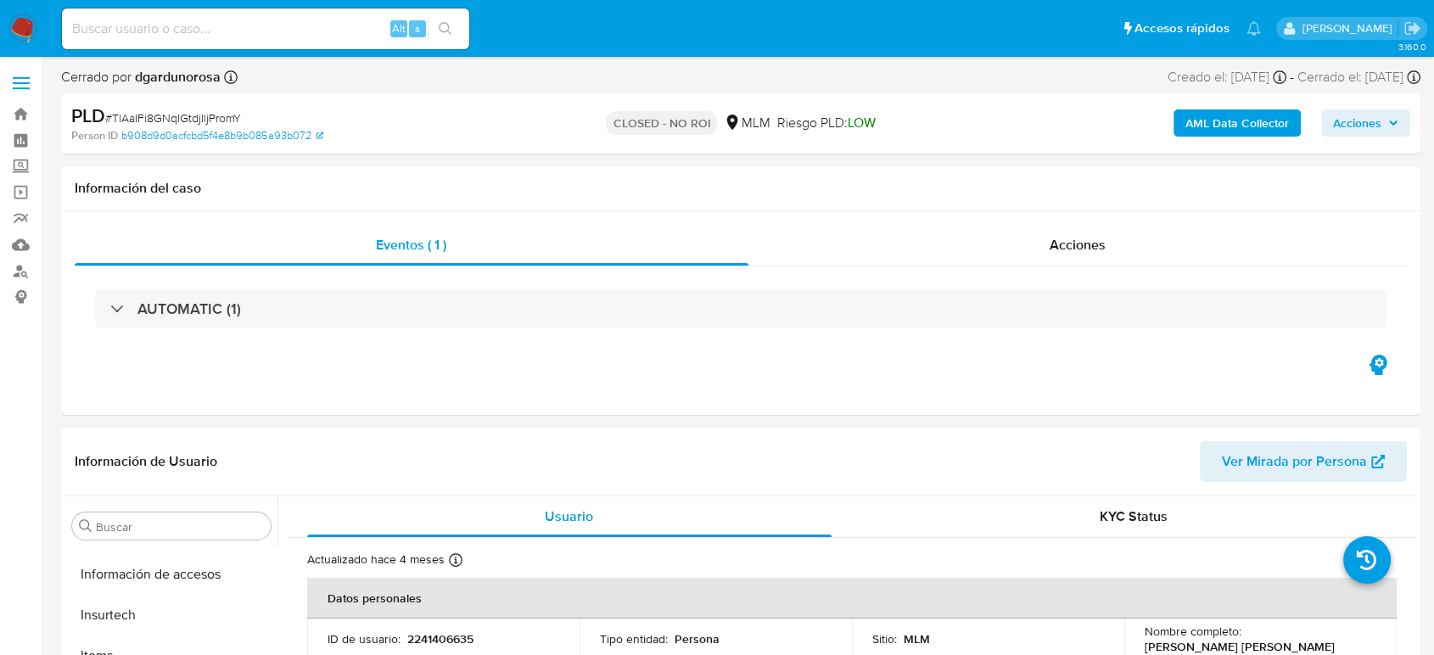
scroll to position [717, 0]
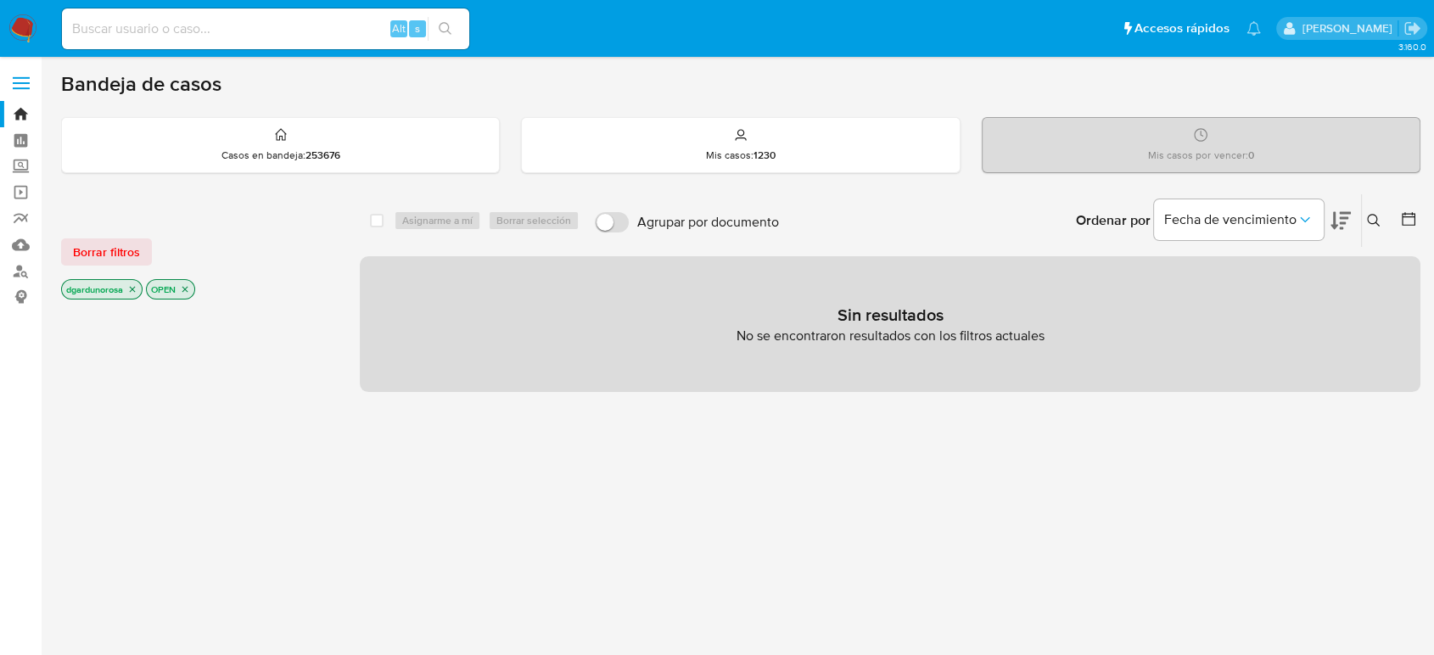
click at [1365, 220] on button at bounding box center [1376, 220] width 28 height 20
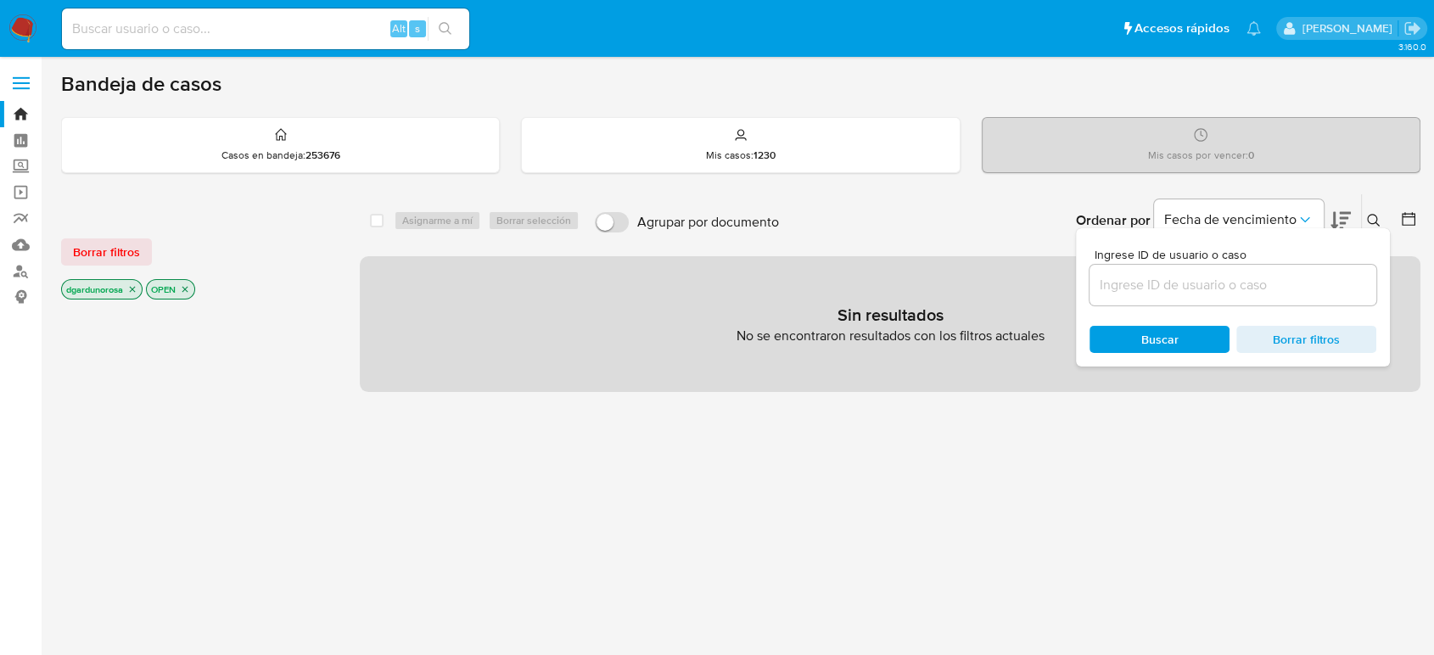
click at [1188, 295] on div at bounding box center [1232, 285] width 287 height 41
click at [1190, 286] on input at bounding box center [1232, 285] width 287 height 22
paste input "471212212"
click at [1196, 288] on input "471212212" at bounding box center [1232, 285] width 287 height 22
type input "471212212"
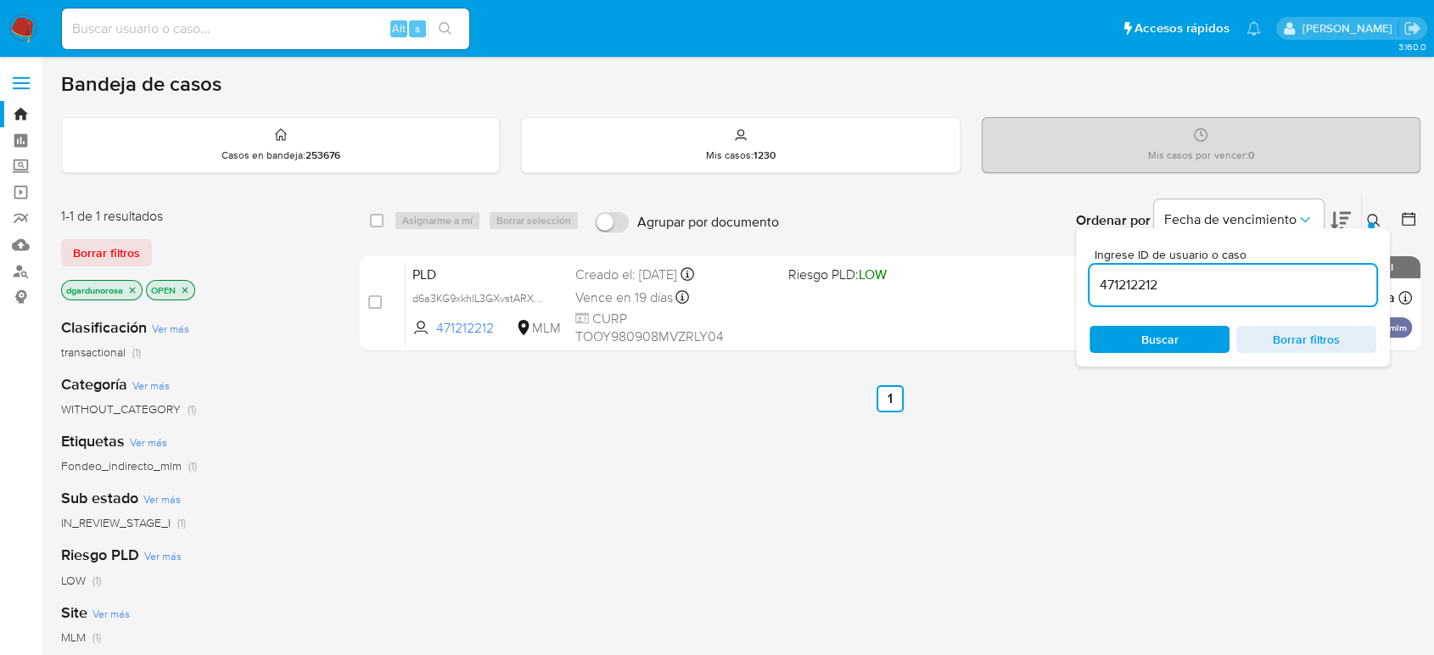
click at [1376, 214] on icon at bounding box center [1374, 221] width 14 height 14
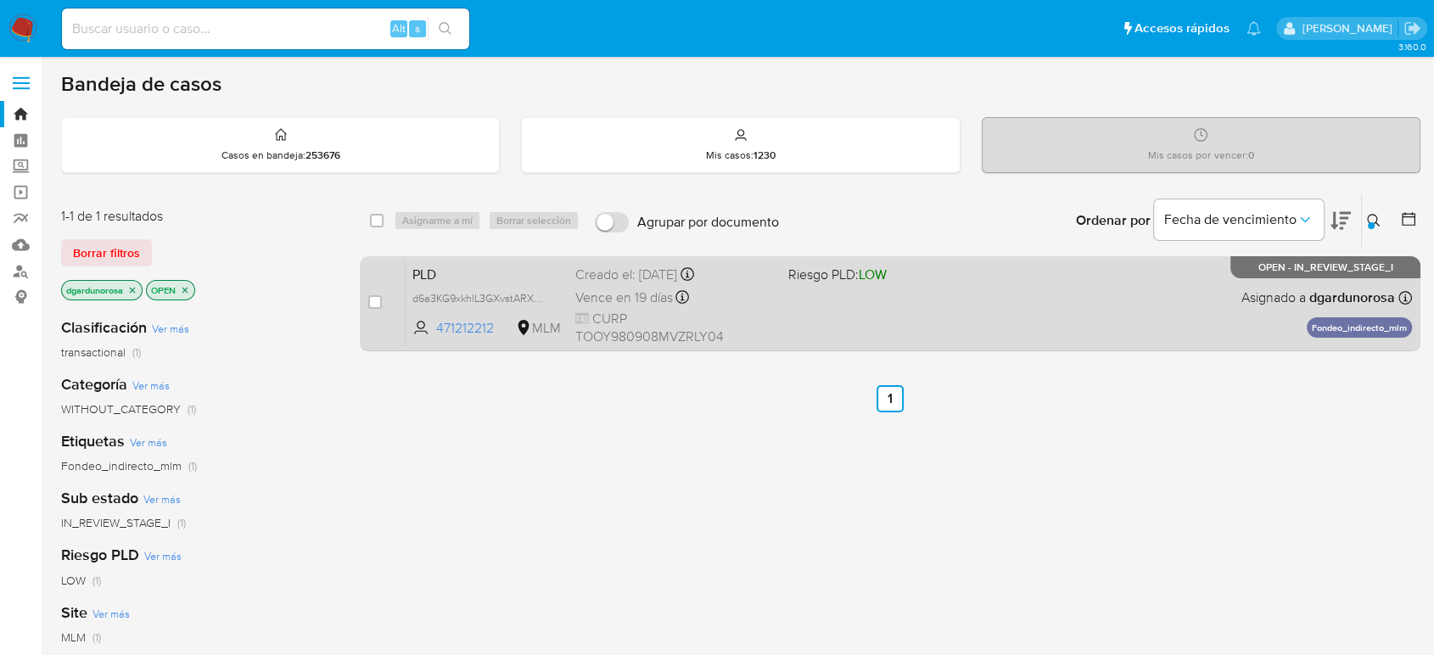
click at [1107, 340] on div "PLD d6a3KG9xkhlL3GXvstARXOoT 471212212 MLM Riesgo PLD: LOW Creado el: 12/08/202…" at bounding box center [909, 303] width 1006 height 86
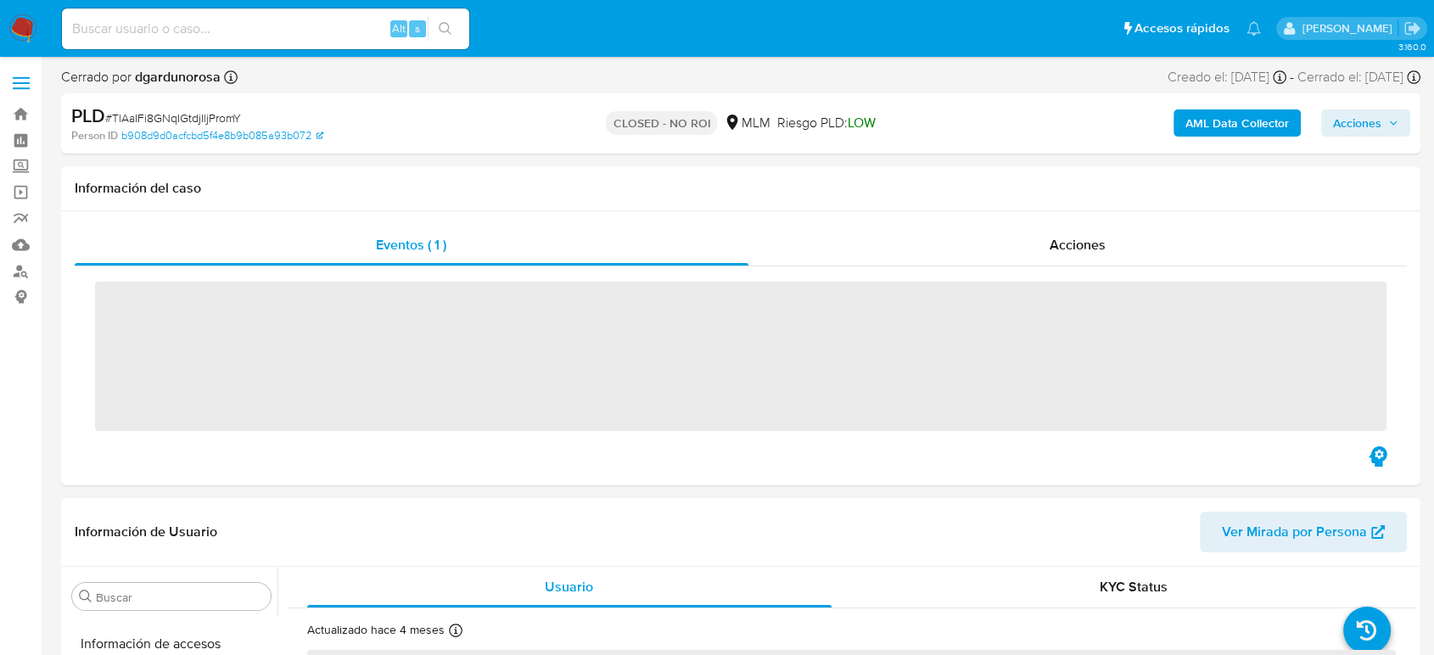
scroll to position [717, 0]
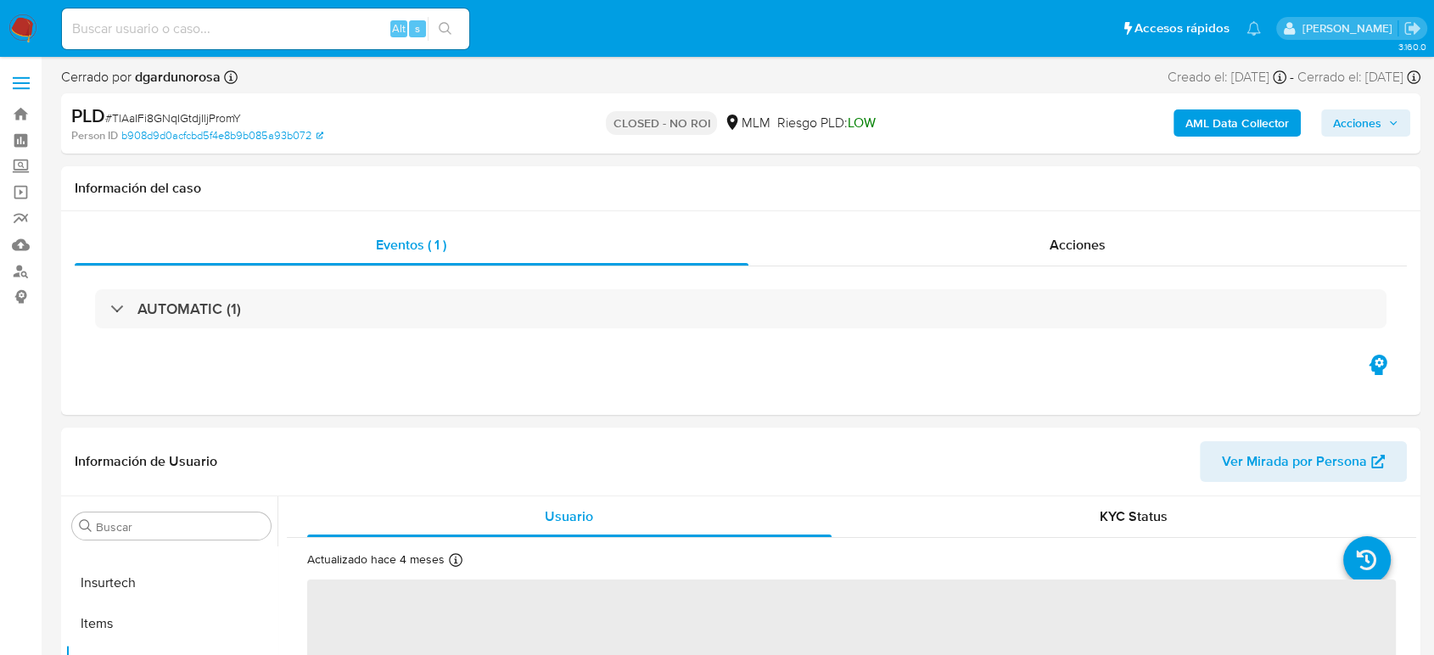
select select "10"
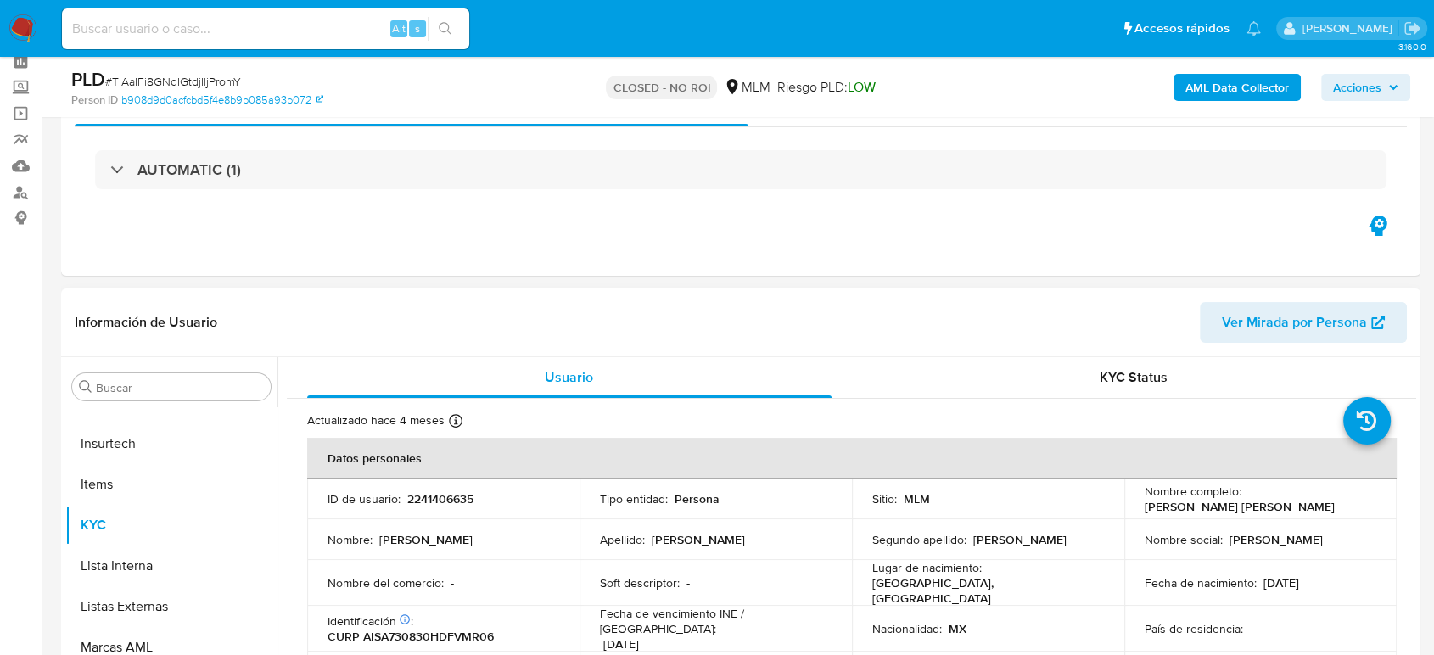
scroll to position [188, 0]
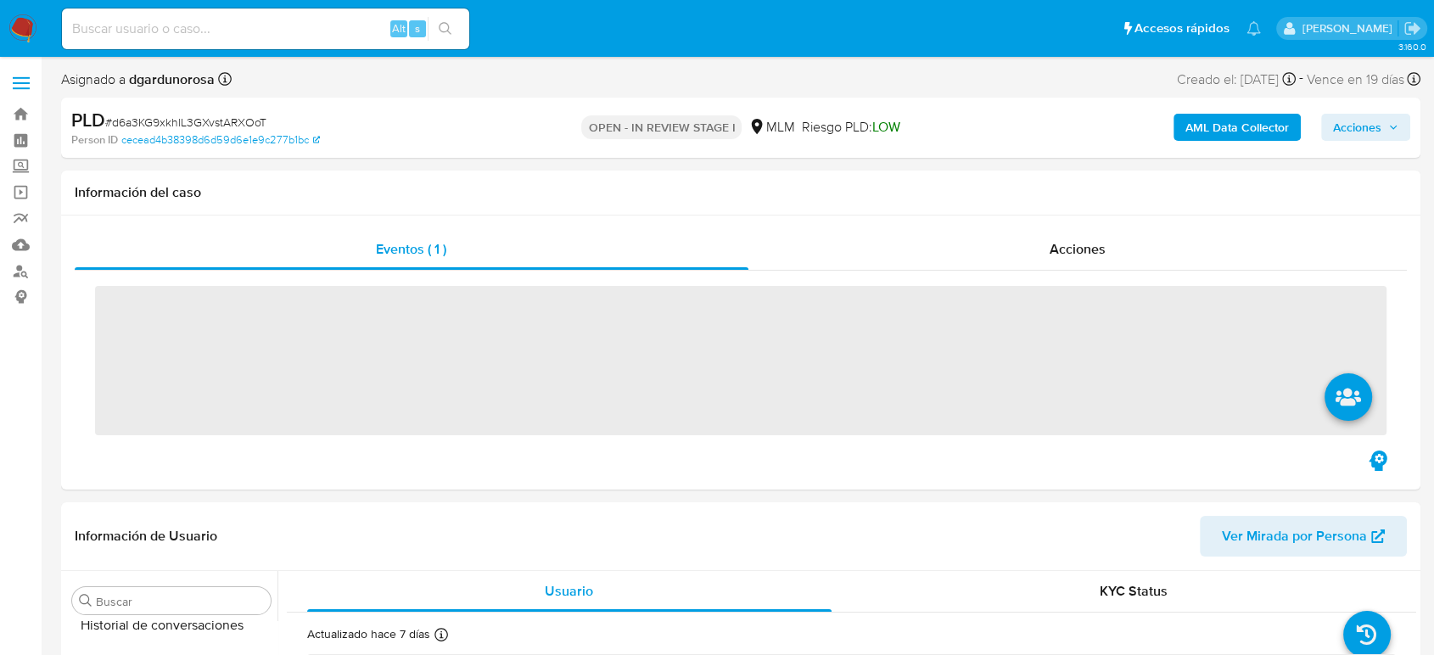
scroll to position [717, 0]
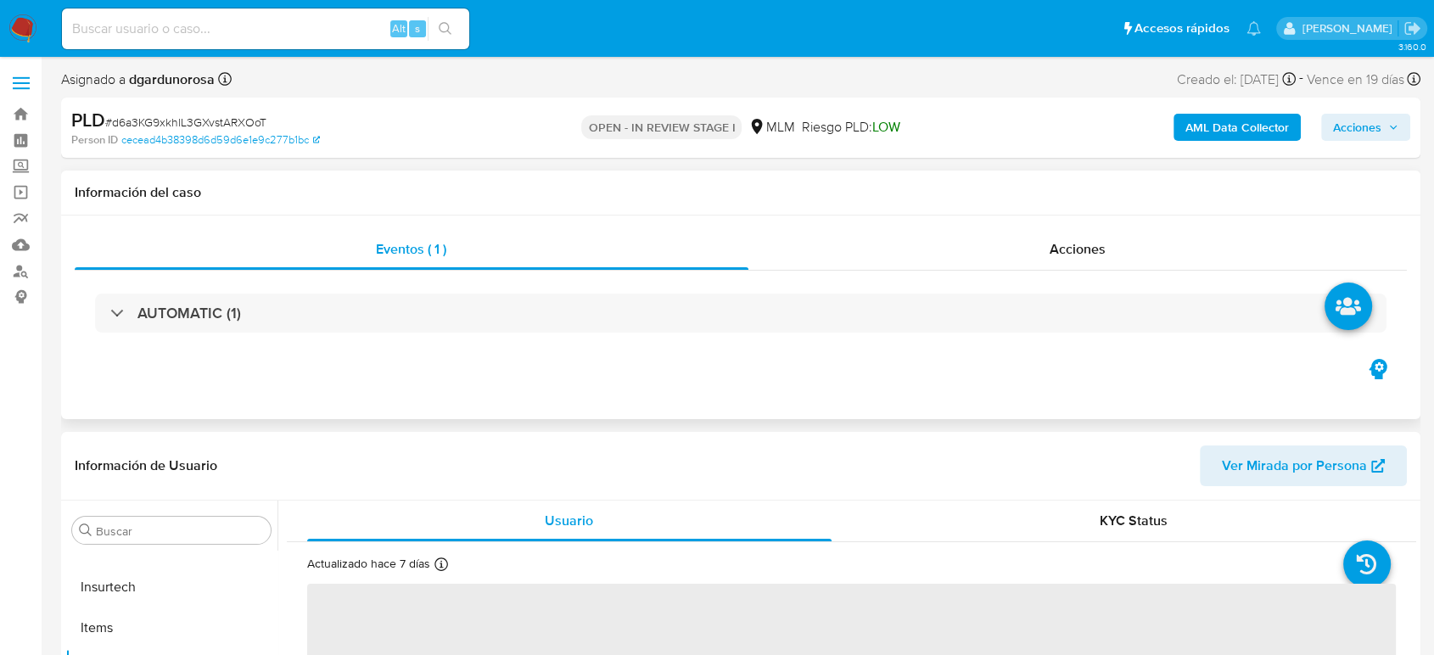
select select "10"
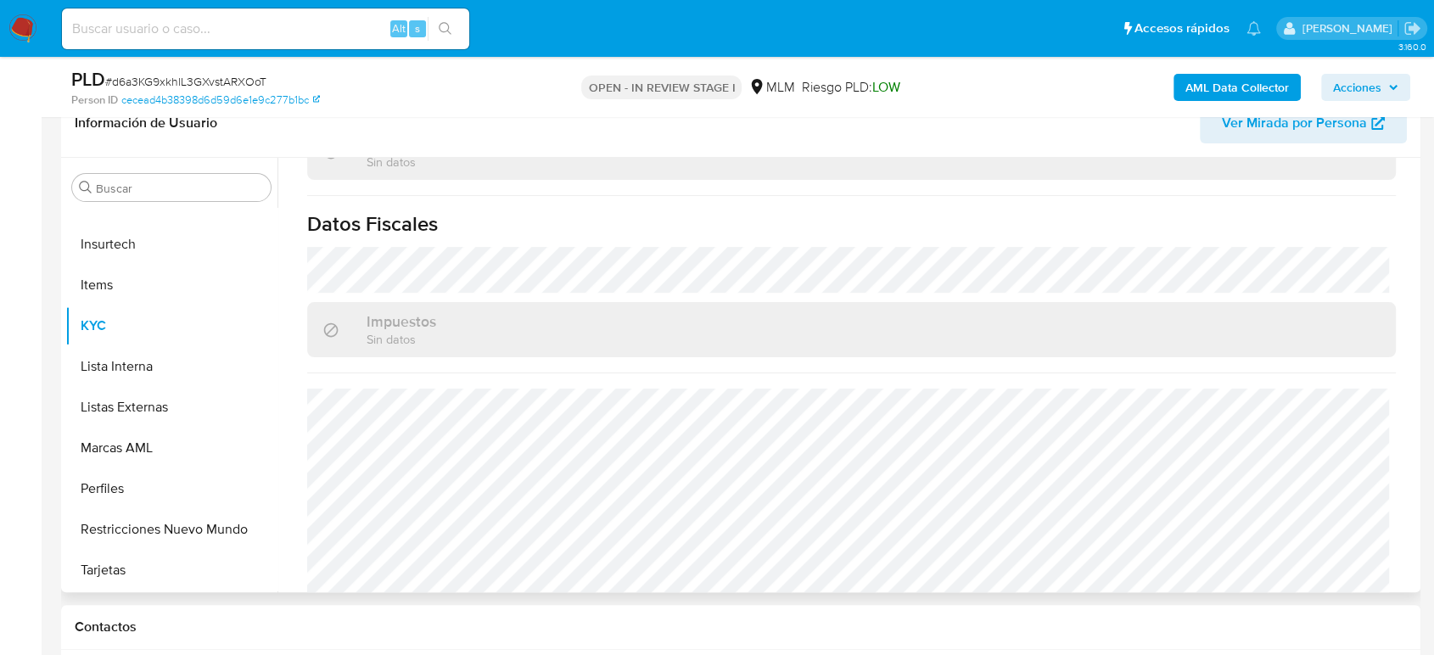
scroll to position [1050, 0]
click at [103, 400] on button "Listas Externas" at bounding box center [164, 407] width 199 height 41
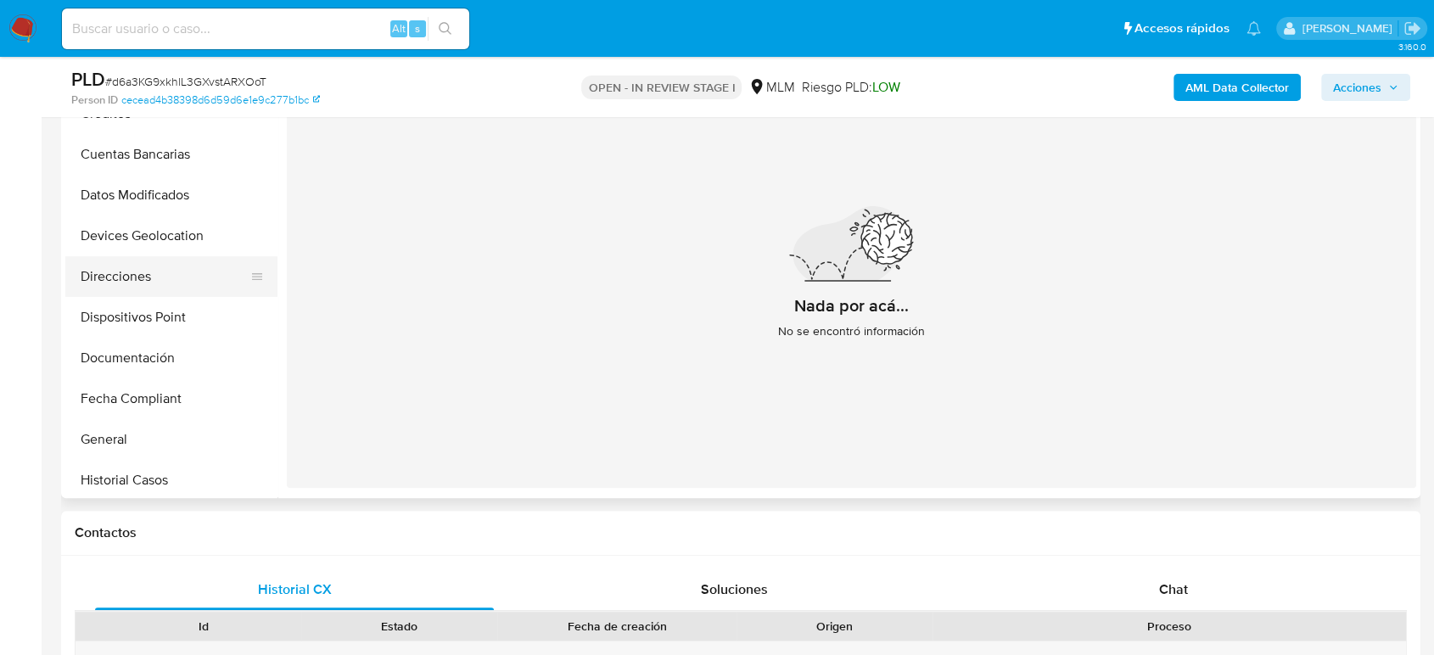
scroll to position [151, 0]
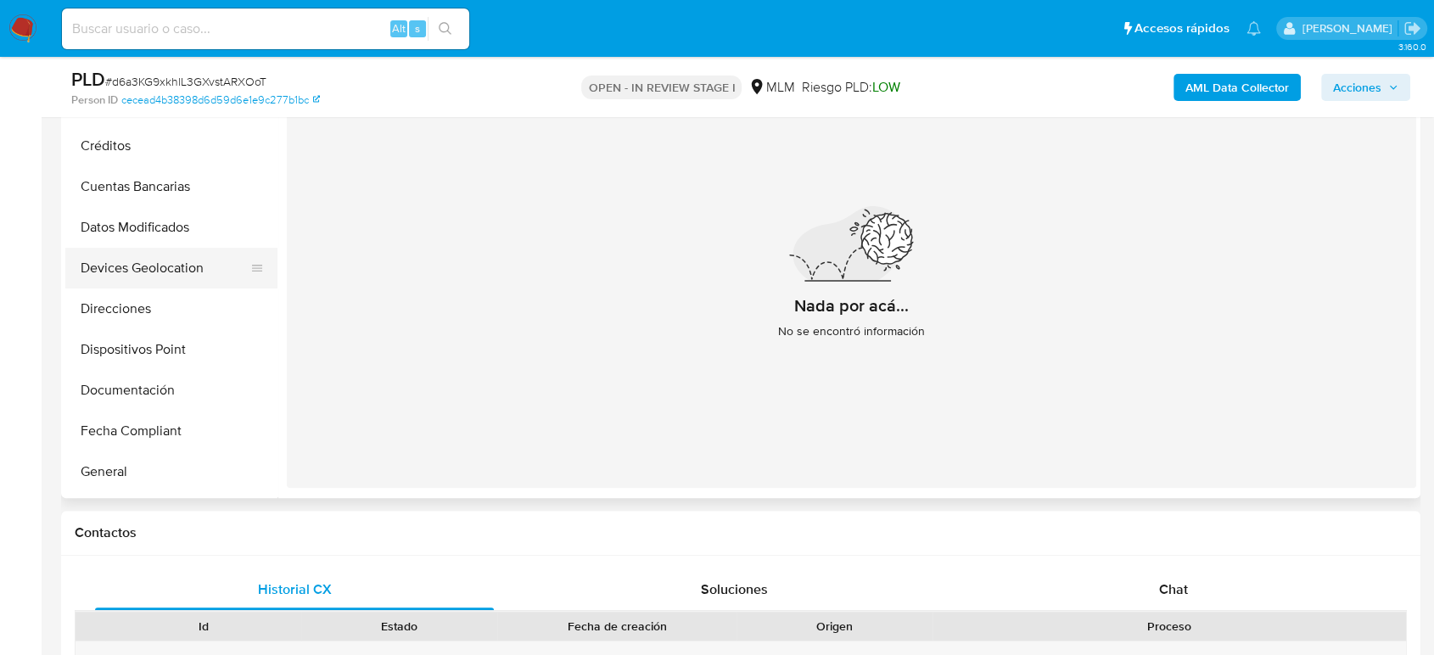
click at [142, 248] on button "Devices Geolocation" at bounding box center [164, 268] width 199 height 41
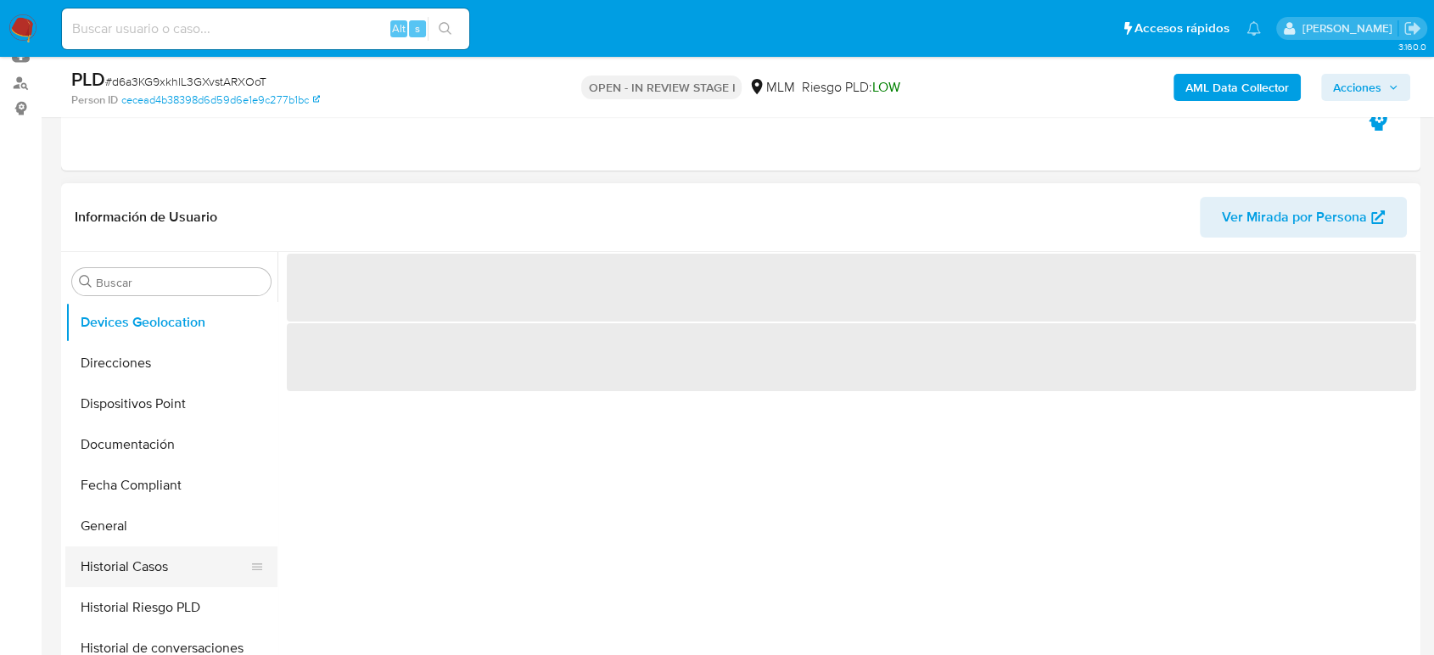
scroll to position [434, 0]
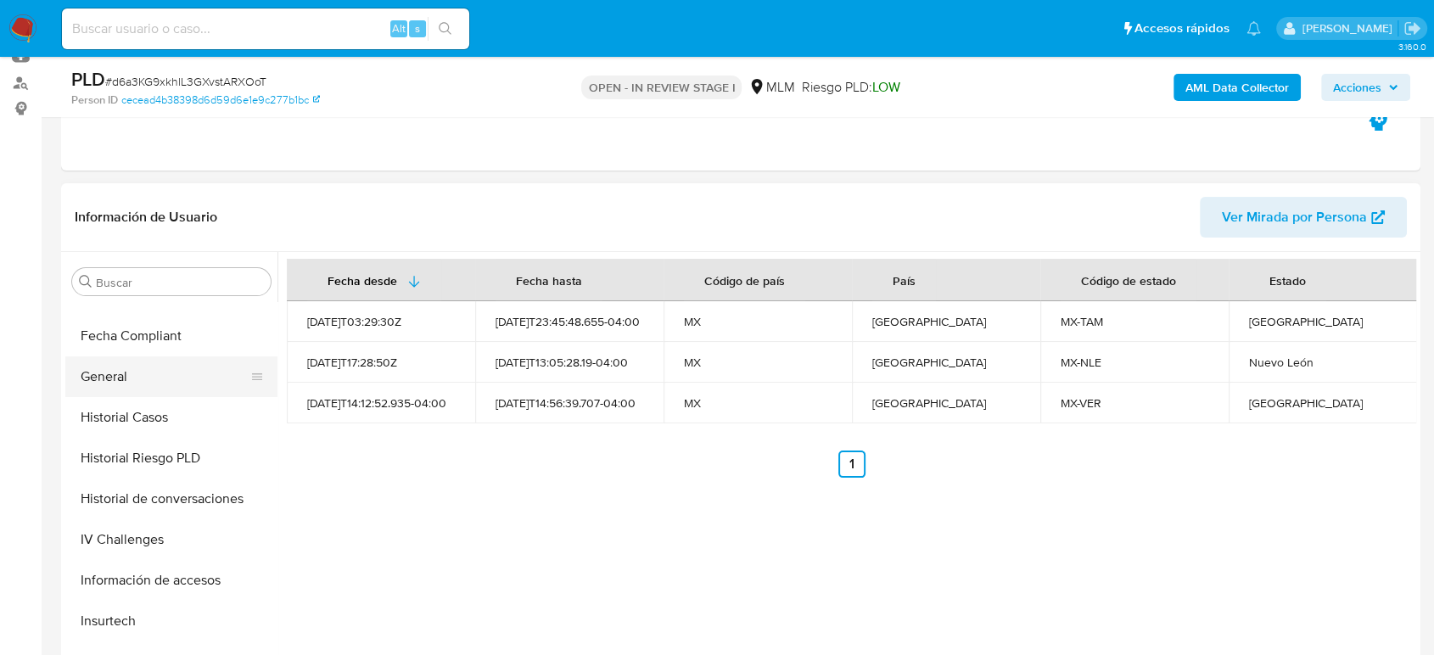
click at [131, 370] on button "General" at bounding box center [164, 376] width 199 height 41
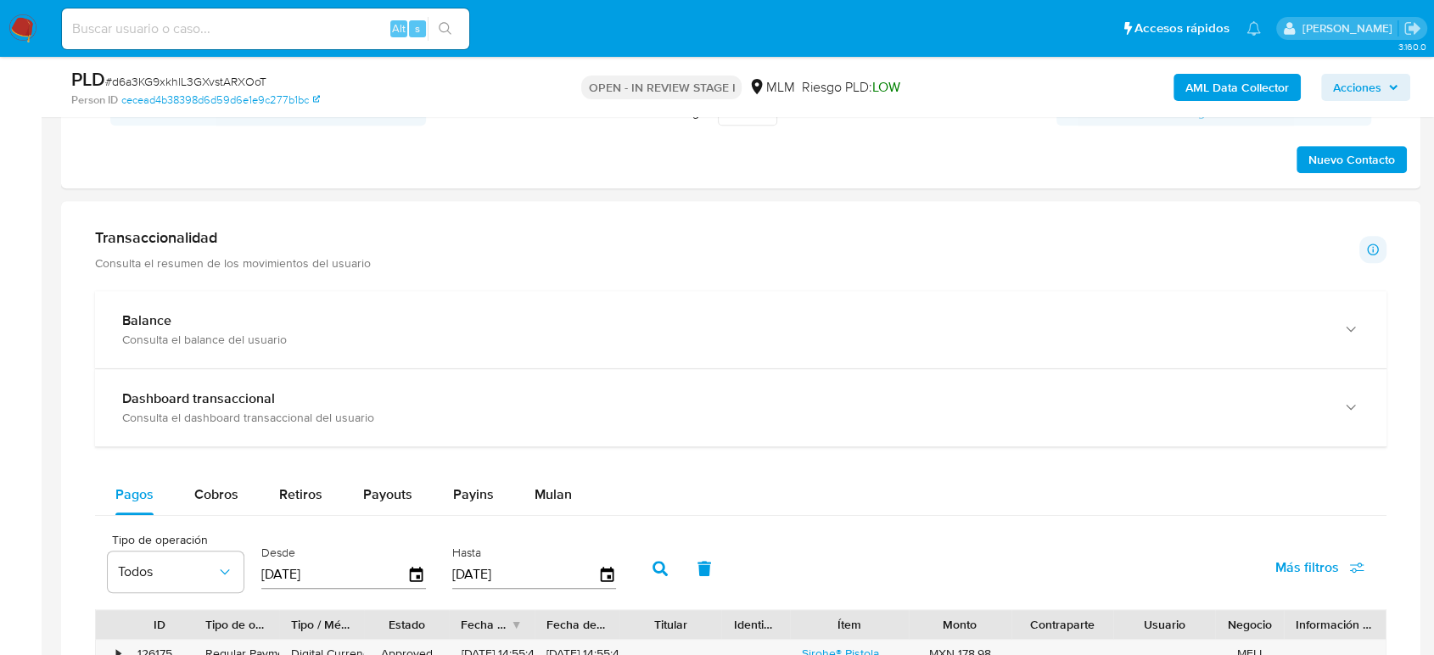
scroll to position [1131, 0]
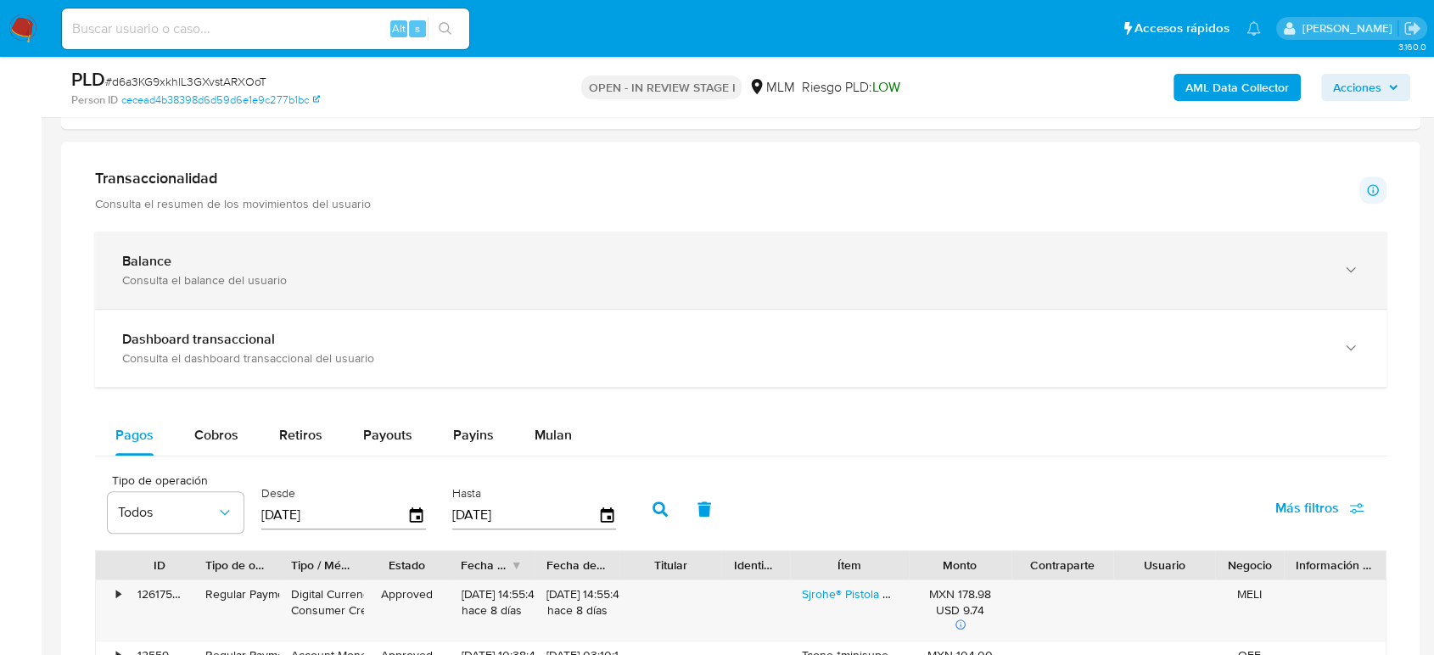
click at [247, 258] on div "Balance" at bounding box center [723, 261] width 1203 height 17
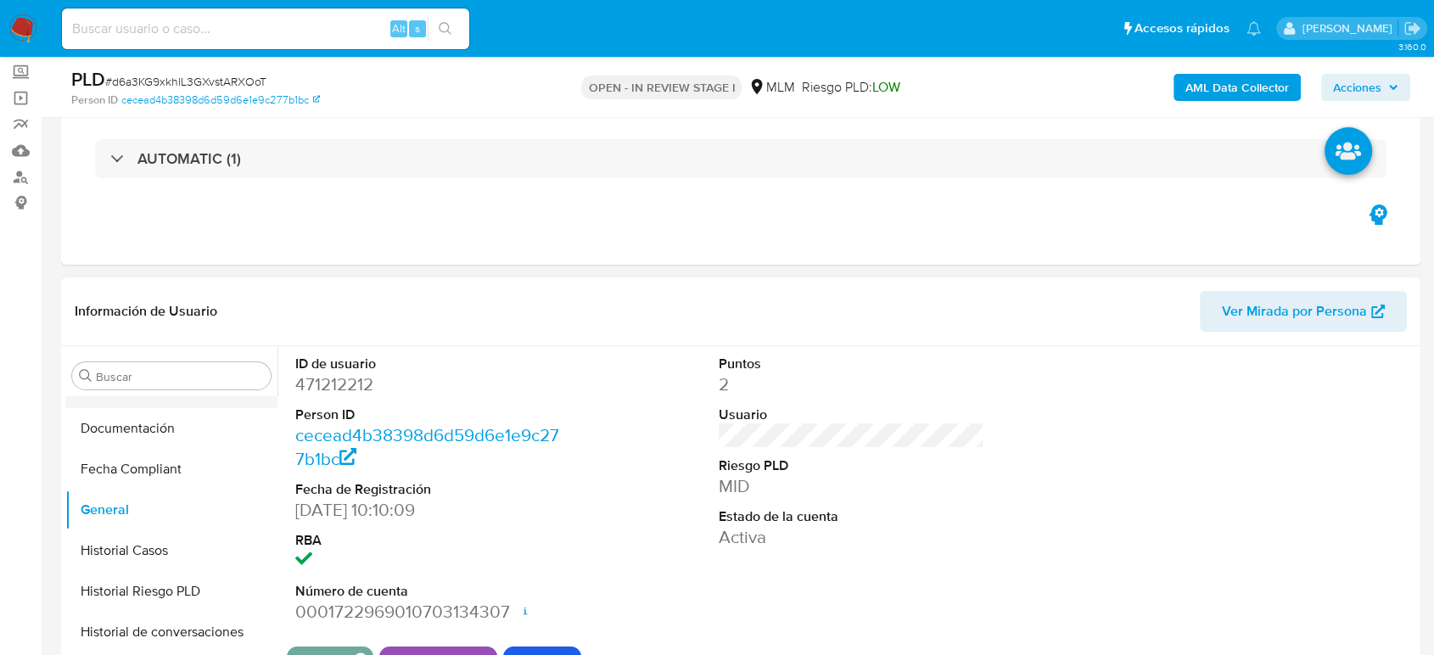
scroll to position [245, 0]
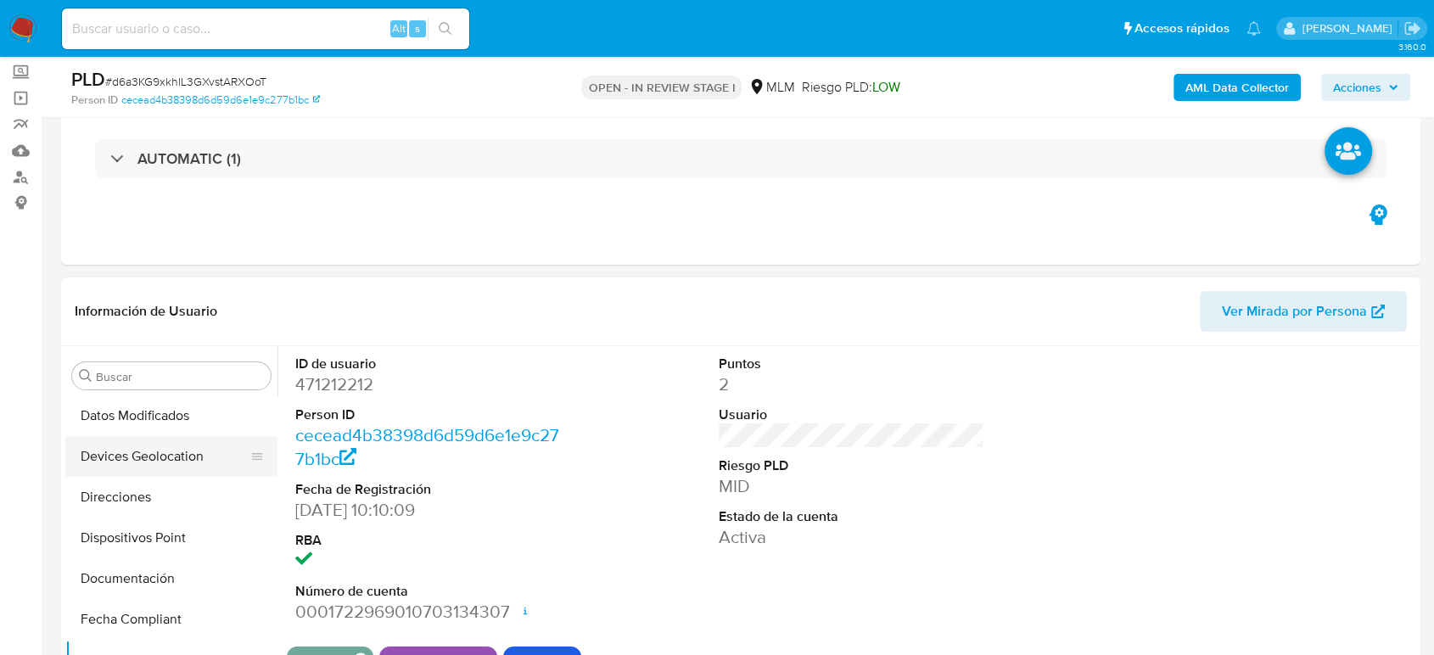
drag, startPoint x: 181, startPoint y: 446, endPoint x: 190, endPoint y: 452, distance: 11.1
click at [181, 446] on button "Devices Geolocation" at bounding box center [164, 456] width 199 height 41
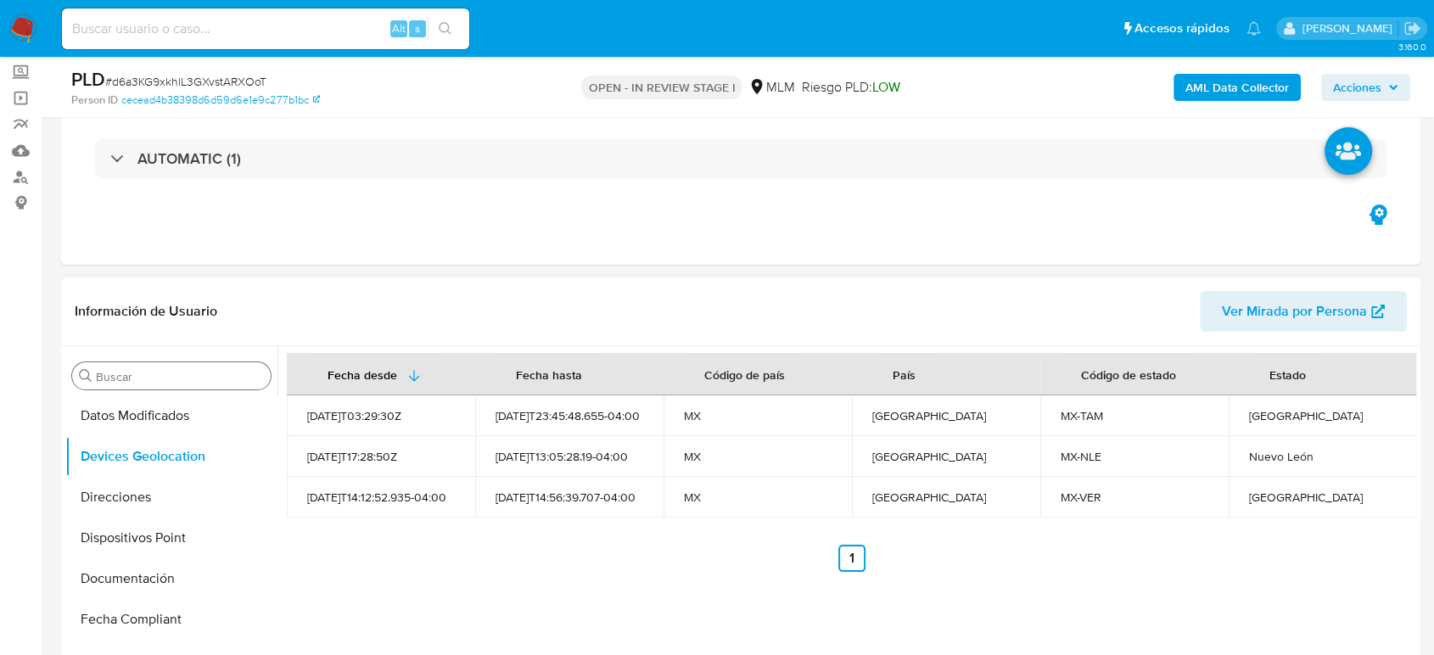
click at [171, 372] on input "Buscar" at bounding box center [180, 376] width 168 height 15
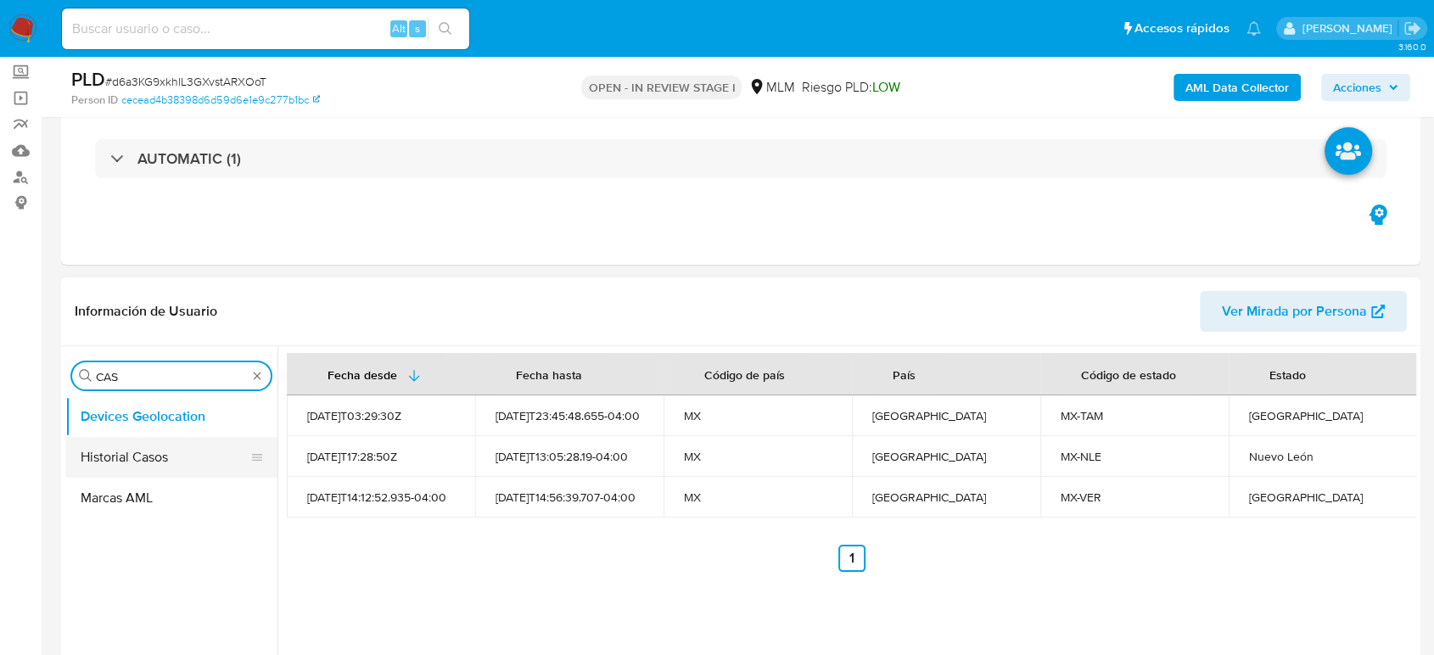
type input "CAS"
click at [122, 452] on button "Historial Casos" at bounding box center [164, 457] width 199 height 41
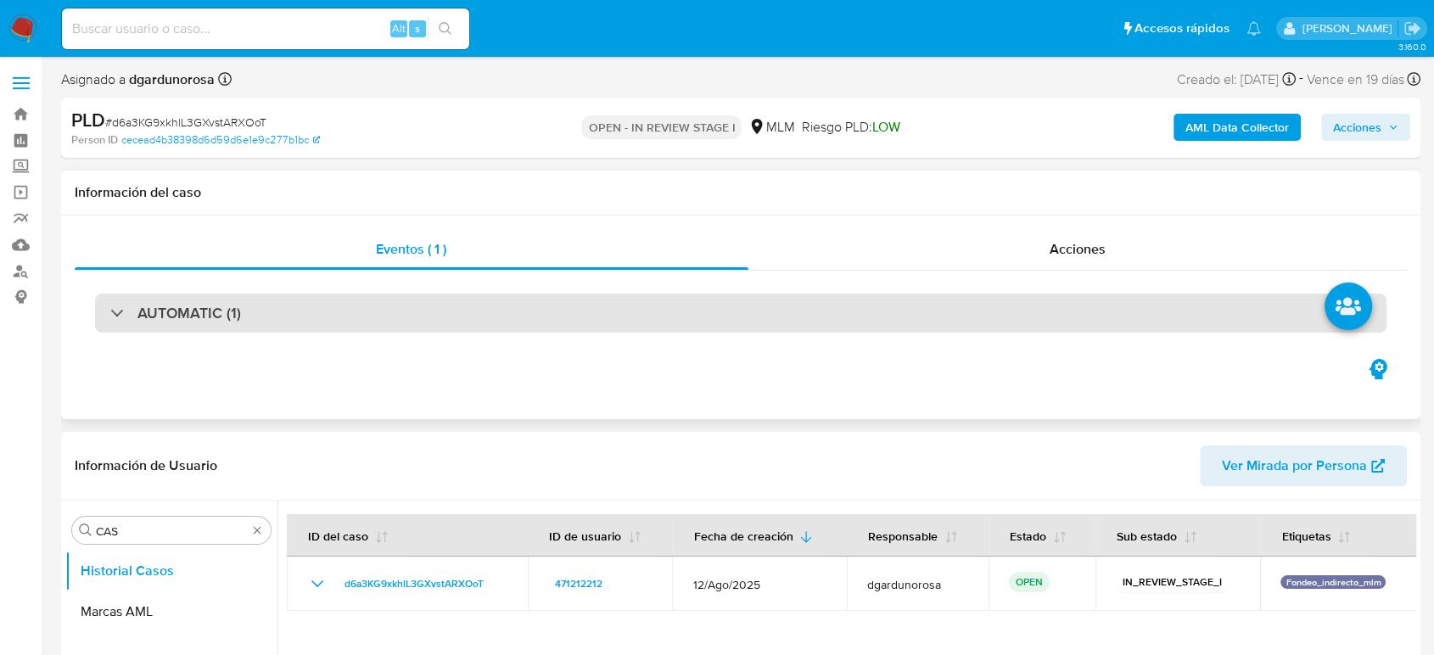
click at [423, 316] on div "AUTOMATIC (1)" at bounding box center [740, 313] width 1291 height 39
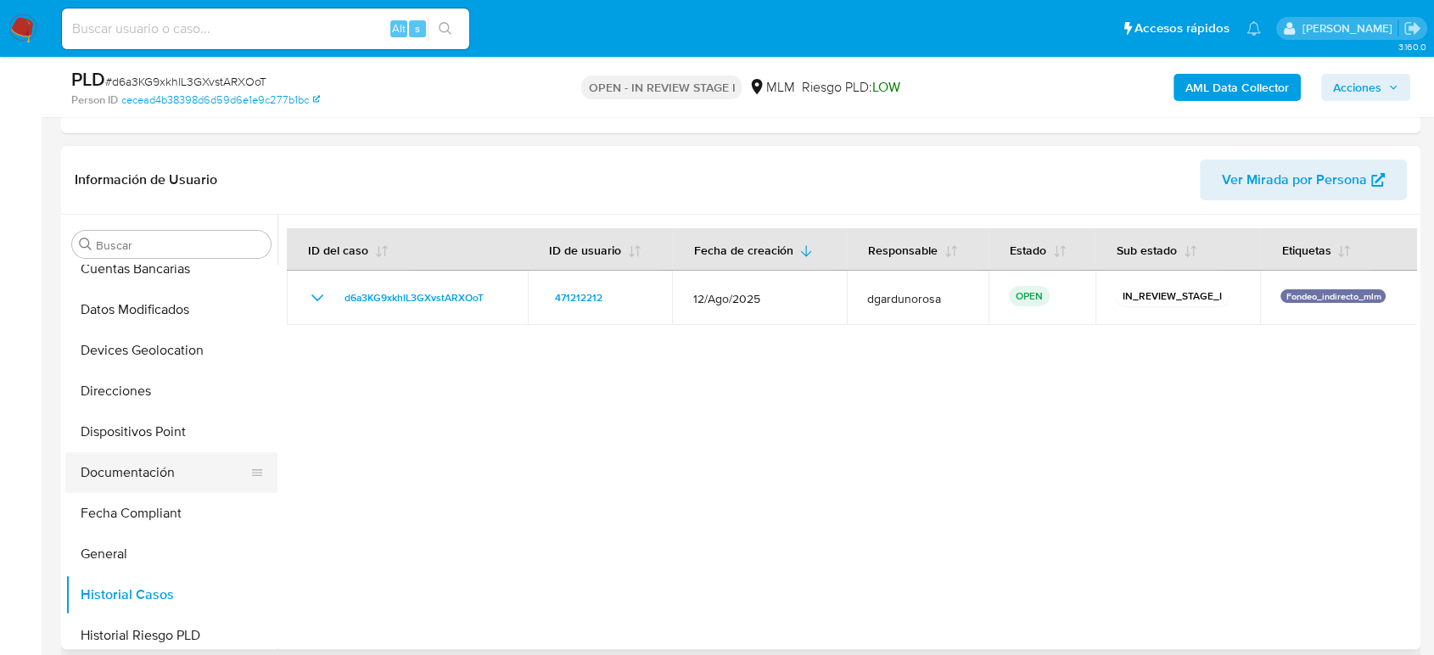
scroll to position [188, 0]
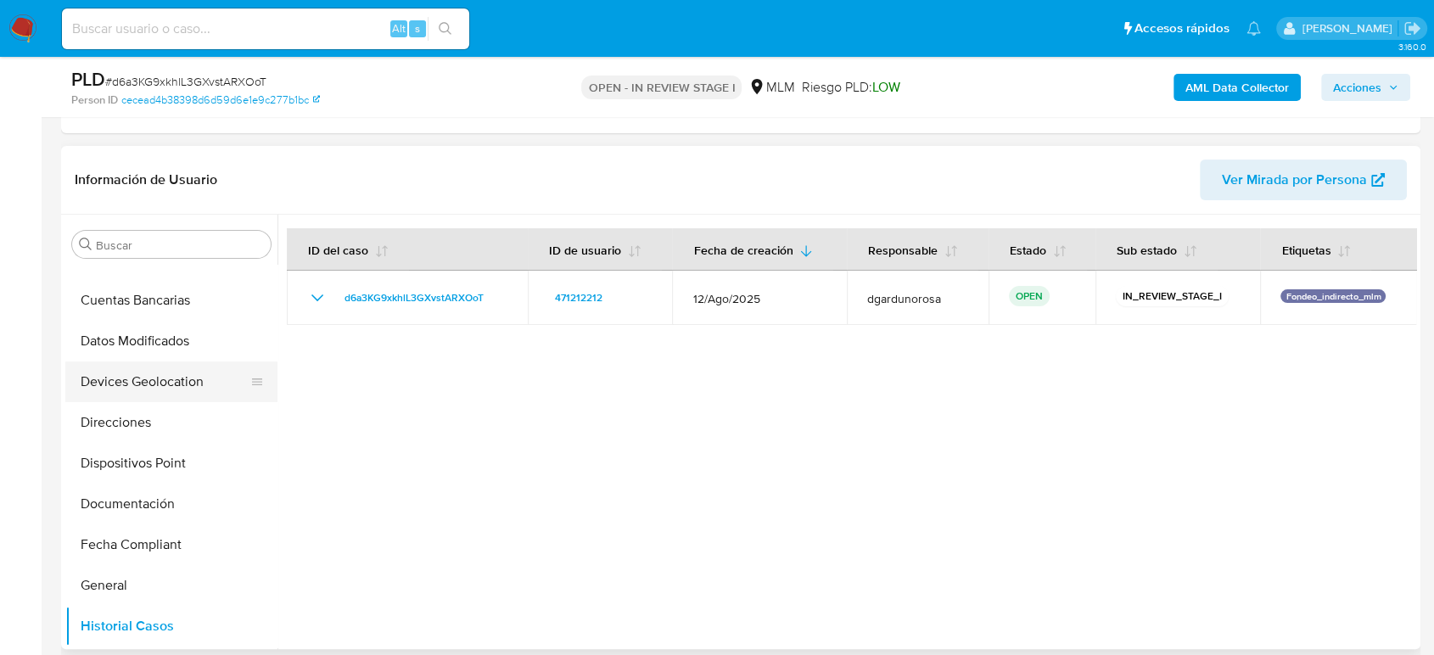
click at [155, 388] on button "Devices Geolocation" at bounding box center [164, 381] width 199 height 41
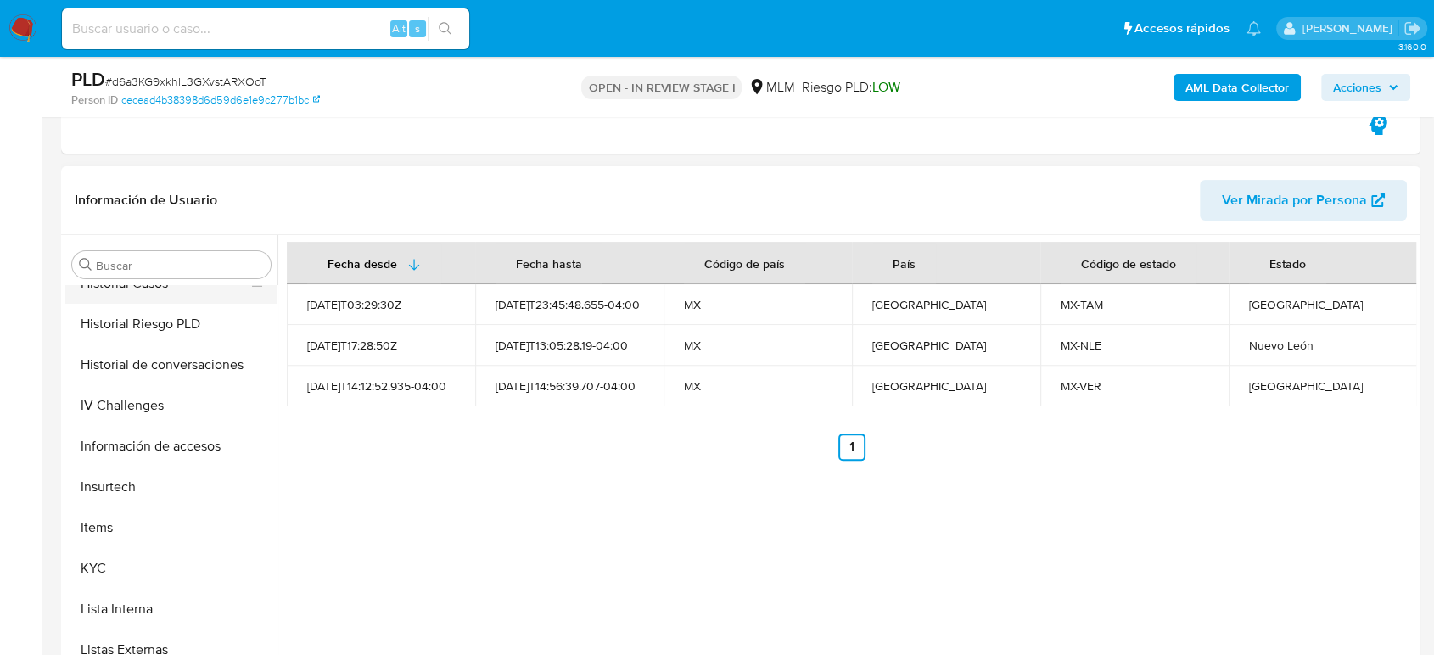
scroll to position [565, 0]
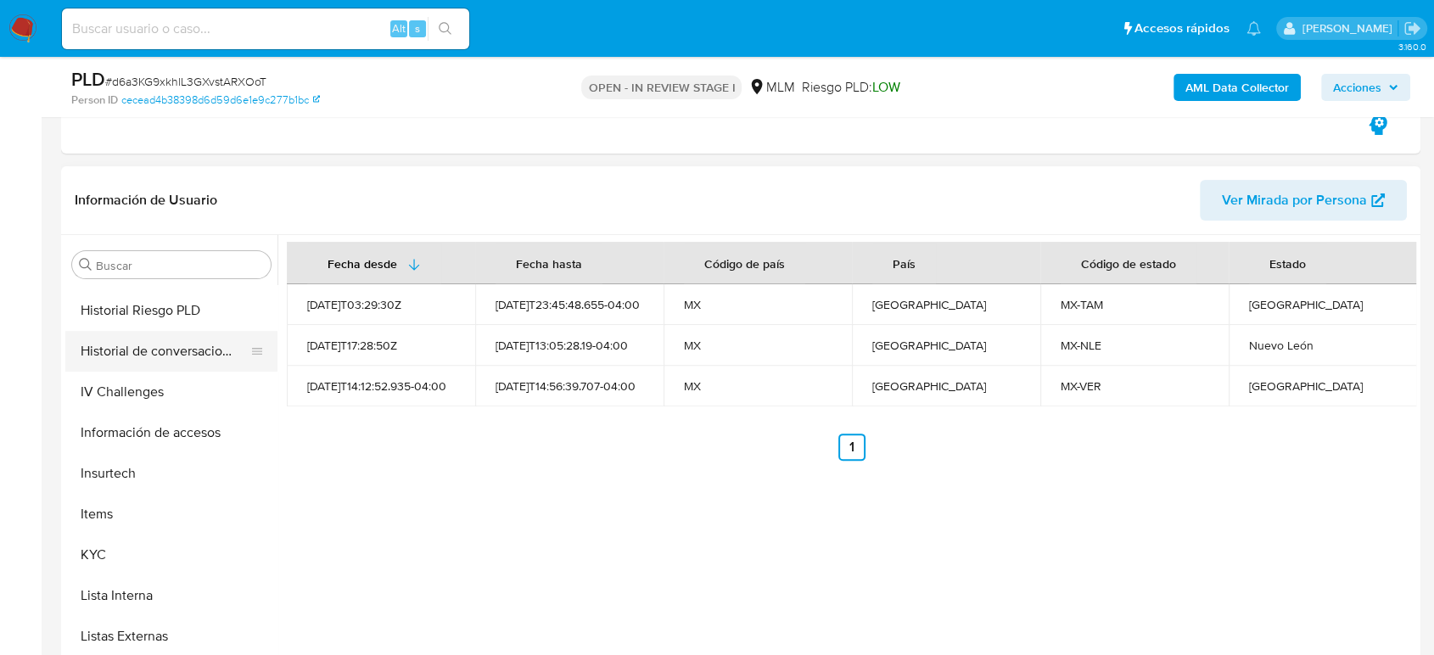
click at [178, 359] on button "Historial de conversaciones" at bounding box center [164, 351] width 199 height 41
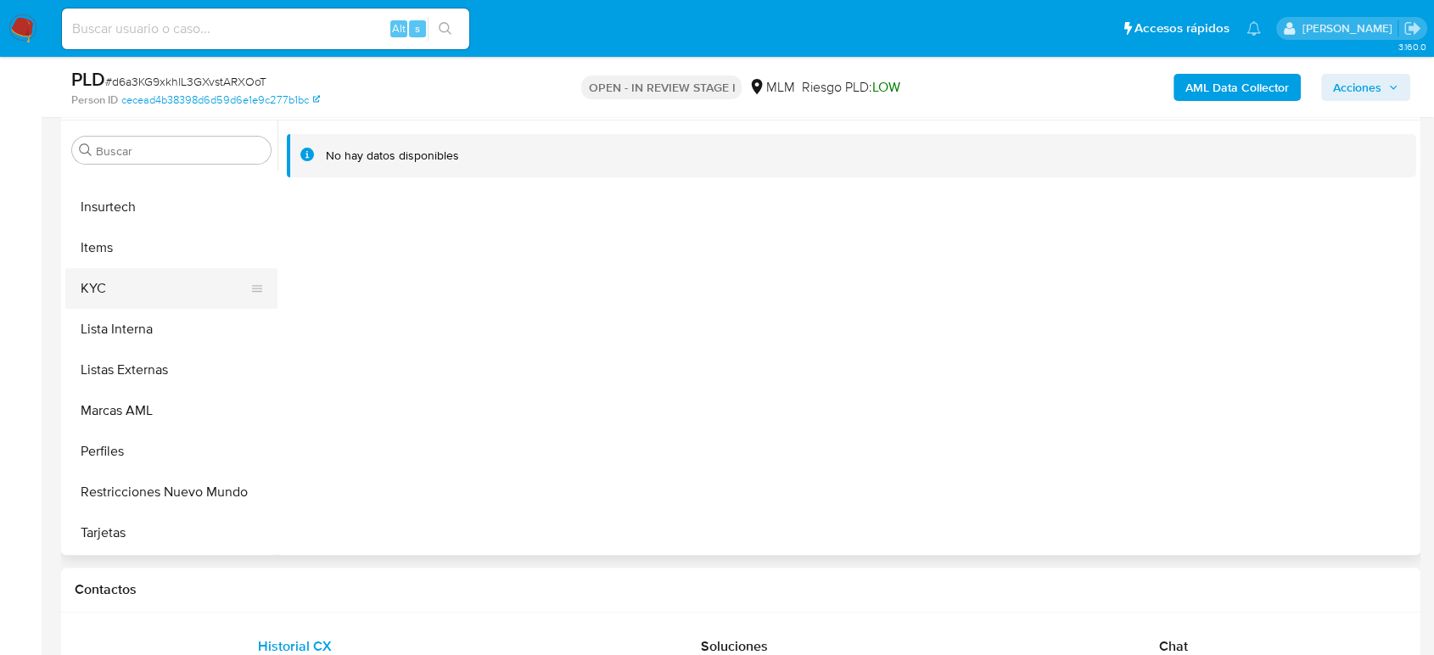
click at [97, 284] on button "KYC" at bounding box center [164, 288] width 199 height 41
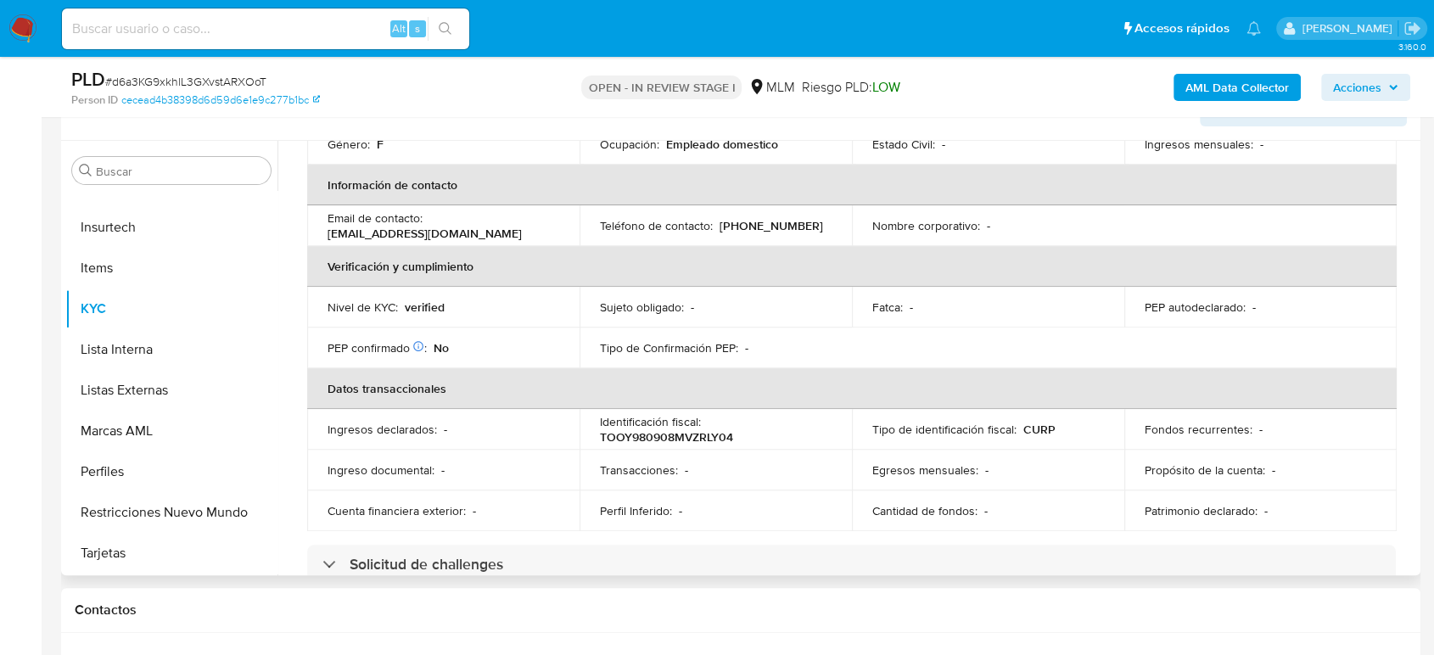
scroll to position [283, 0]
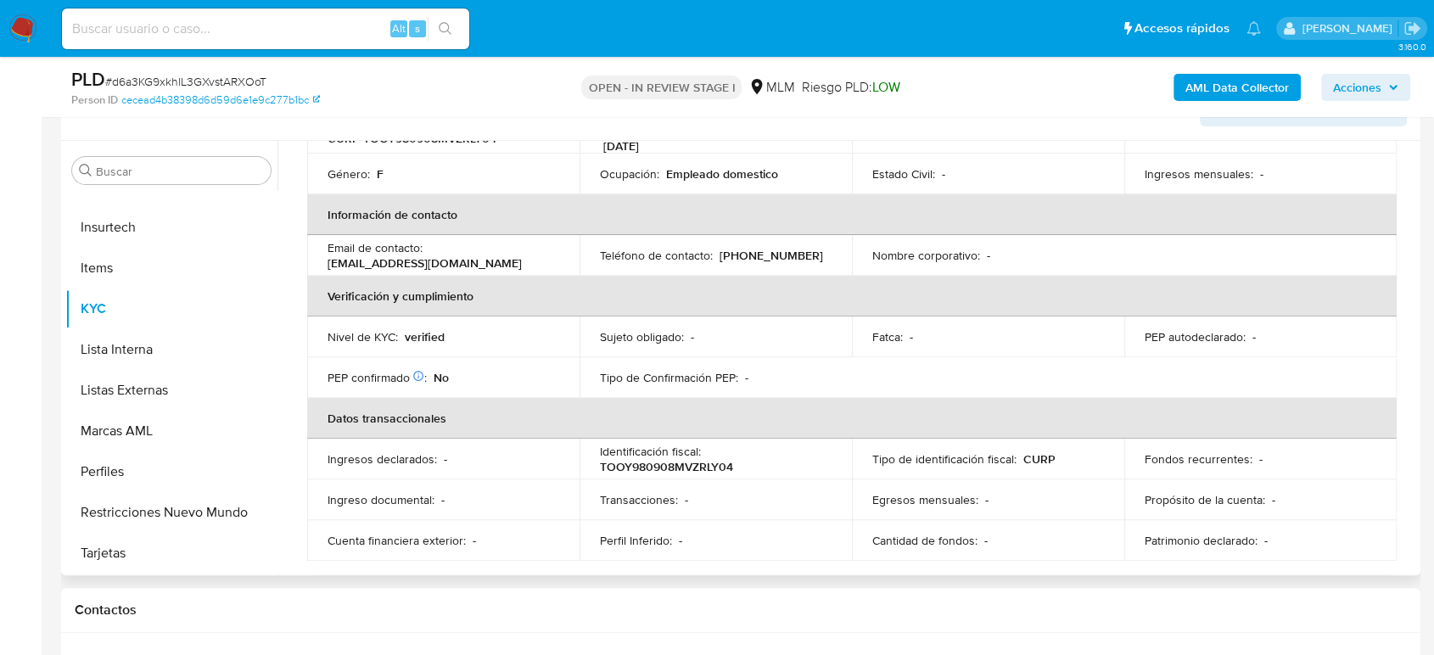
click at [760, 248] on p "[PHONE_NUMBER]" at bounding box center [772, 255] width 104 height 15
copy p "2446246"
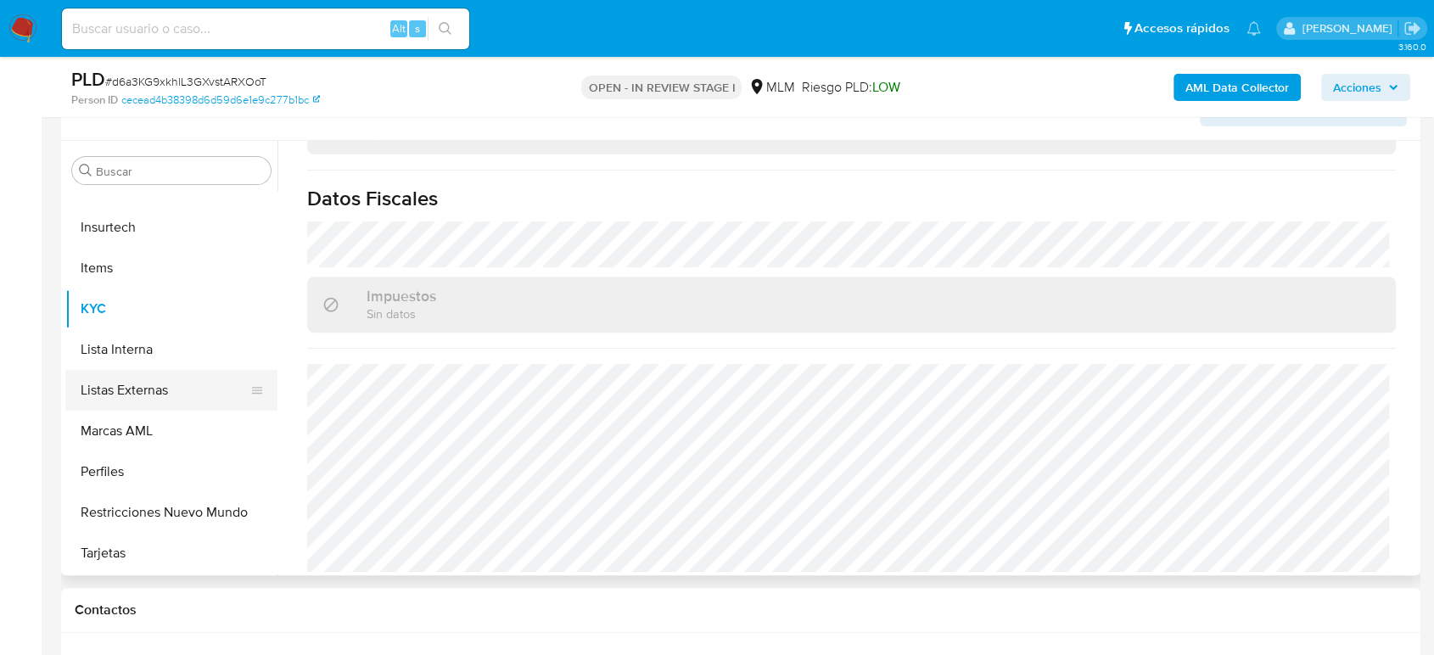
scroll to position [529, 0]
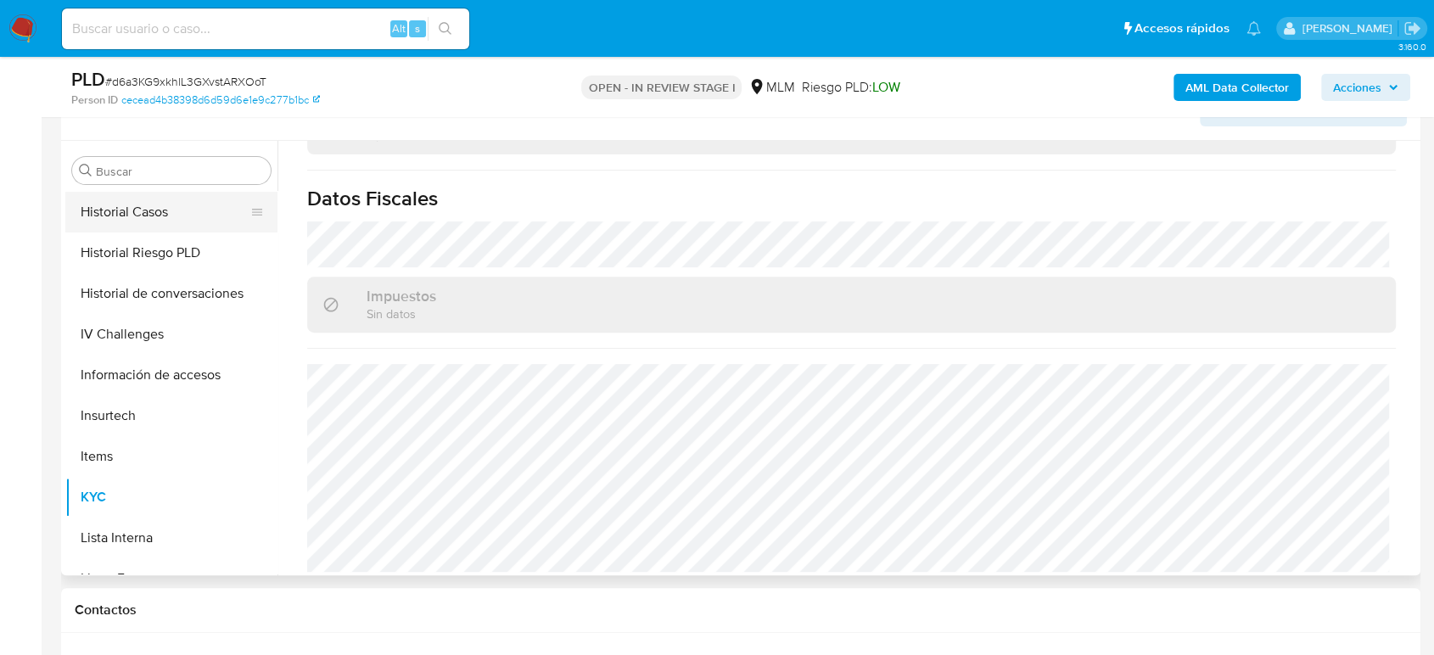
click at [165, 210] on button "Historial Casos" at bounding box center [164, 212] width 199 height 41
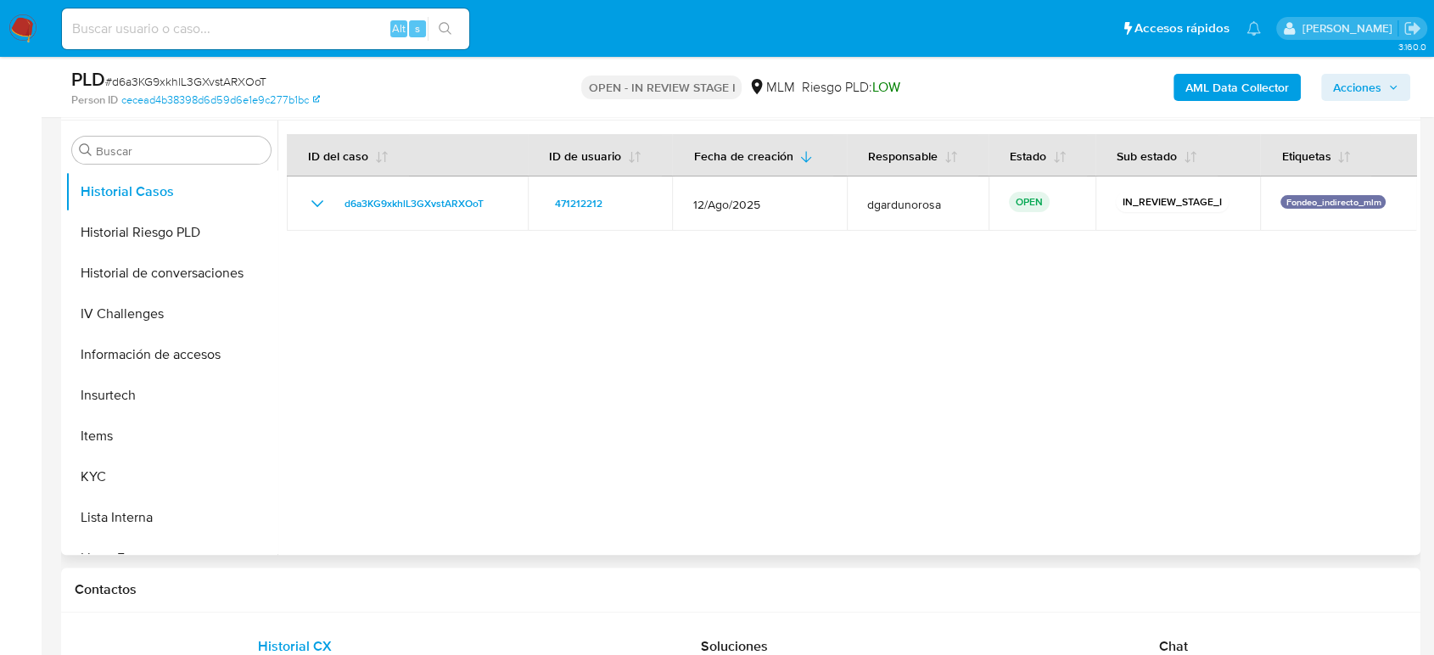
drag, startPoint x: 724, startPoint y: 293, endPoint x: 558, endPoint y: 244, distance: 172.6
click at [724, 293] on div at bounding box center [846, 337] width 1139 height 434
